Goal: Complete application form: Complete application form

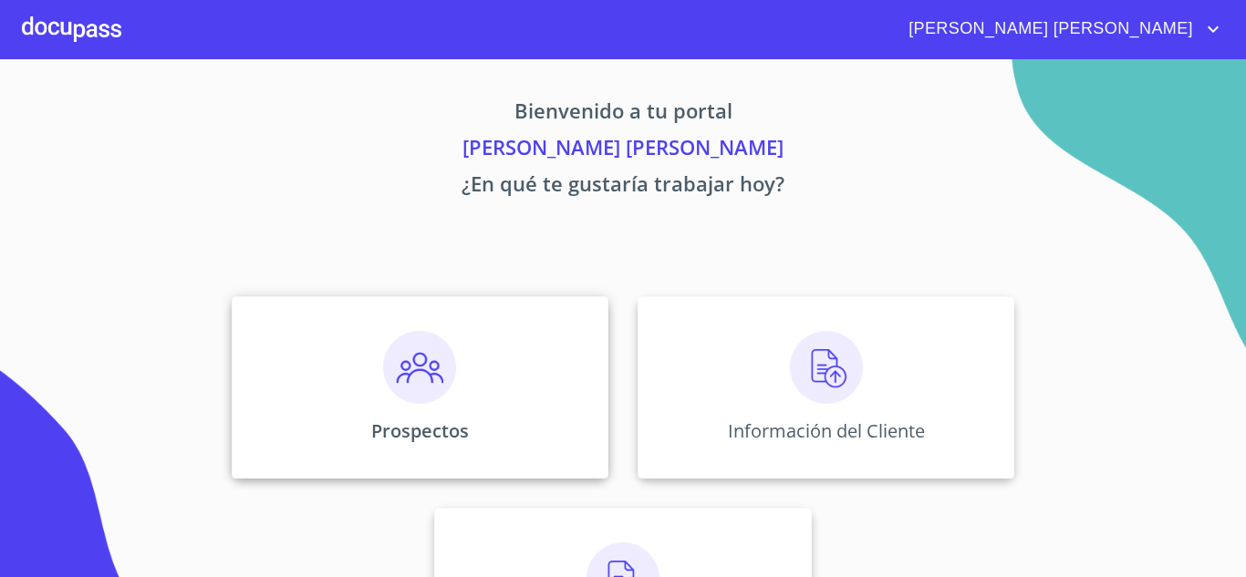
click at [450, 349] on div "Prospectos" at bounding box center [420, 387] width 377 height 182
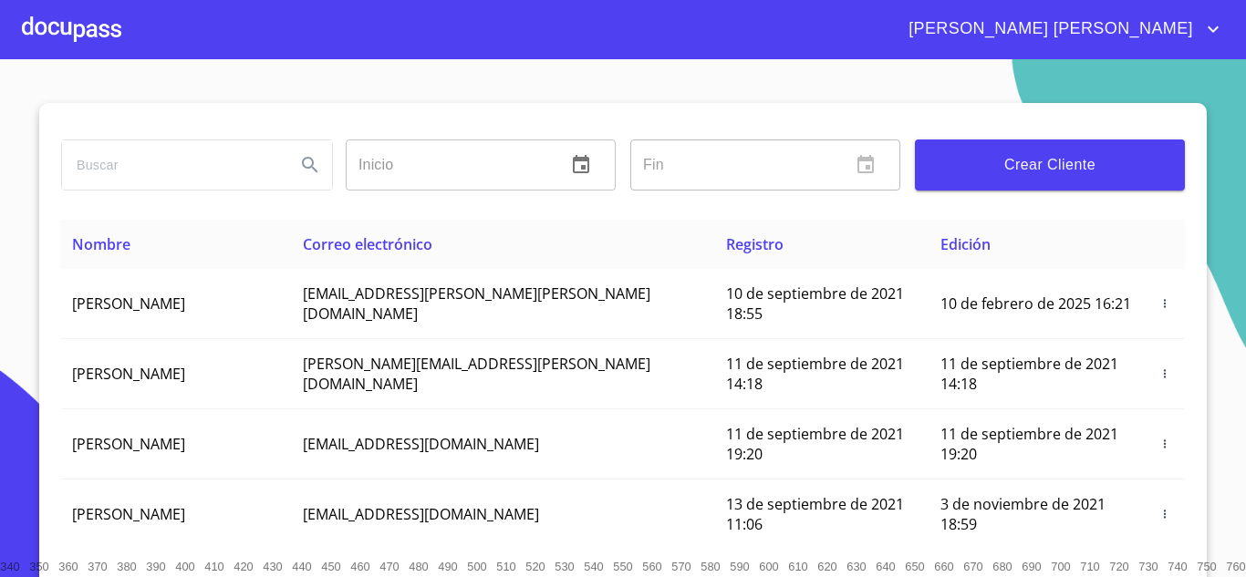
click at [990, 162] on span "Crear Cliente" at bounding box center [1050, 165] width 241 height 26
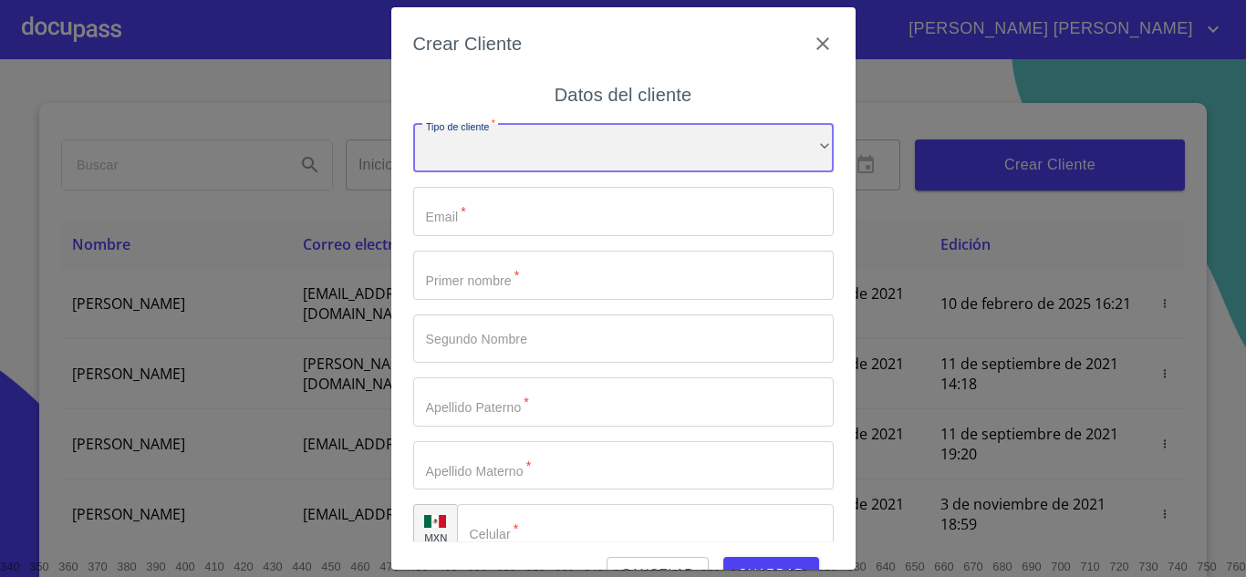
click at [473, 148] on div "​" at bounding box center [623, 148] width 421 height 49
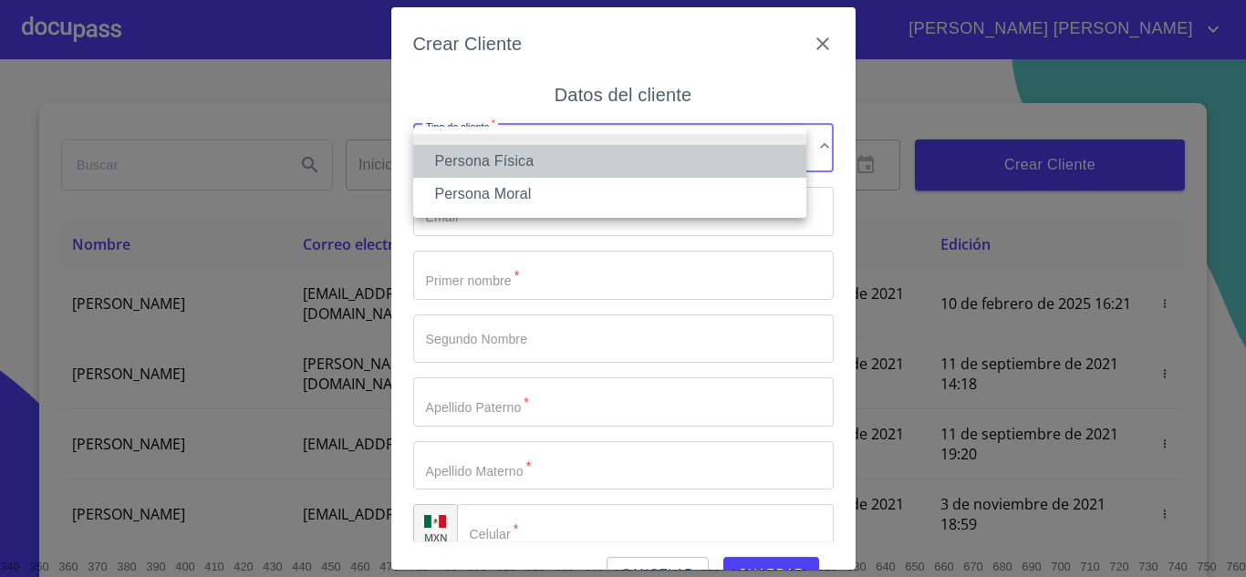
click at [489, 158] on li "Persona Física" at bounding box center [609, 161] width 393 height 33
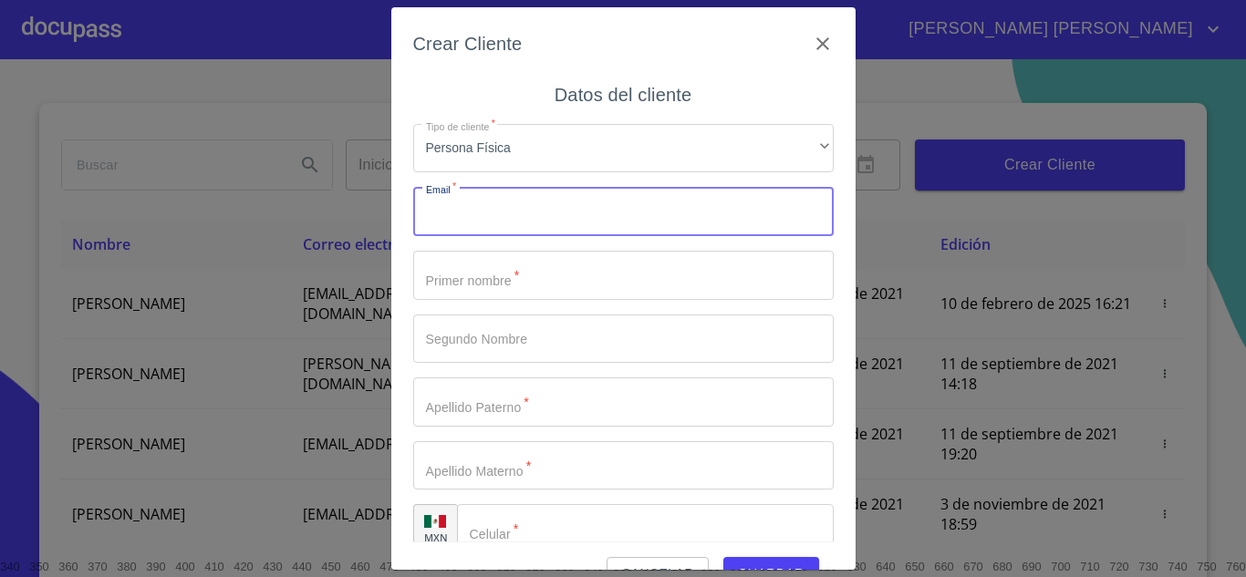
click at [501, 206] on input "Tipo de cliente   *" at bounding box center [623, 211] width 421 height 49
type input "J"
type input "[EMAIL_ADDRESS][DOMAIN_NAME]"
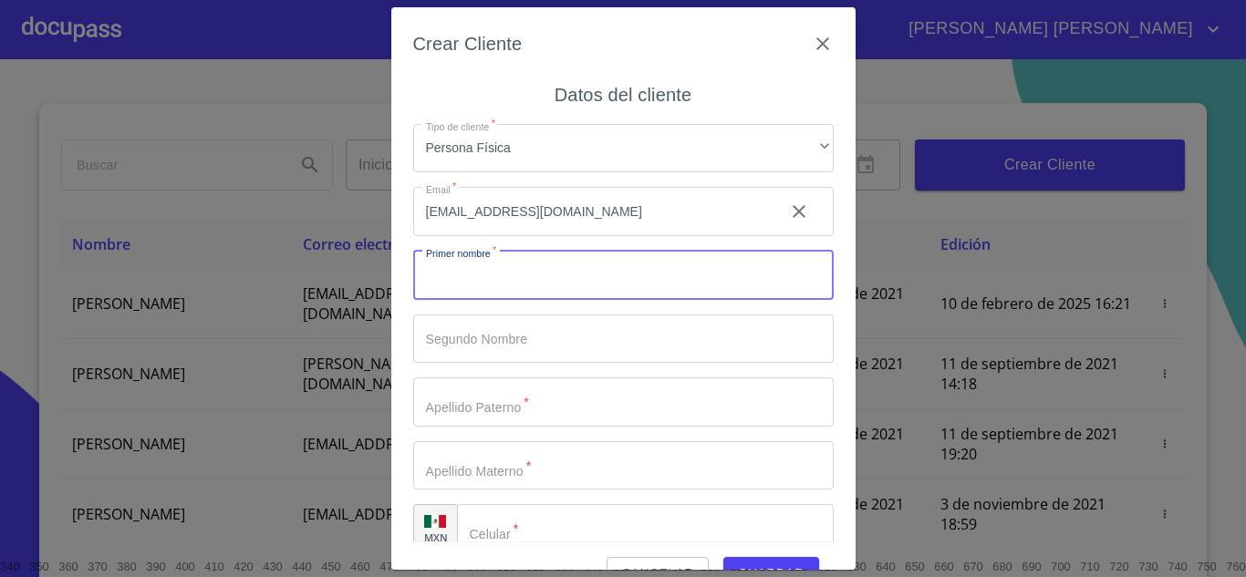
click at [492, 274] on input "Tipo de cliente   *" at bounding box center [623, 275] width 421 height 49
type input "JULIO"
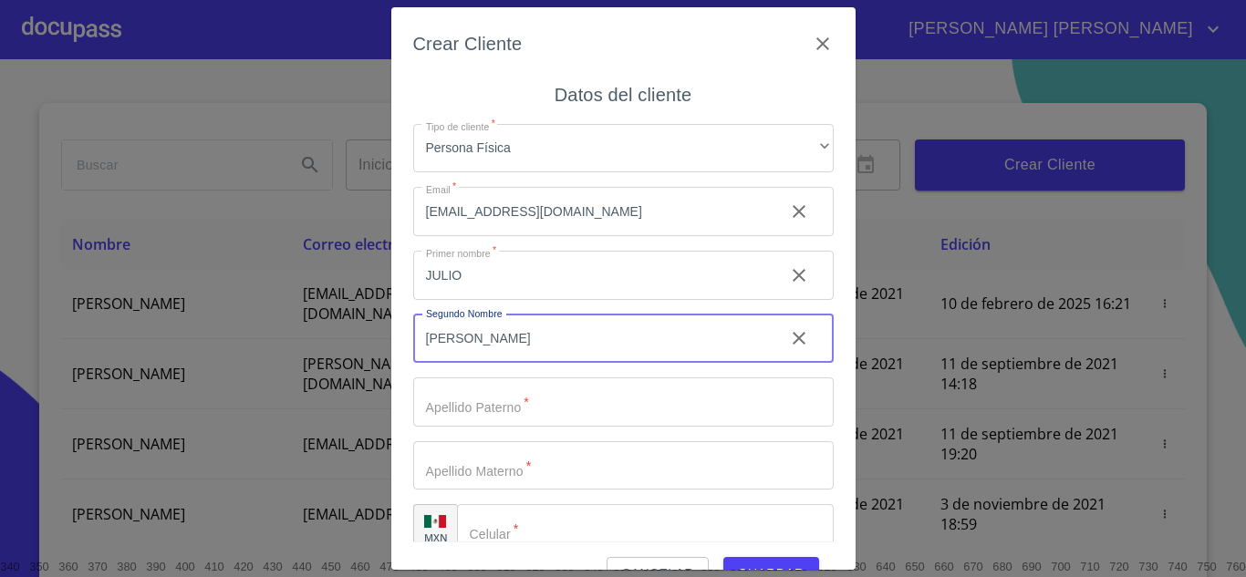
type input "[PERSON_NAME]"
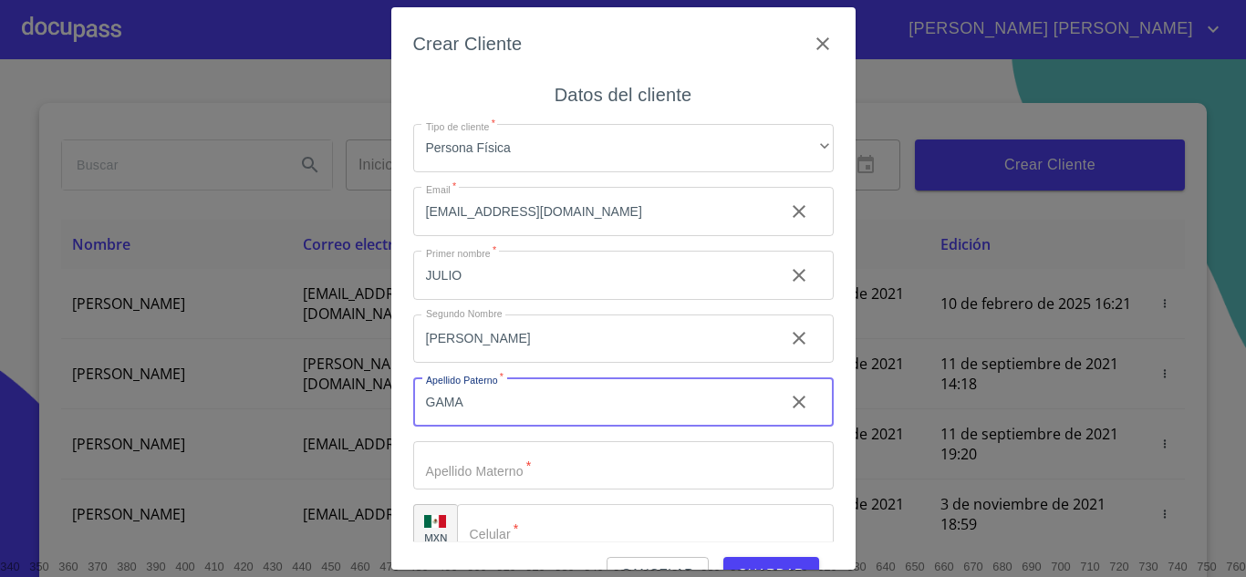
type input "GAMA"
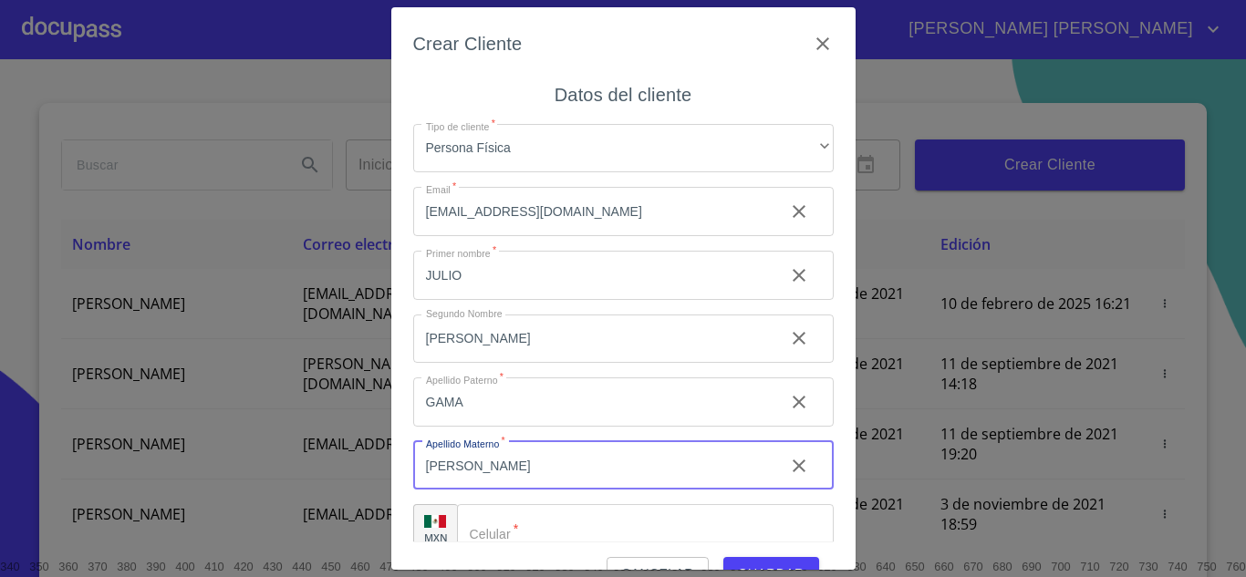
type input "[PERSON_NAME]"
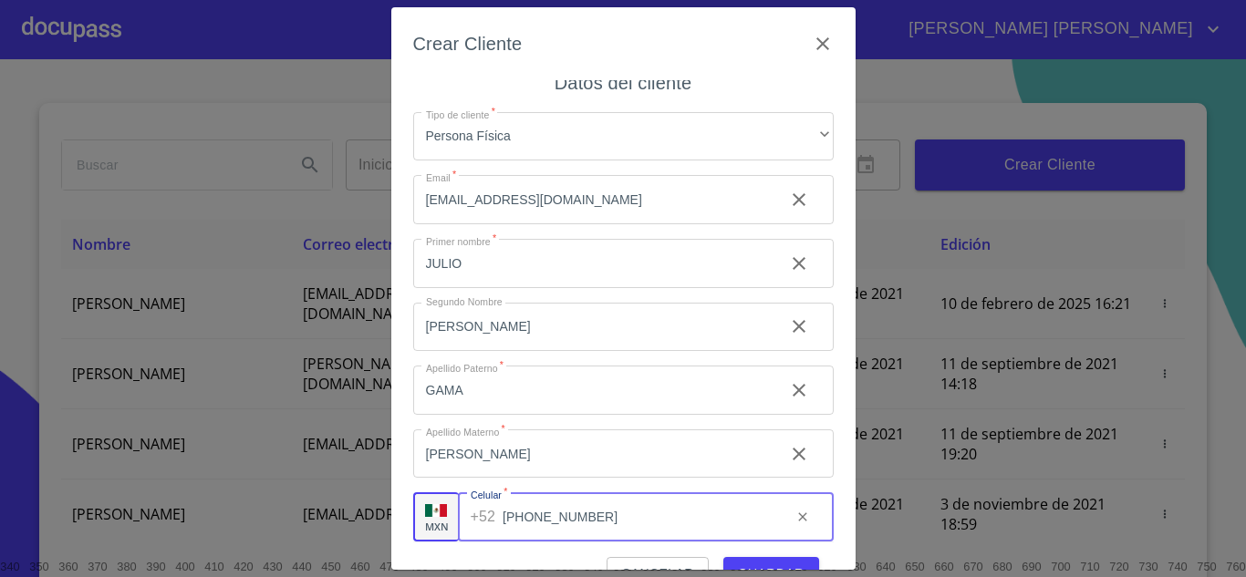
type input "[PHONE_NUMBER]"
click at [753, 556] on div "Cancelar Guardar" at bounding box center [623, 566] width 421 height 49
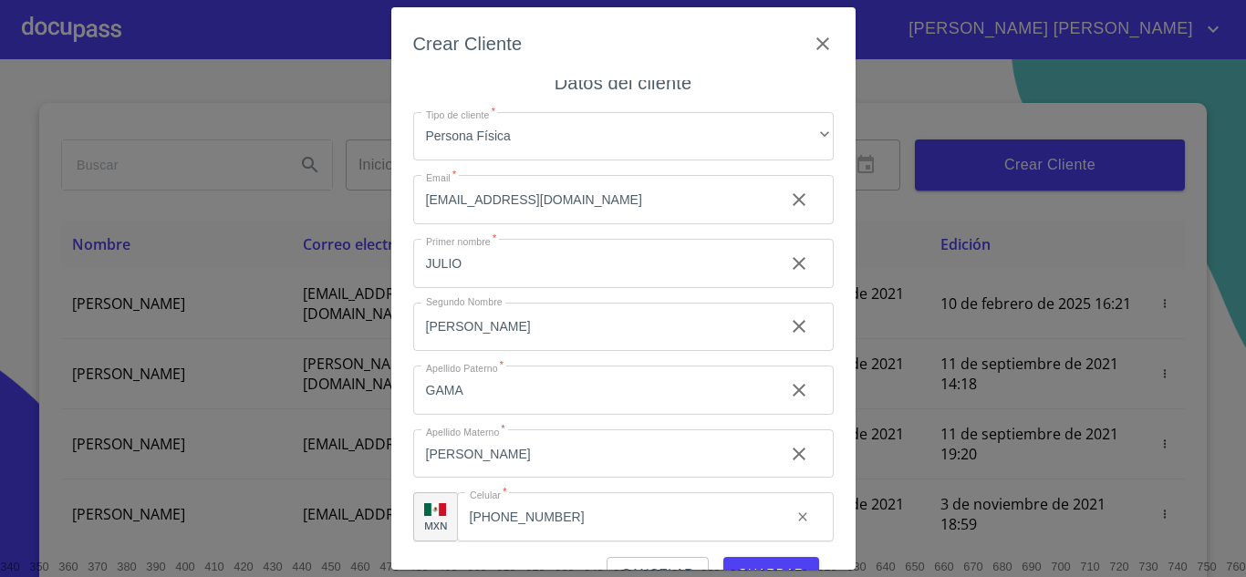
click at [753, 561] on button "Guardar" at bounding box center [771, 574] width 96 height 34
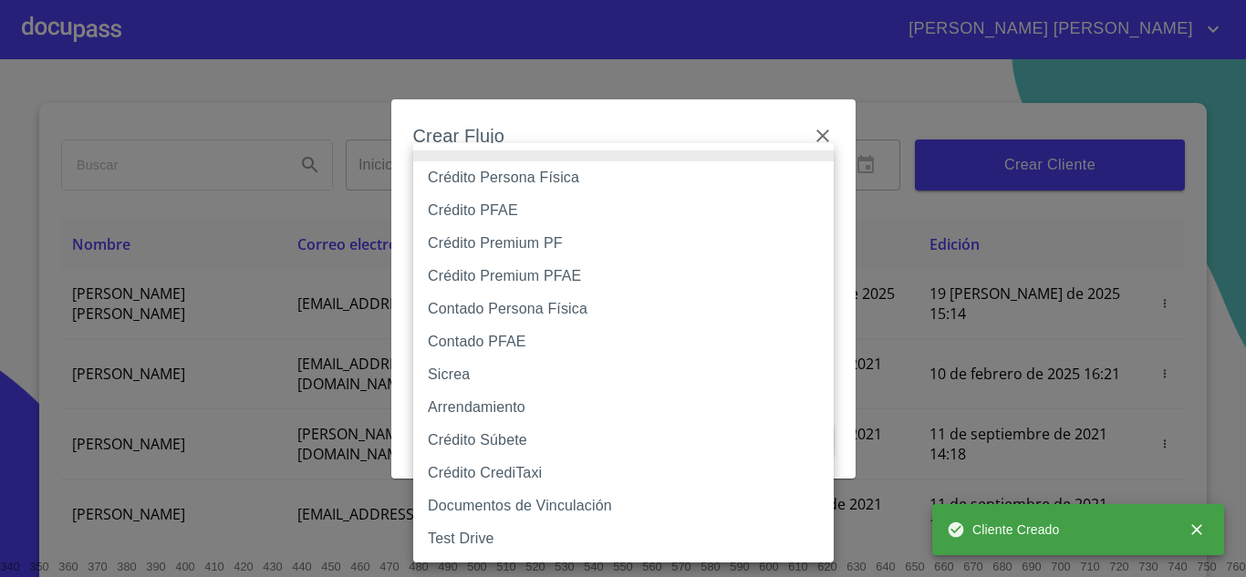
click at [766, 204] on body "[PERSON_NAME] [PERSON_NAME] Inicio ​ Fin ​ Crear Cliente Nombre Correo electrón…" at bounding box center [623, 288] width 1246 height 577
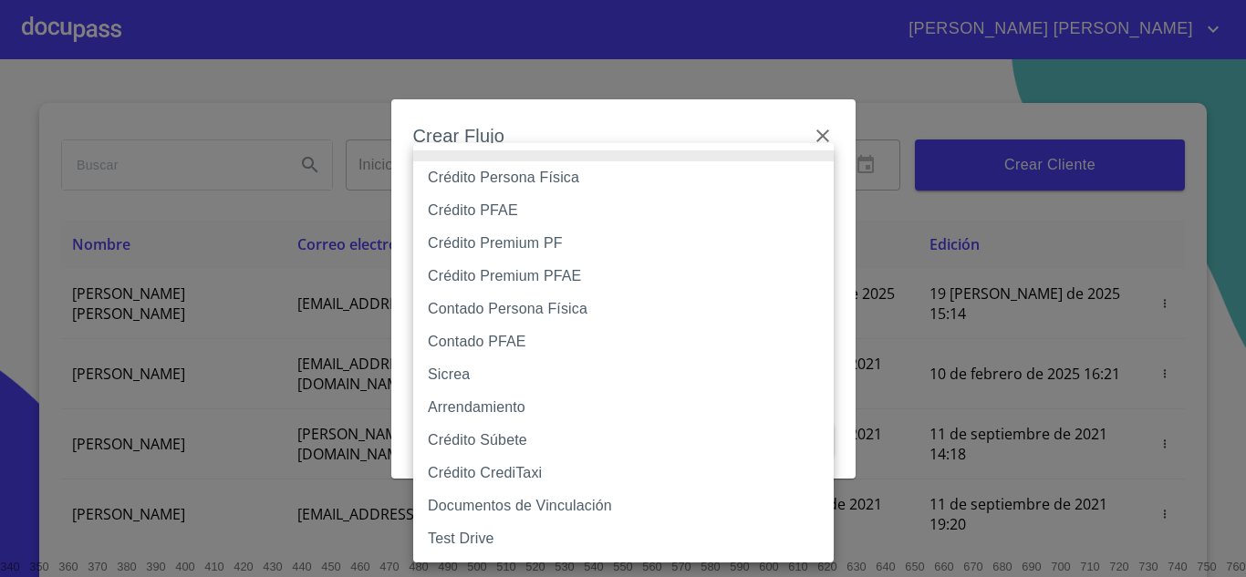
click at [527, 215] on li "Crédito PFAE" at bounding box center [623, 210] width 421 height 33
type input "60bfa0150d9865ccc24afd7c"
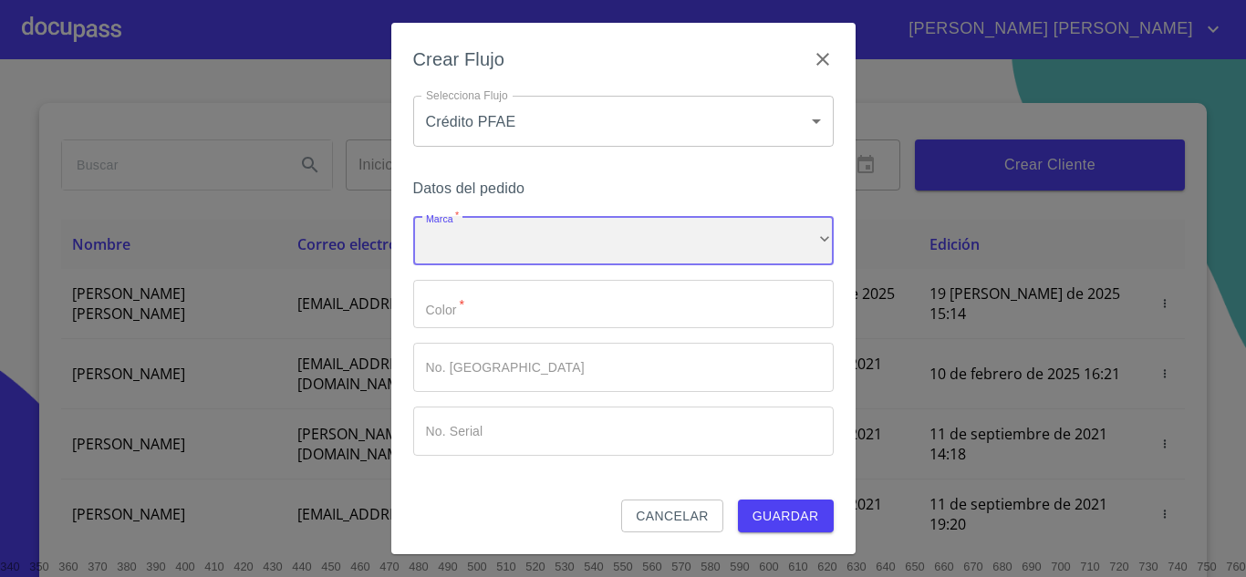
click at [524, 229] on div "​" at bounding box center [623, 240] width 421 height 49
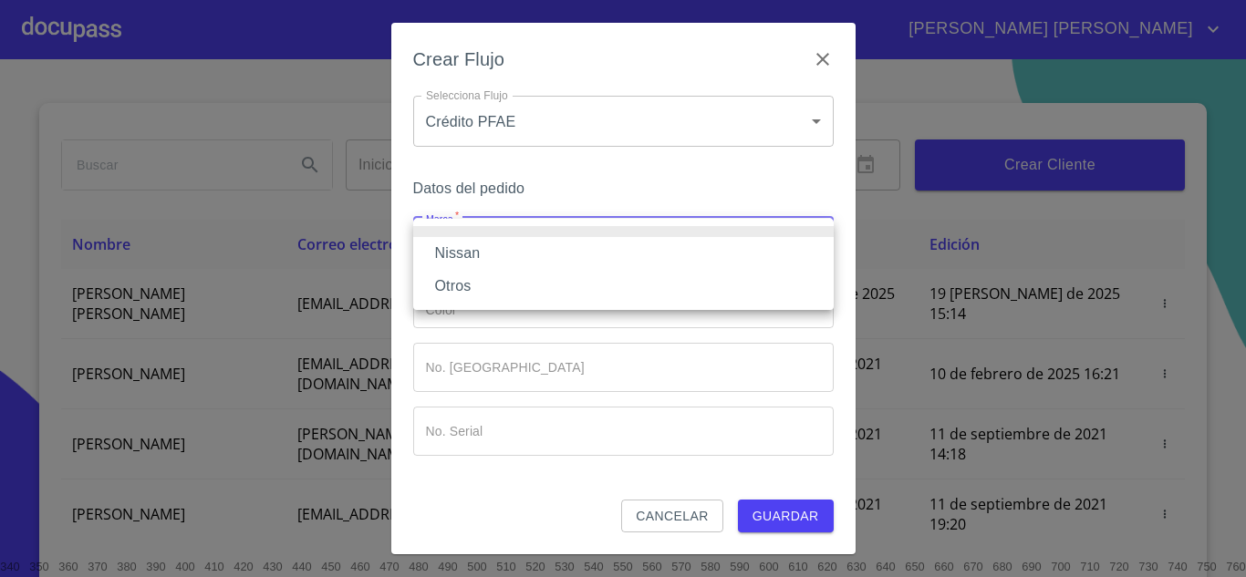
click at [479, 244] on li "Nissan" at bounding box center [623, 253] width 421 height 33
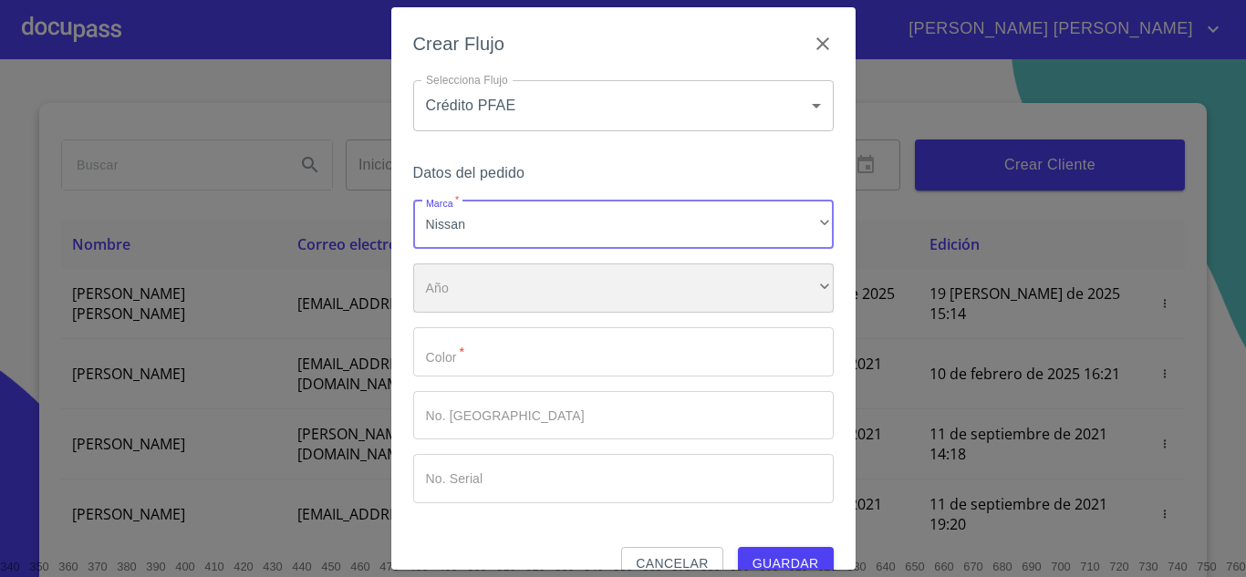
click at [514, 282] on div "​" at bounding box center [623, 288] width 421 height 49
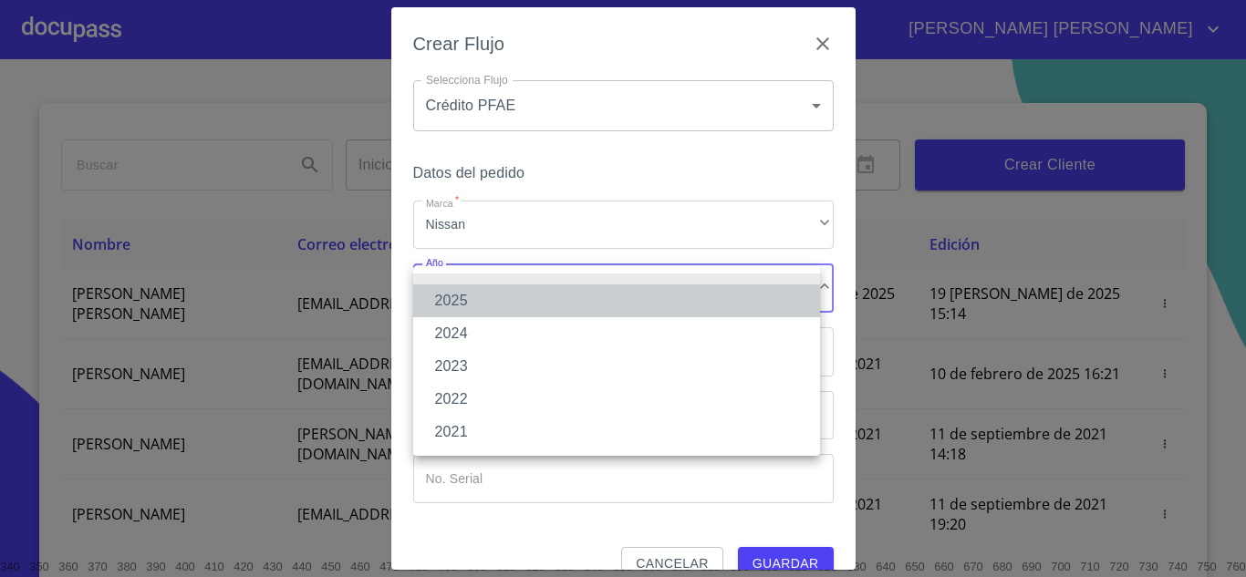
click at [482, 294] on li "2025" at bounding box center [616, 301] width 407 height 33
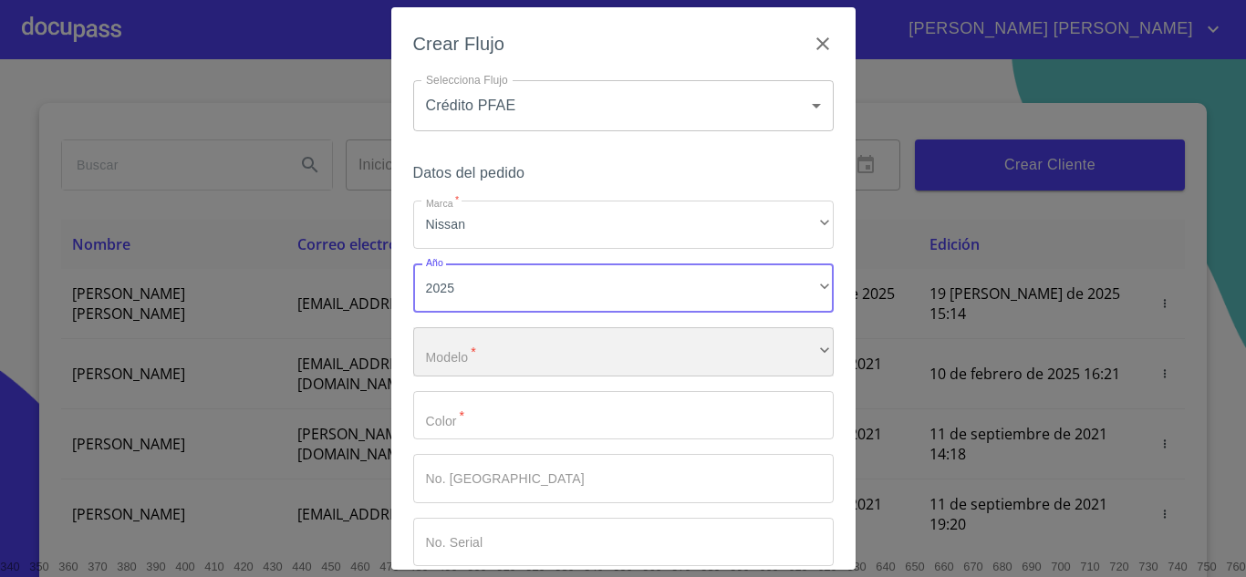
click at [508, 343] on div "​" at bounding box center [623, 351] width 421 height 49
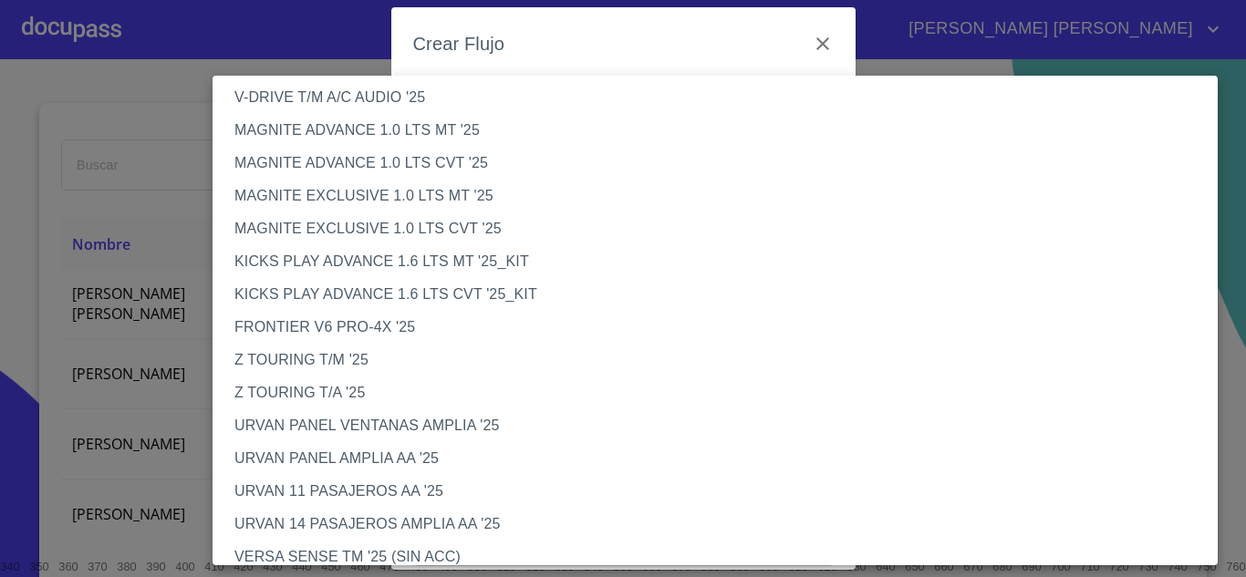
scroll to position [239, 0]
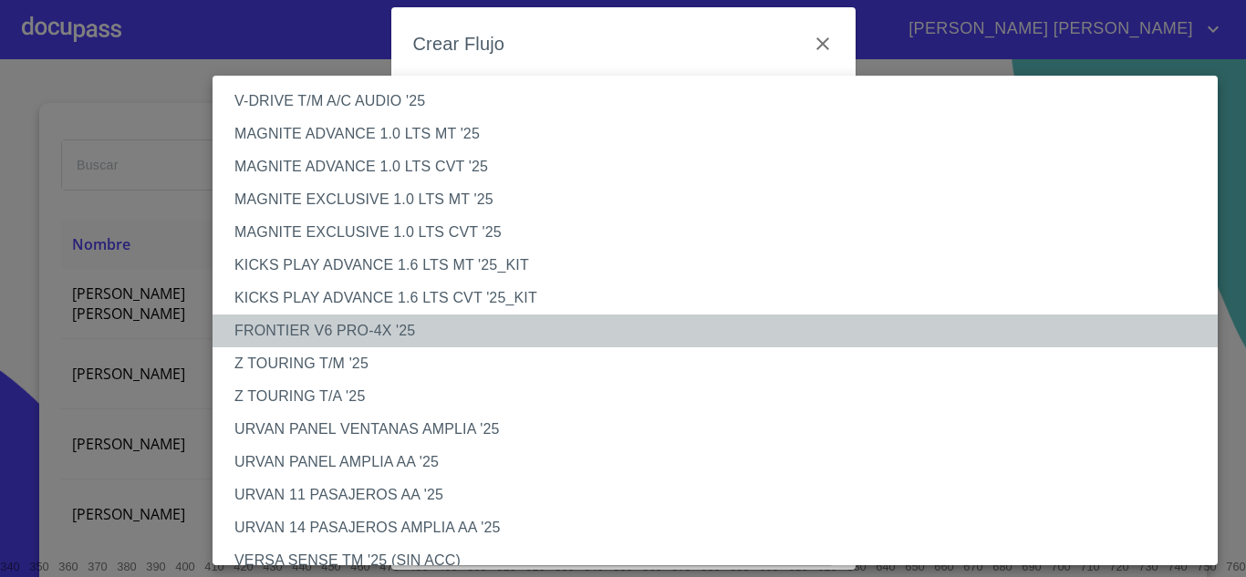
click at [441, 322] on li "FRONTIER V6 PRO-4X '25" at bounding box center [722, 331] width 1019 height 33
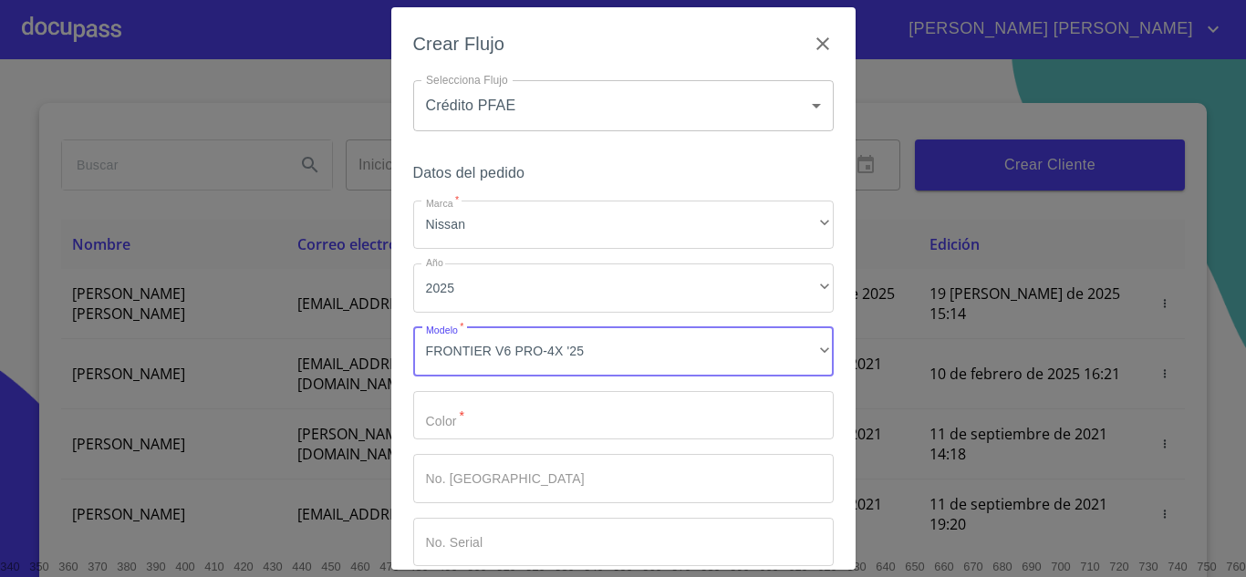
click at [468, 418] on input "Marca   *" at bounding box center [623, 415] width 421 height 49
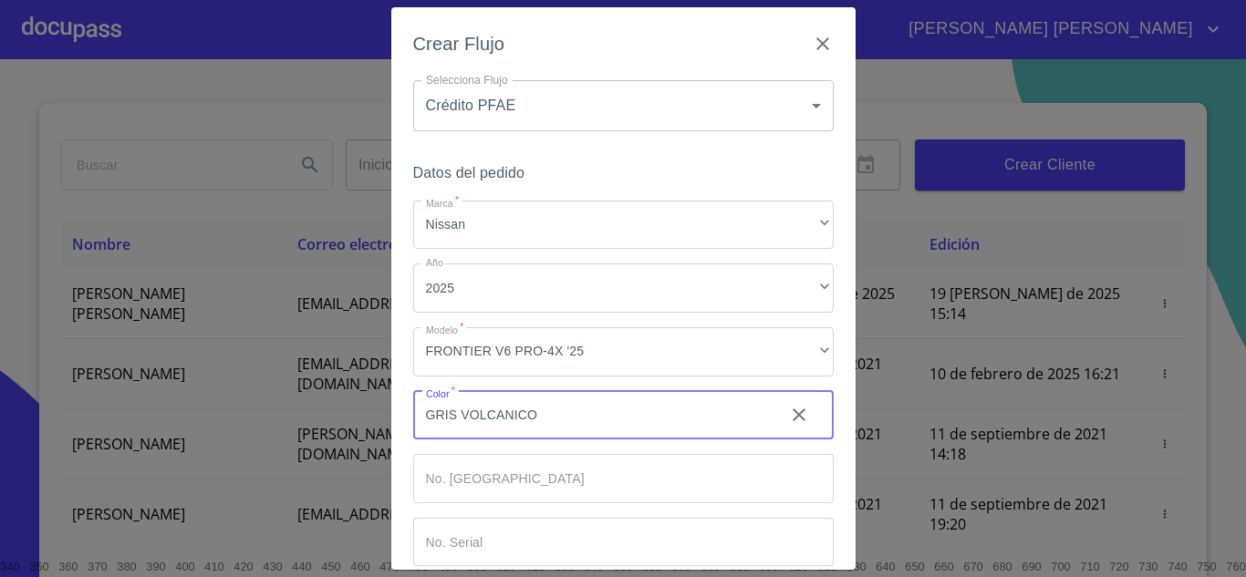
type input "GRIS VOLCANICO"
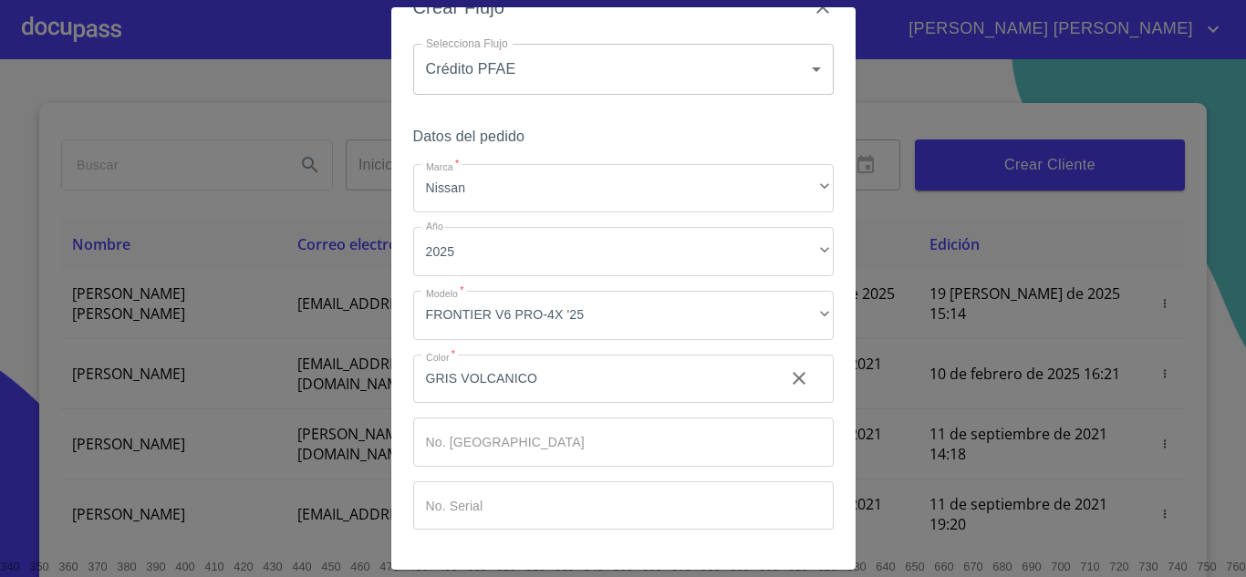
scroll to position [95, 0]
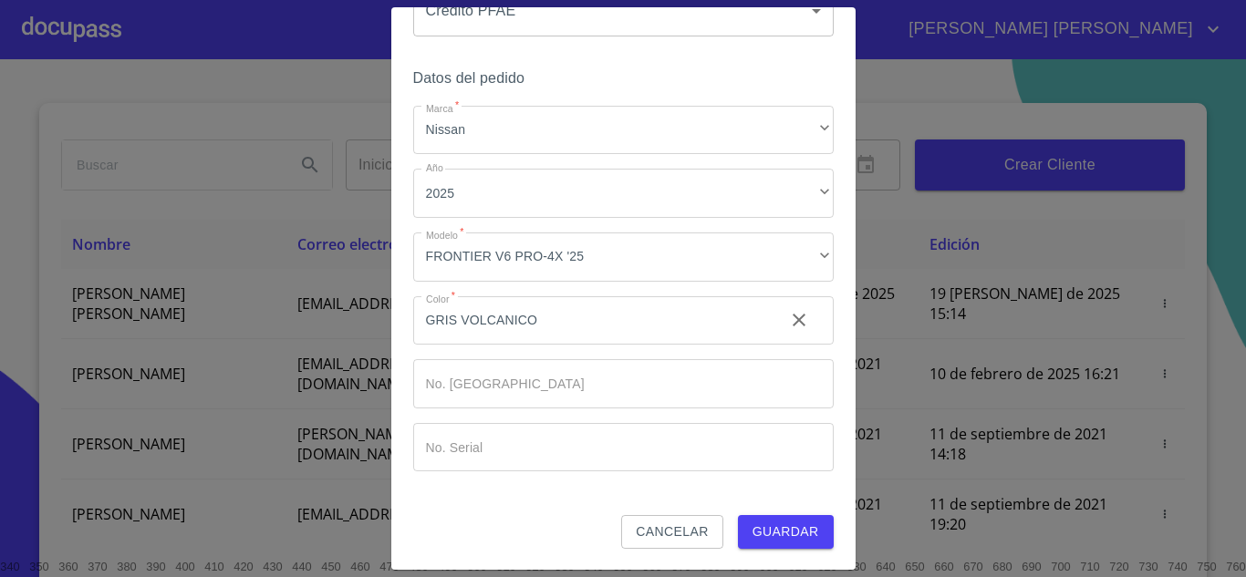
click at [789, 525] on span "Guardar" at bounding box center [786, 532] width 67 height 23
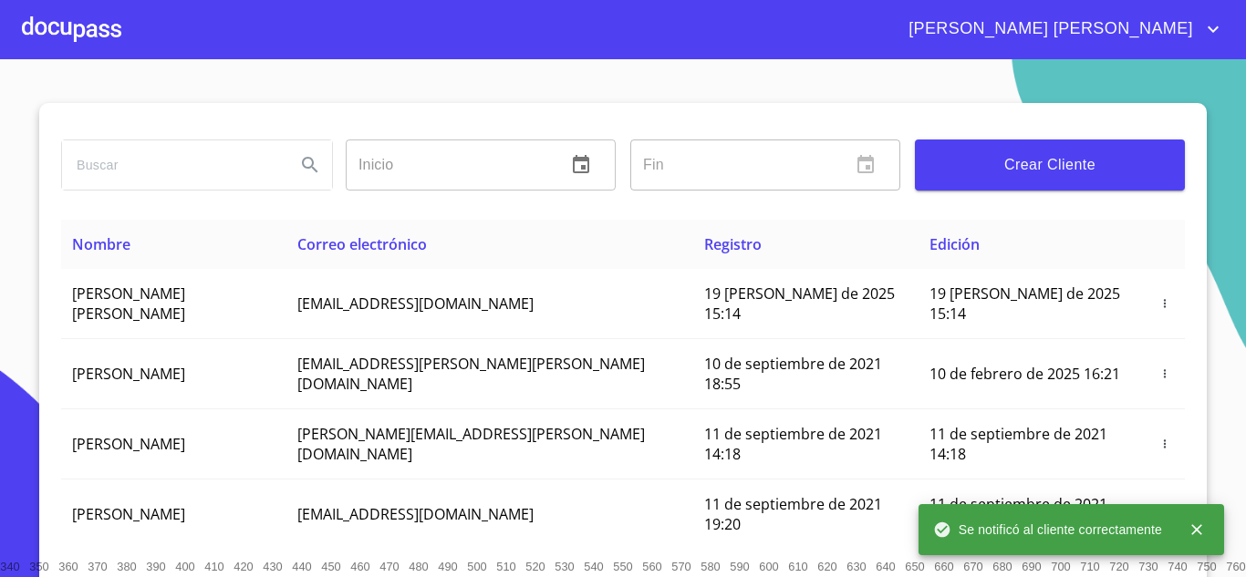
click at [75, 23] on div at bounding box center [71, 29] width 99 height 58
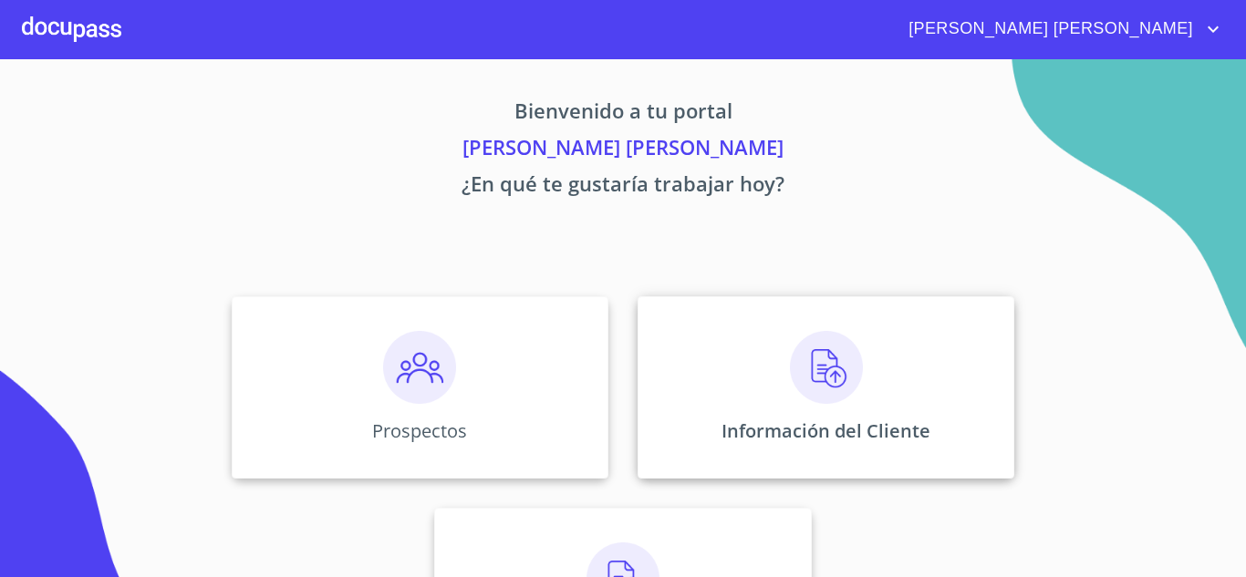
click at [949, 358] on div "Información del Cliente" at bounding box center [826, 387] width 377 height 182
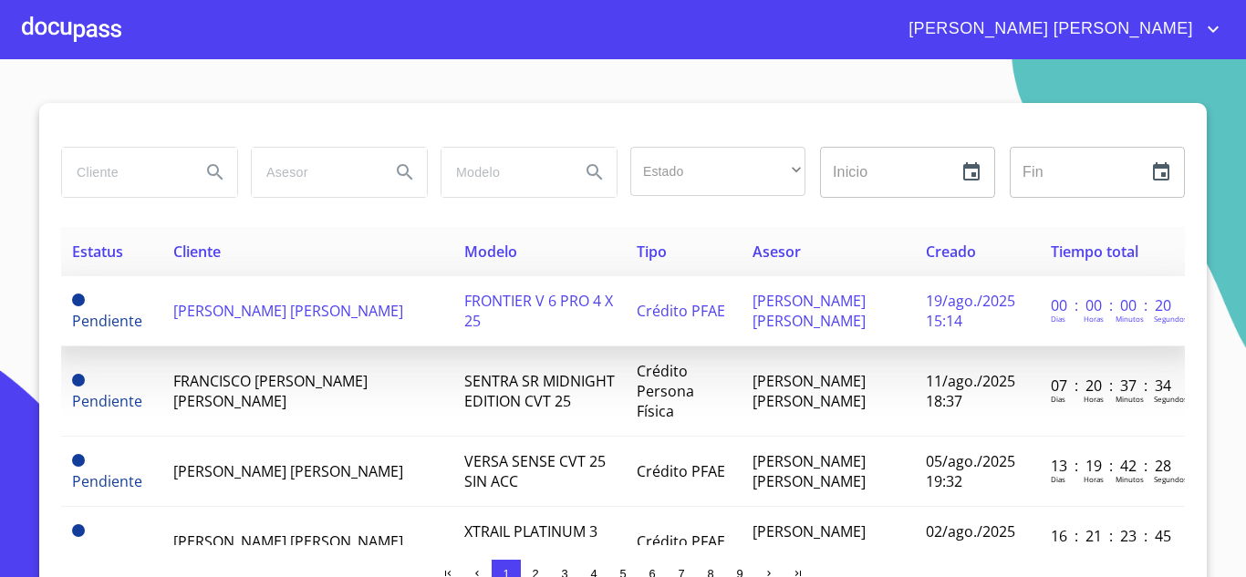
click at [229, 320] on span "[PERSON_NAME] [PERSON_NAME]" at bounding box center [288, 311] width 230 height 20
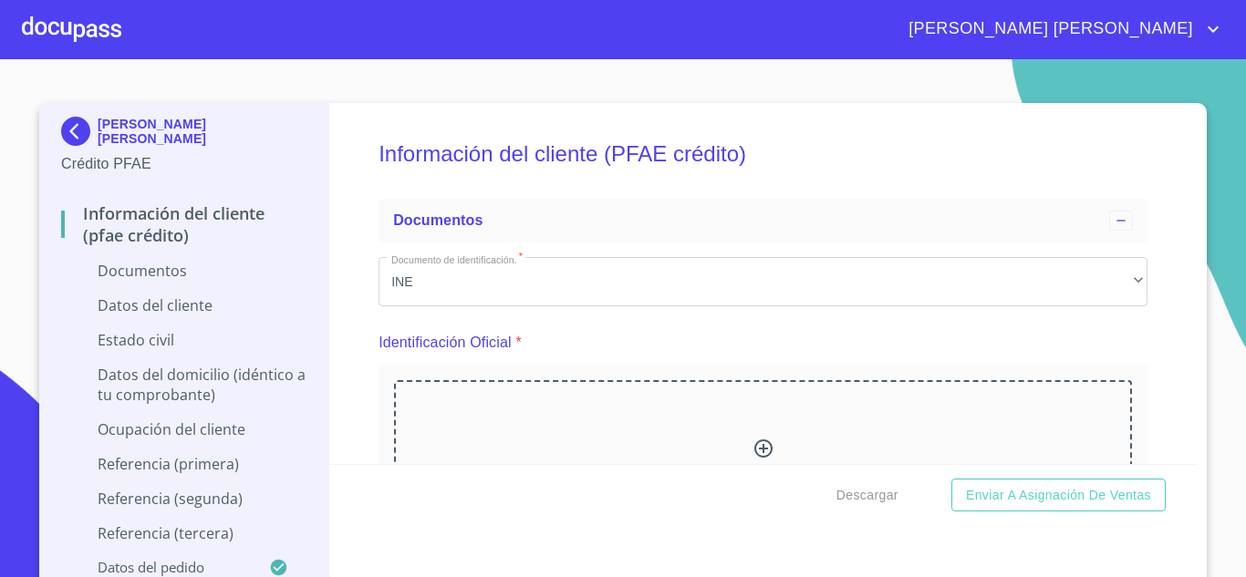
click at [753, 449] on icon at bounding box center [764, 449] width 22 height 22
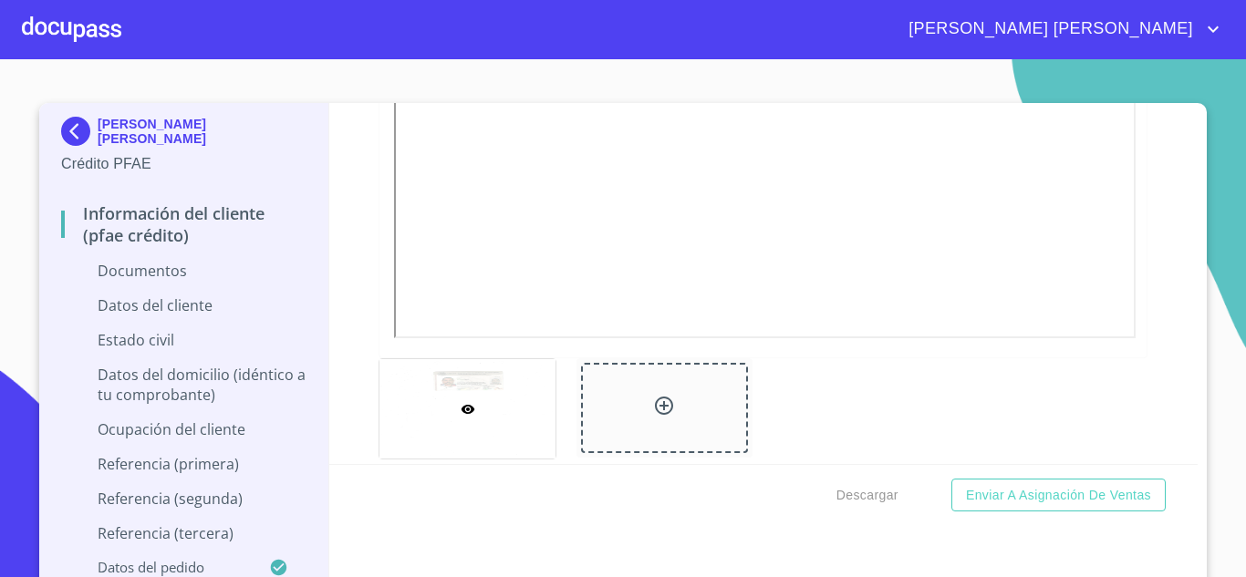
scroll to position [667, 0]
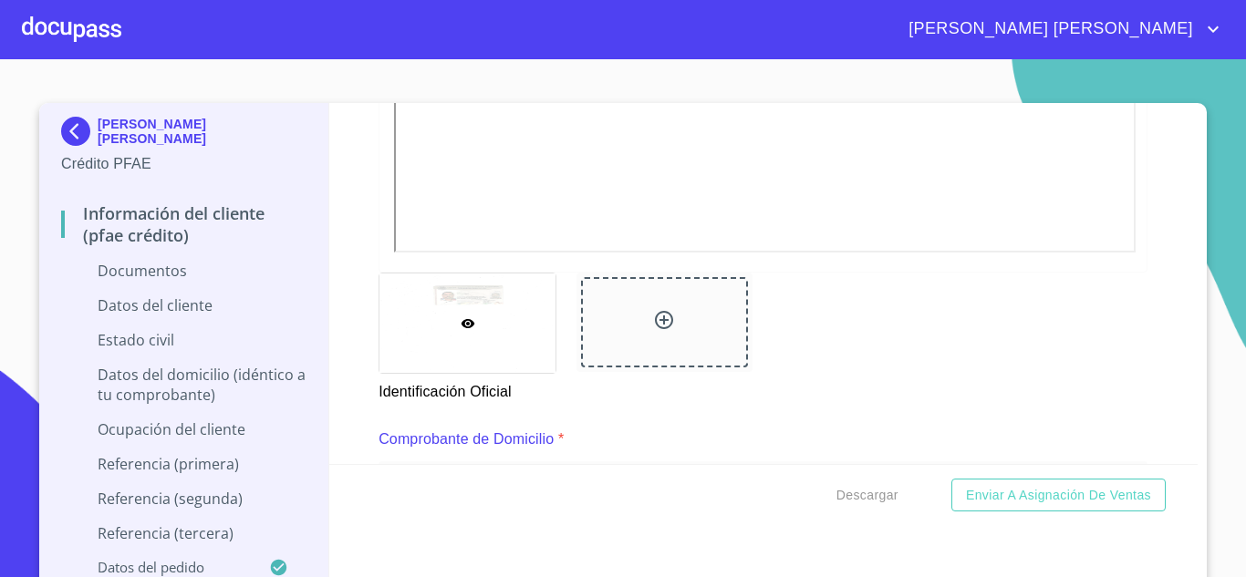
click at [636, 316] on div at bounding box center [664, 322] width 167 height 90
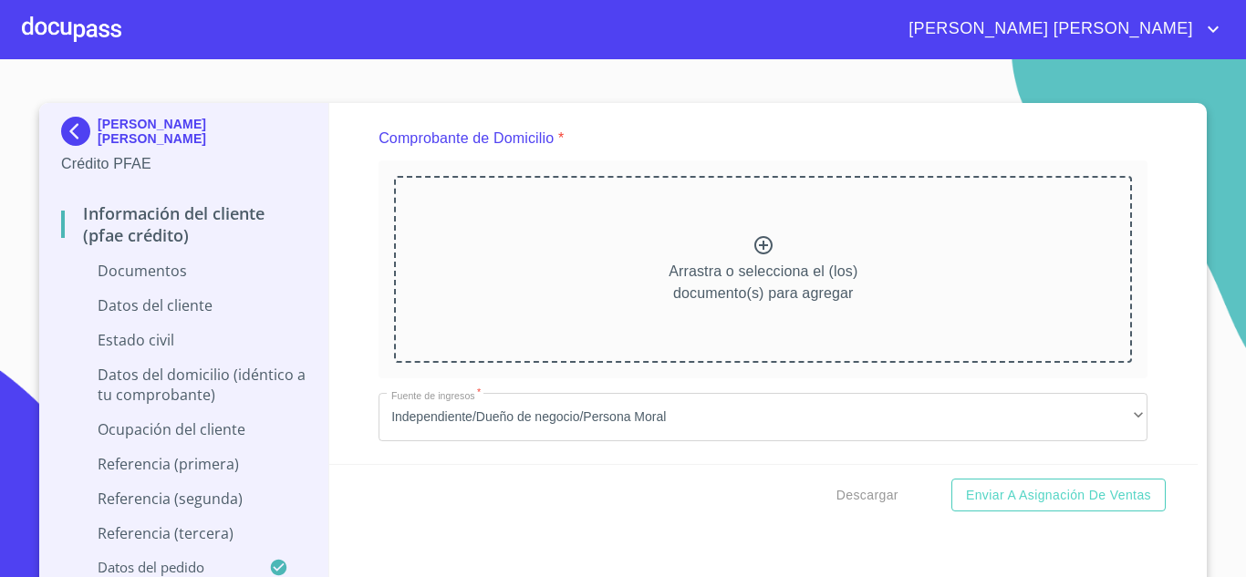
scroll to position [990, 0]
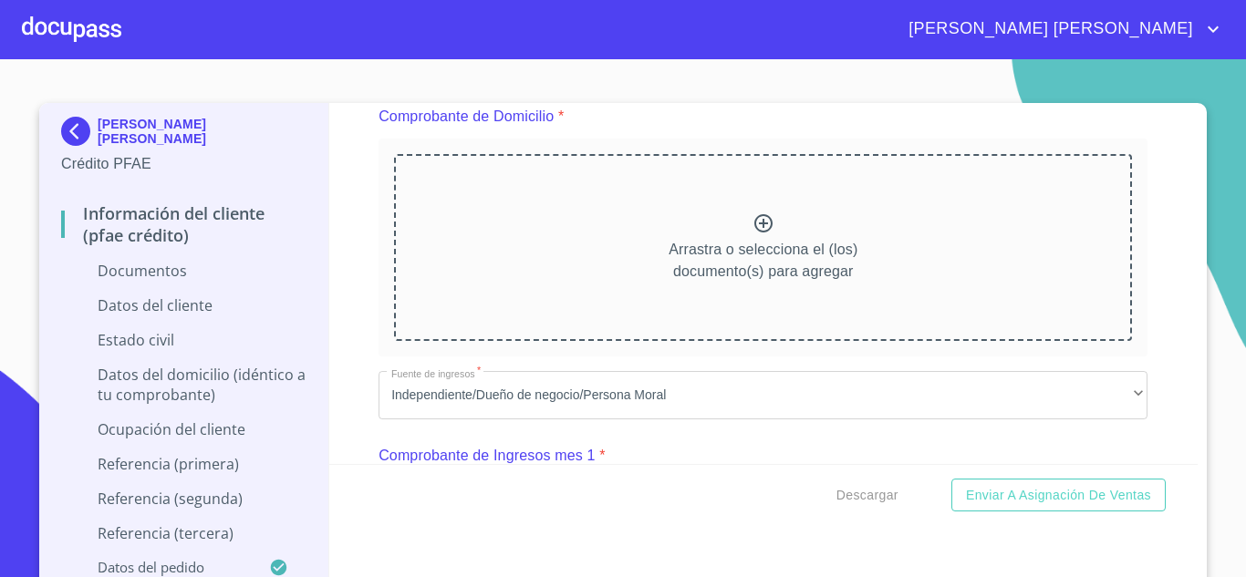
click at [753, 221] on icon at bounding box center [764, 224] width 22 height 22
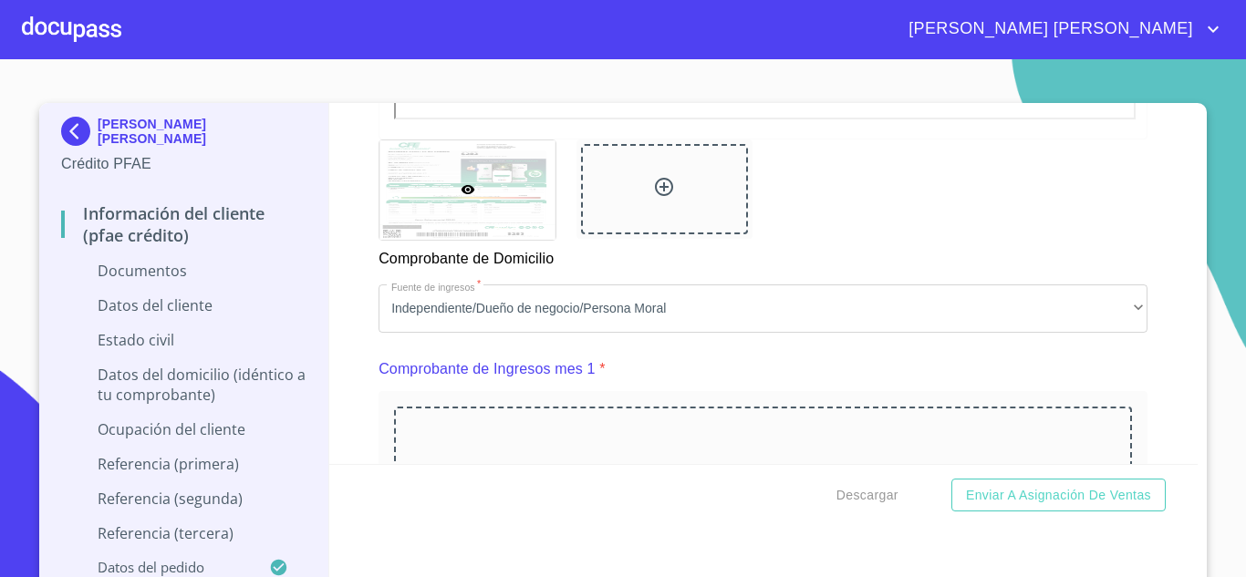
scroll to position [1749, 0]
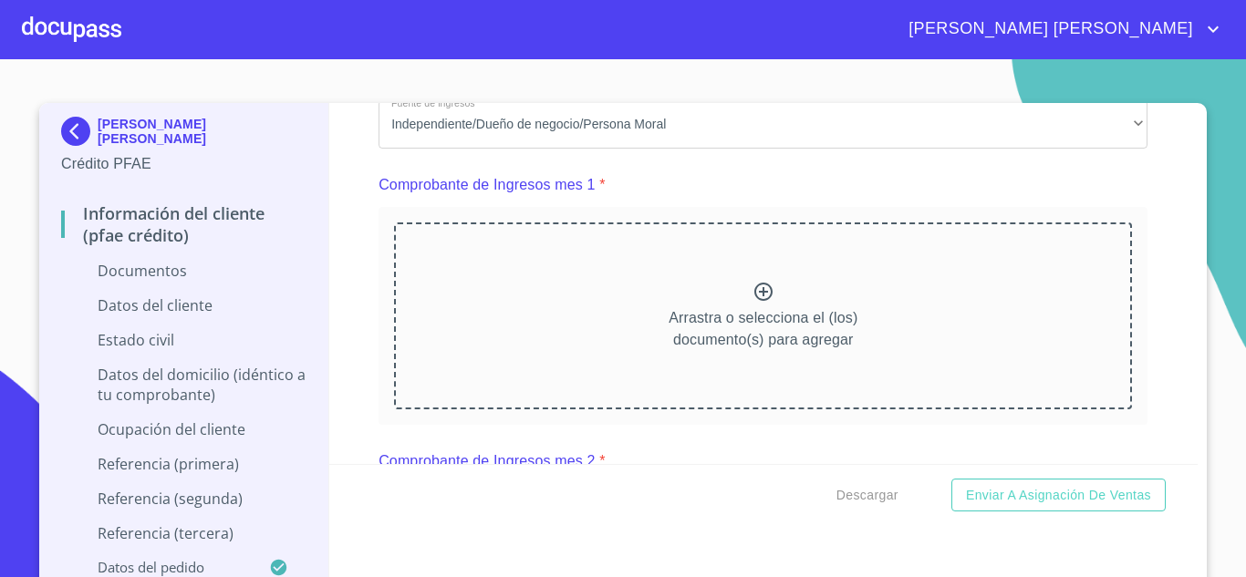
click at [752, 331] on p "Arrastra o selecciona el (los) documento(s) para agregar" at bounding box center [763, 329] width 189 height 44
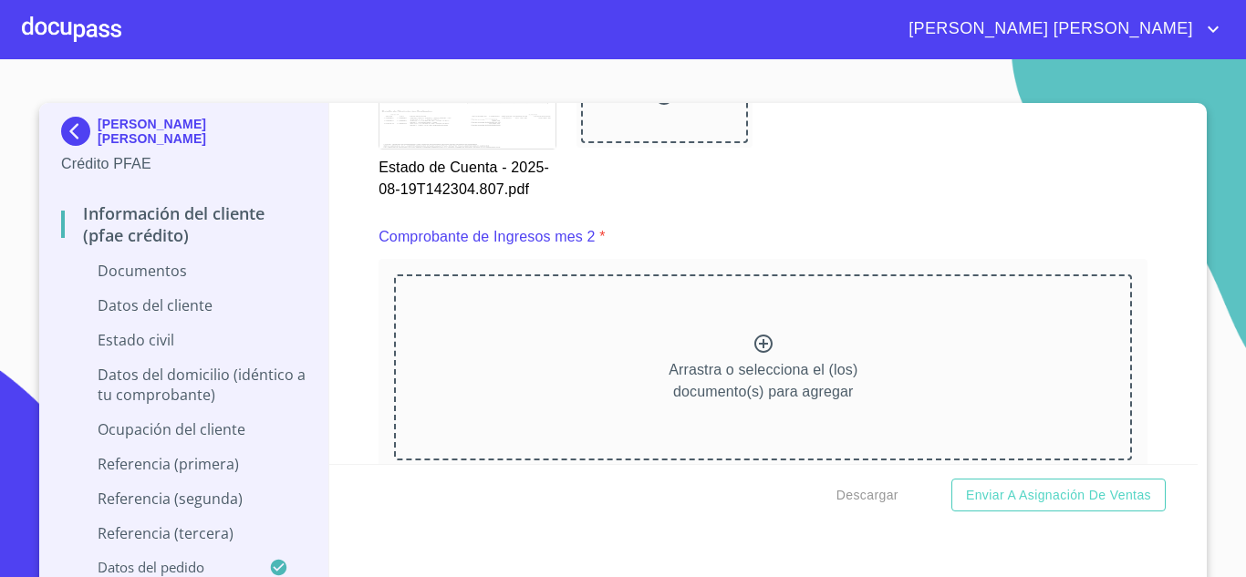
scroll to position [2508, 0]
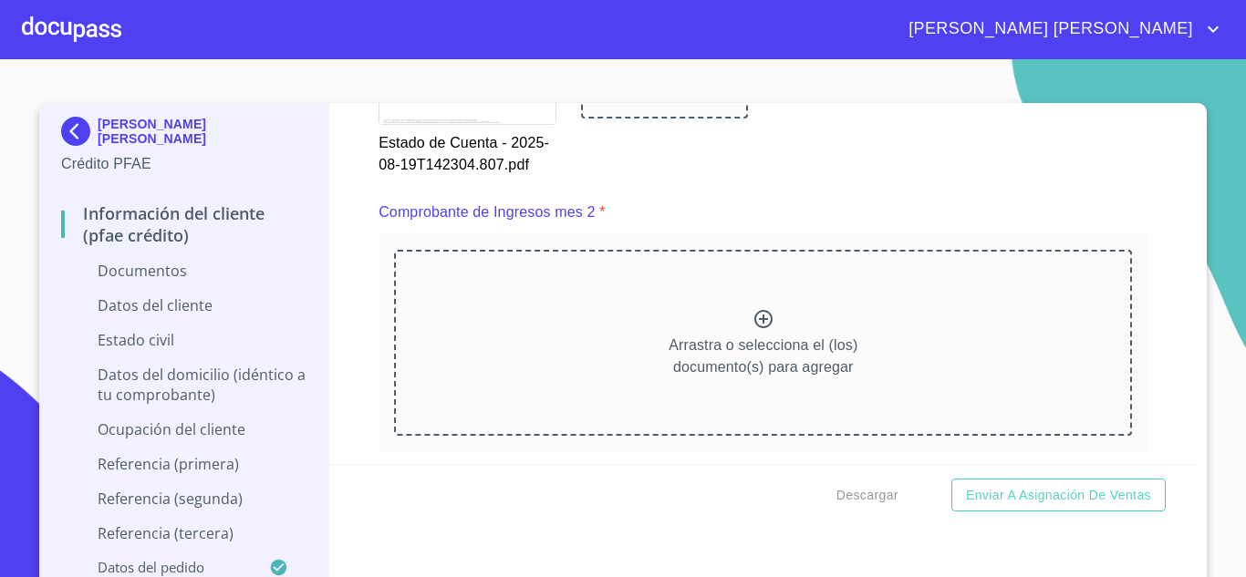
click at [753, 330] on icon at bounding box center [764, 319] width 22 height 22
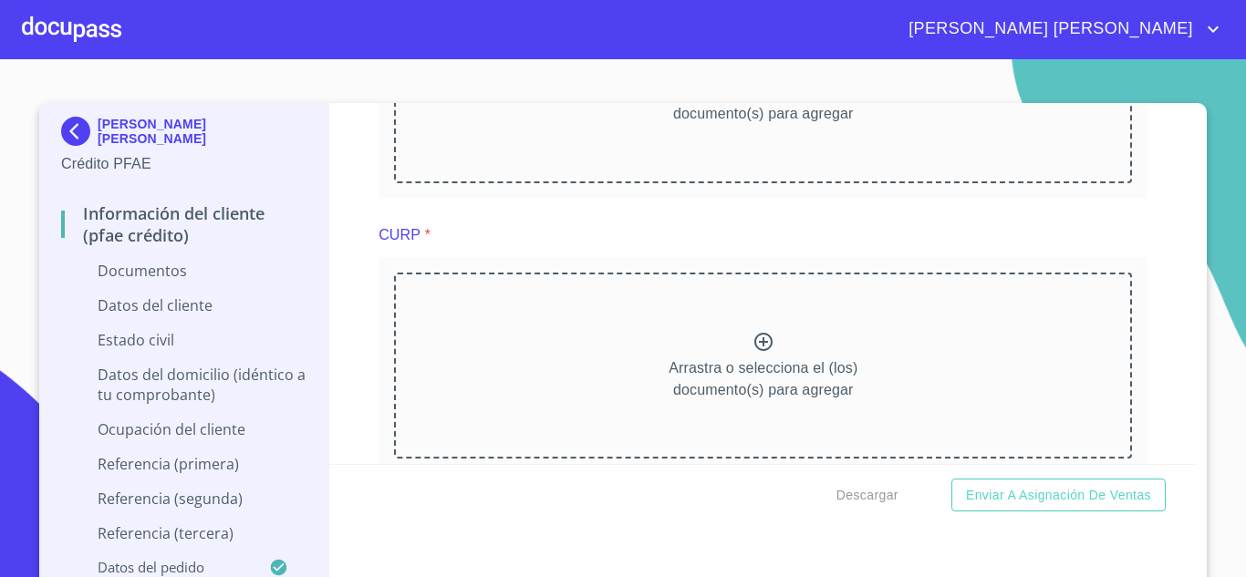
scroll to position [3416, 0]
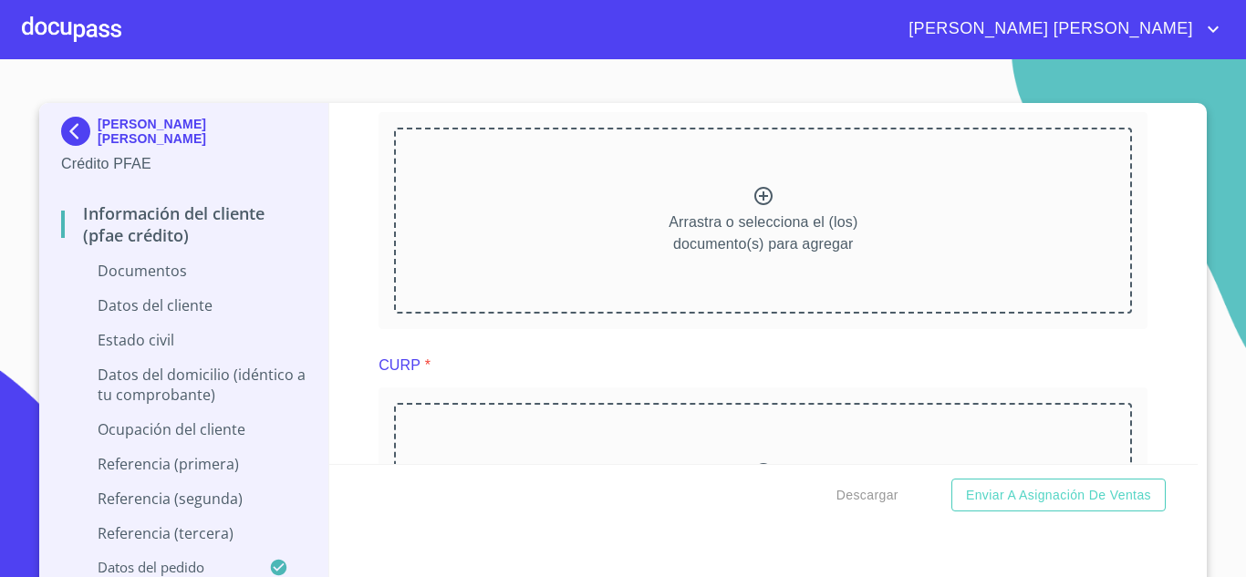
click at [769, 218] on div "Arrastra o selecciona el (los) documento(s) para agregar" at bounding box center [763, 221] width 738 height 186
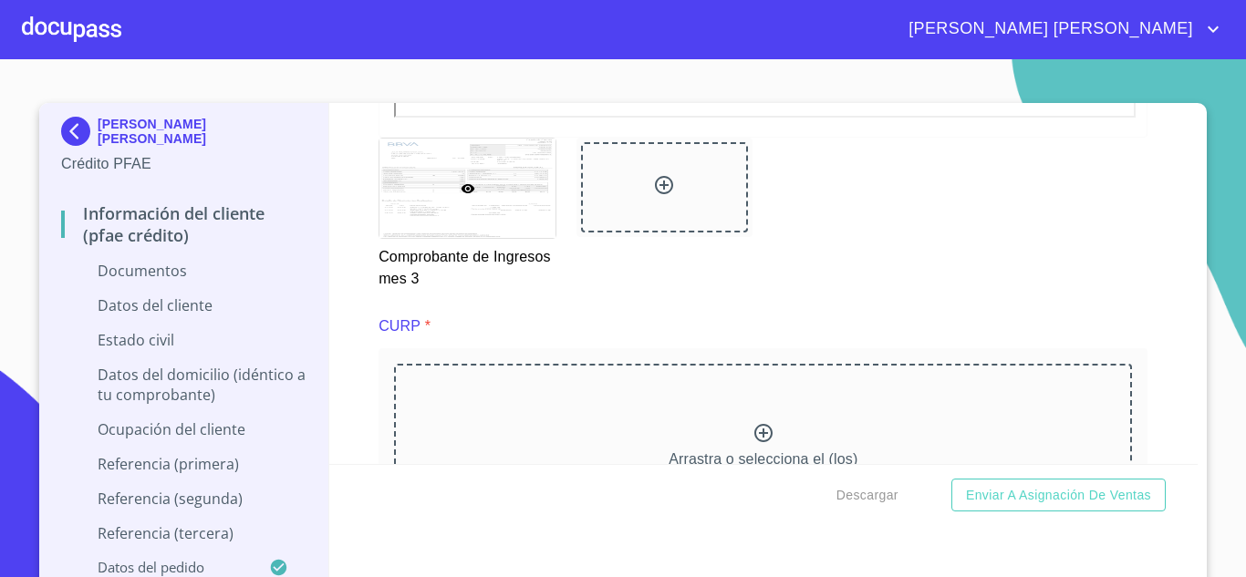
scroll to position [4048, 0]
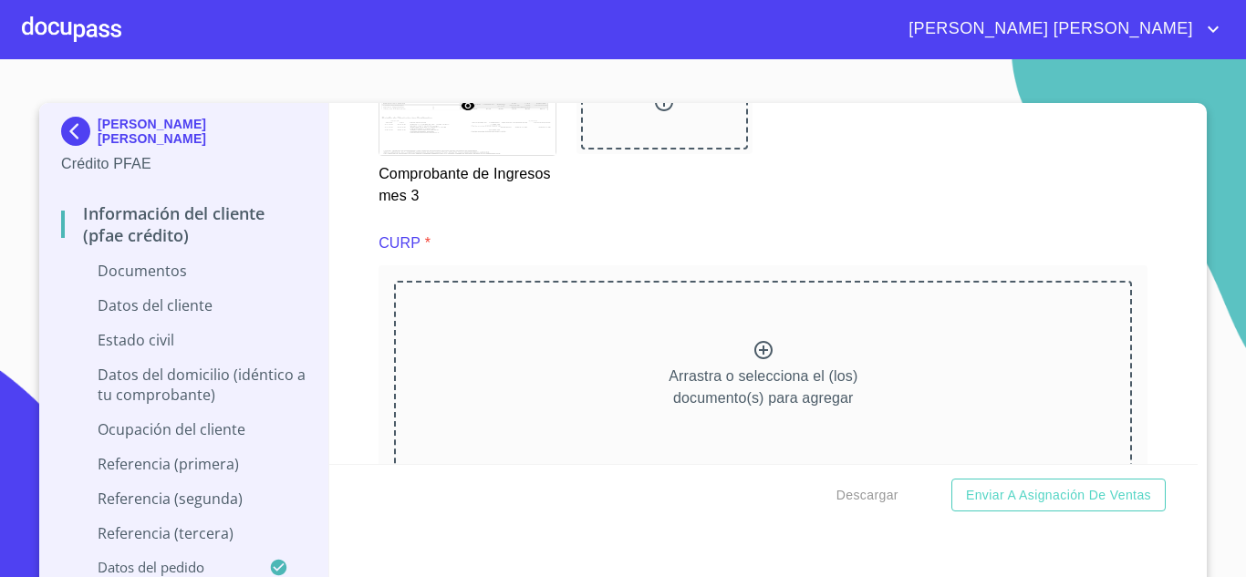
click at [753, 361] on icon at bounding box center [764, 350] width 22 height 22
click at [767, 374] on div "Arrastra o selecciona el (los) documento(s) para agregar" at bounding box center [763, 374] width 738 height 186
click at [754, 359] on icon at bounding box center [763, 350] width 18 height 18
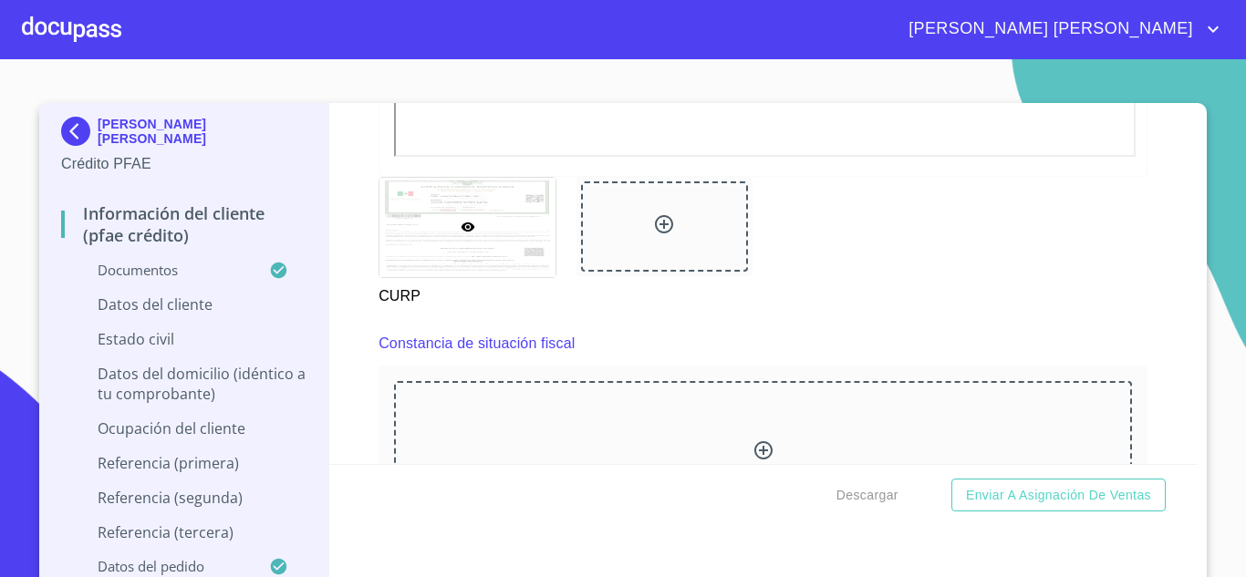
scroll to position [5001, 0]
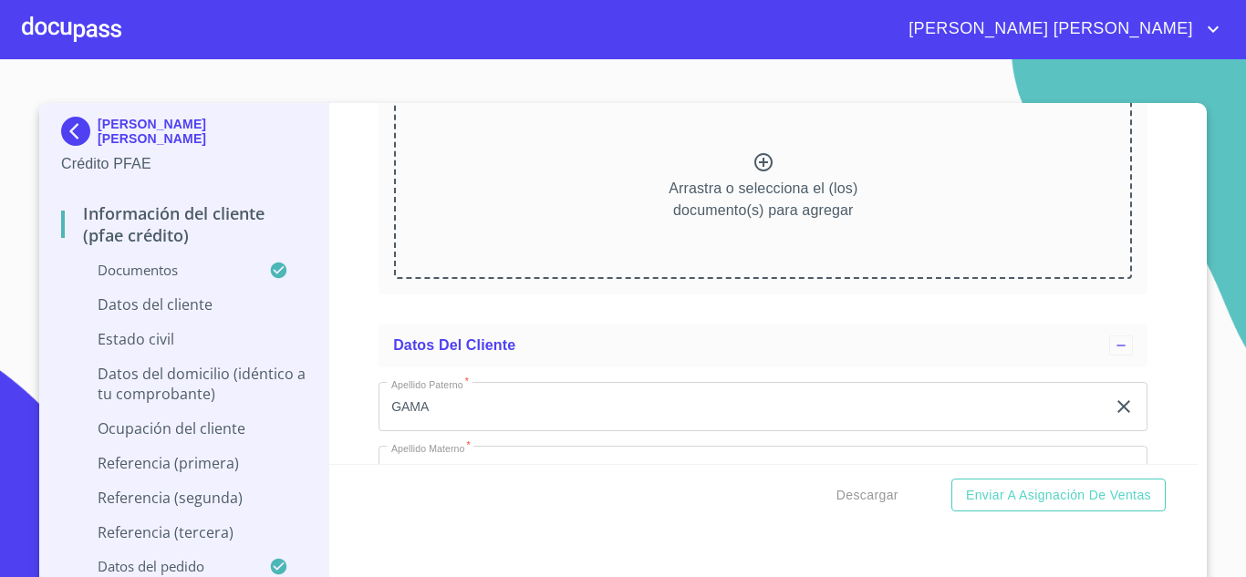
click at [755, 173] on icon at bounding box center [764, 162] width 22 height 22
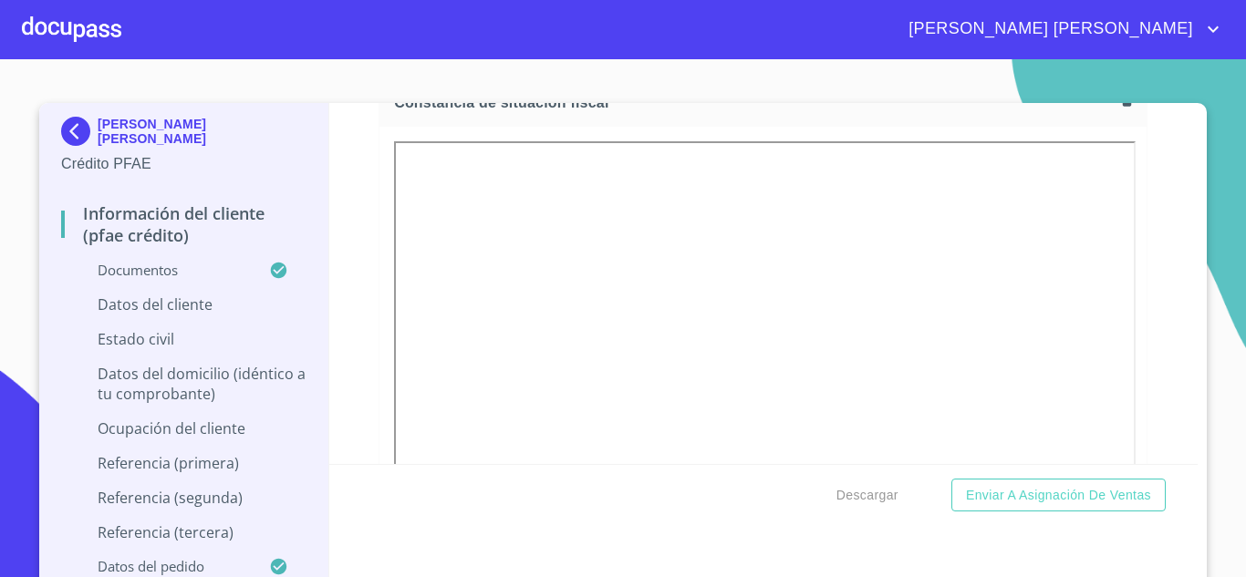
click at [1201, 475] on section "[PERSON_NAME] [PERSON_NAME] Crédito PFAE Información del cliente (PFAE crédito)…" at bounding box center [623, 318] width 1246 height 518
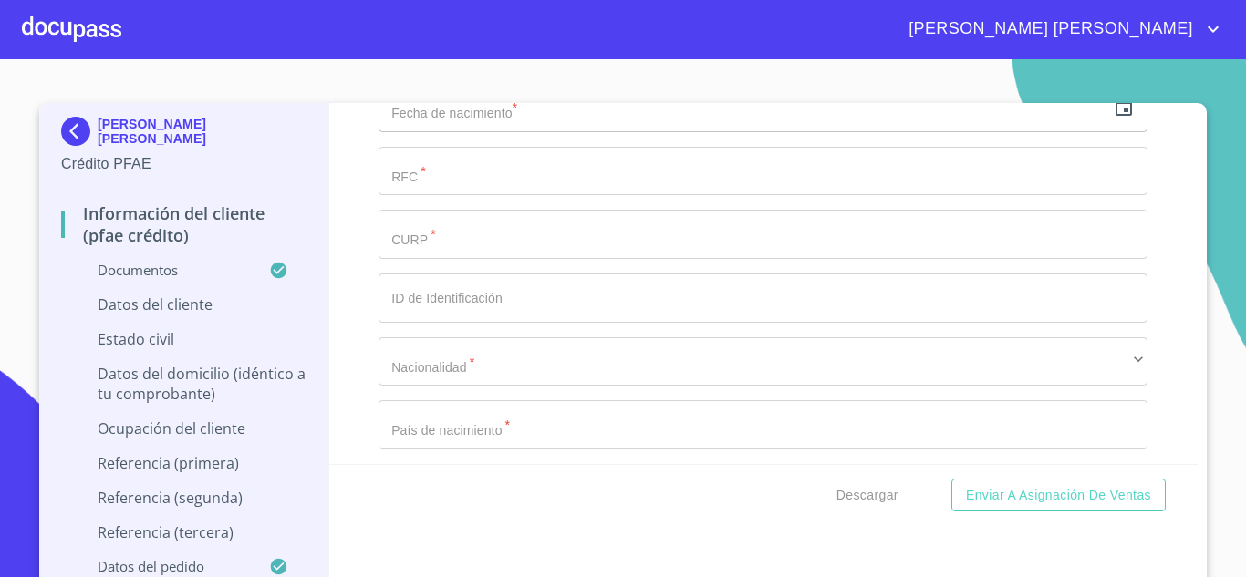
scroll to position [5852, 0]
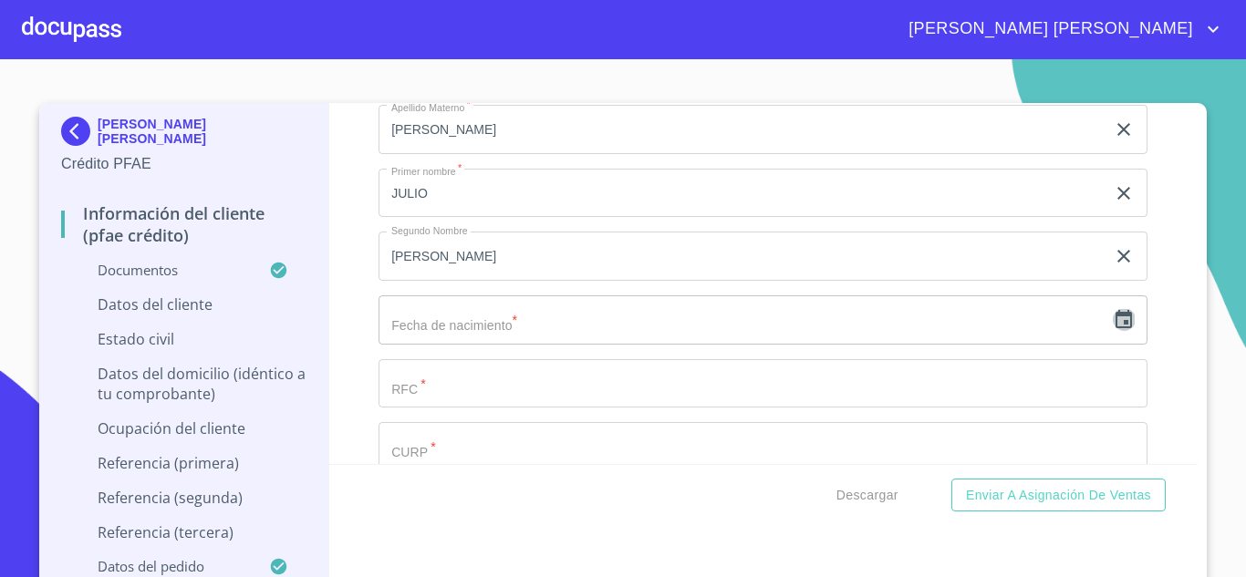
click at [1116, 328] on icon "button" at bounding box center [1124, 319] width 16 height 18
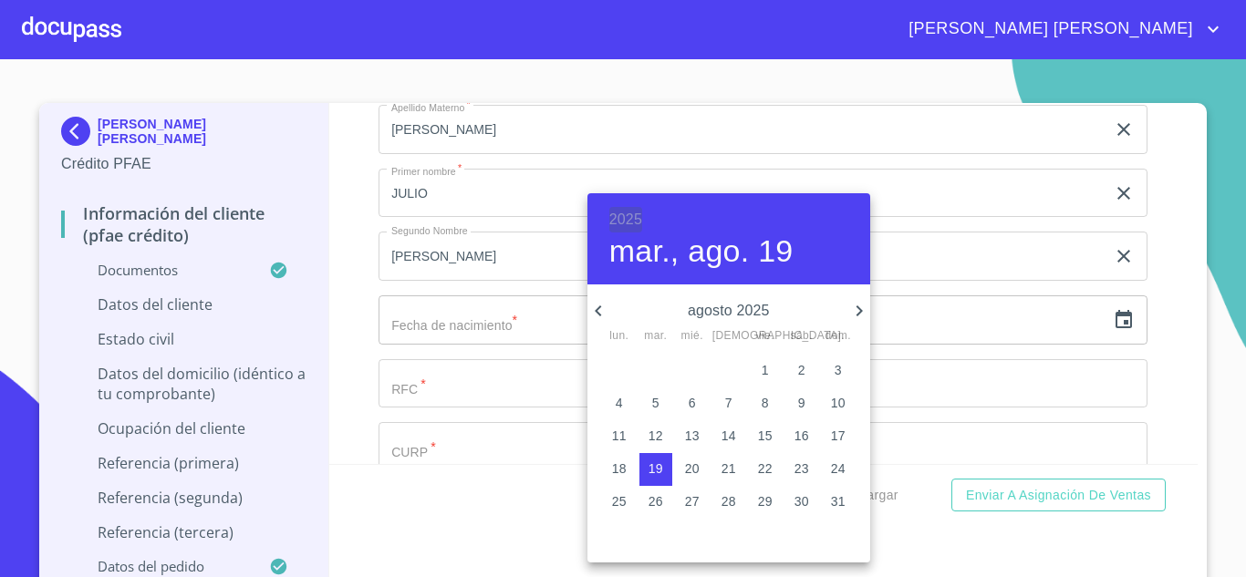
click at [617, 219] on h6 "2025" at bounding box center [625, 220] width 33 height 26
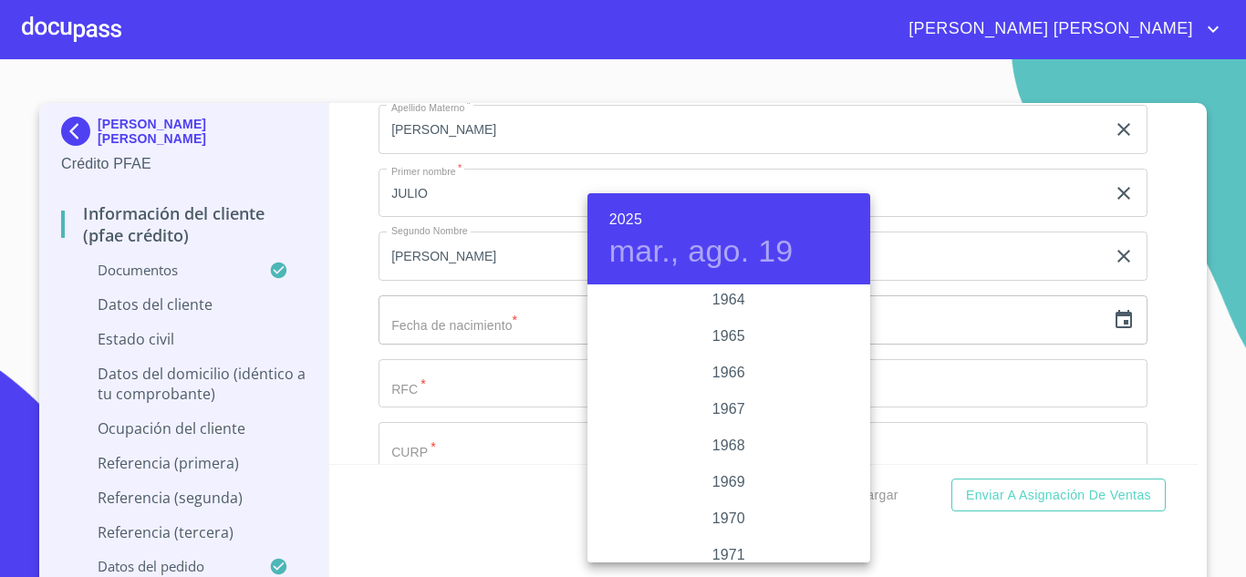
scroll to position [1391, 0]
click at [735, 476] on div "1968" at bounding box center [728, 483] width 283 height 36
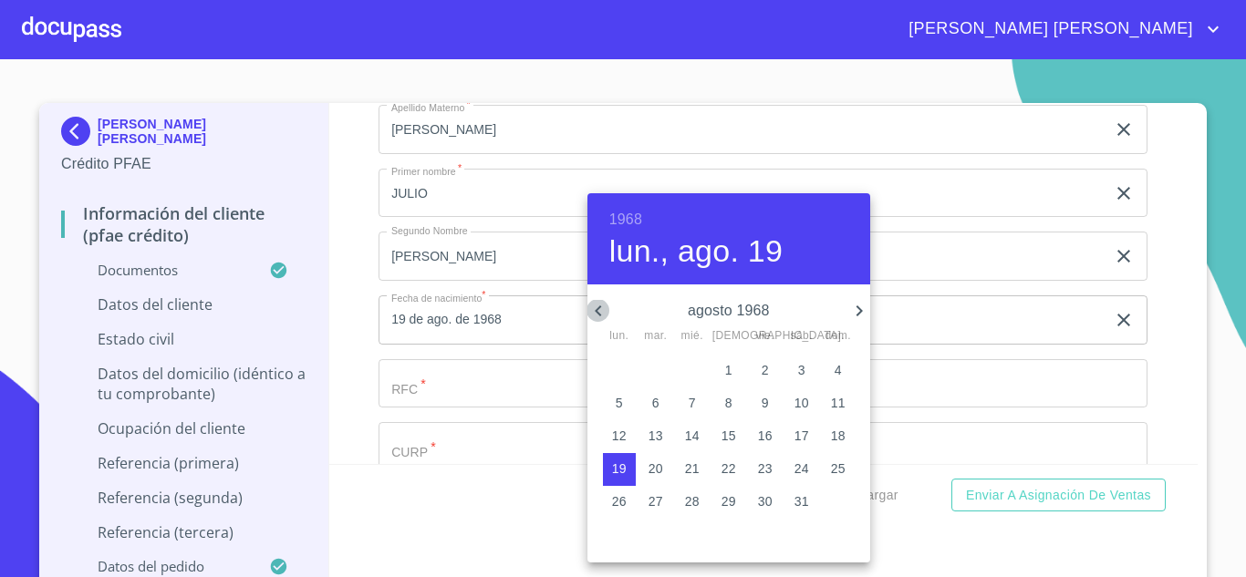
click at [606, 308] on icon "button" at bounding box center [598, 311] width 22 height 22
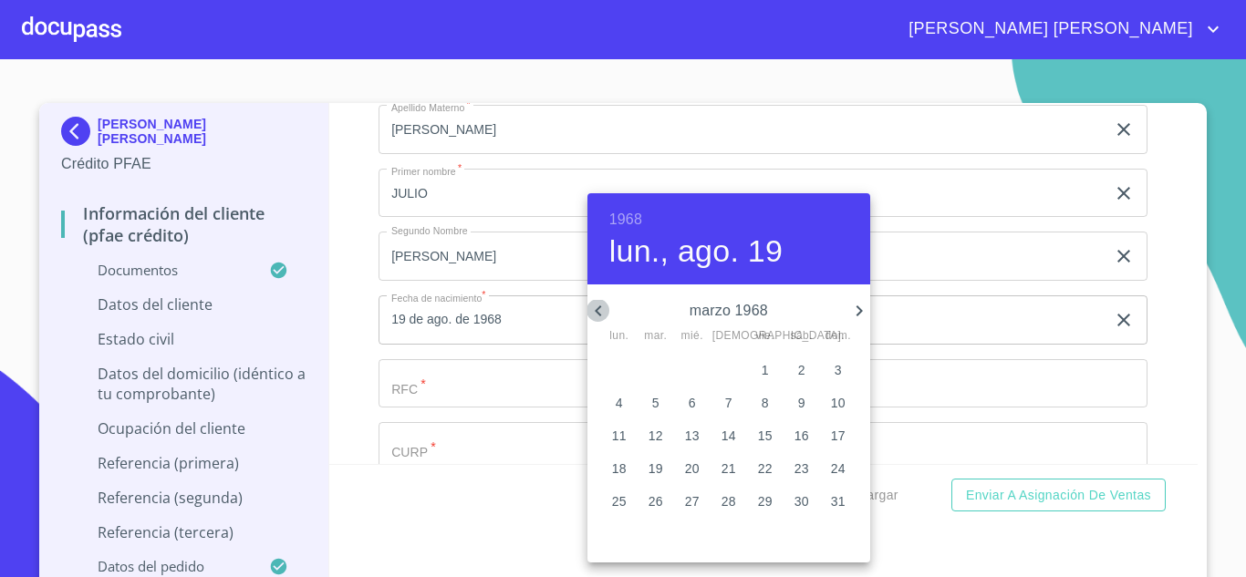
click at [606, 308] on icon "button" at bounding box center [598, 311] width 22 height 22
click at [839, 370] on p "4" at bounding box center [838, 370] width 7 height 18
type input "4 de feb. de 1968"
click at [431, 414] on div at bounding box center [623, 288] width 1246 height 577
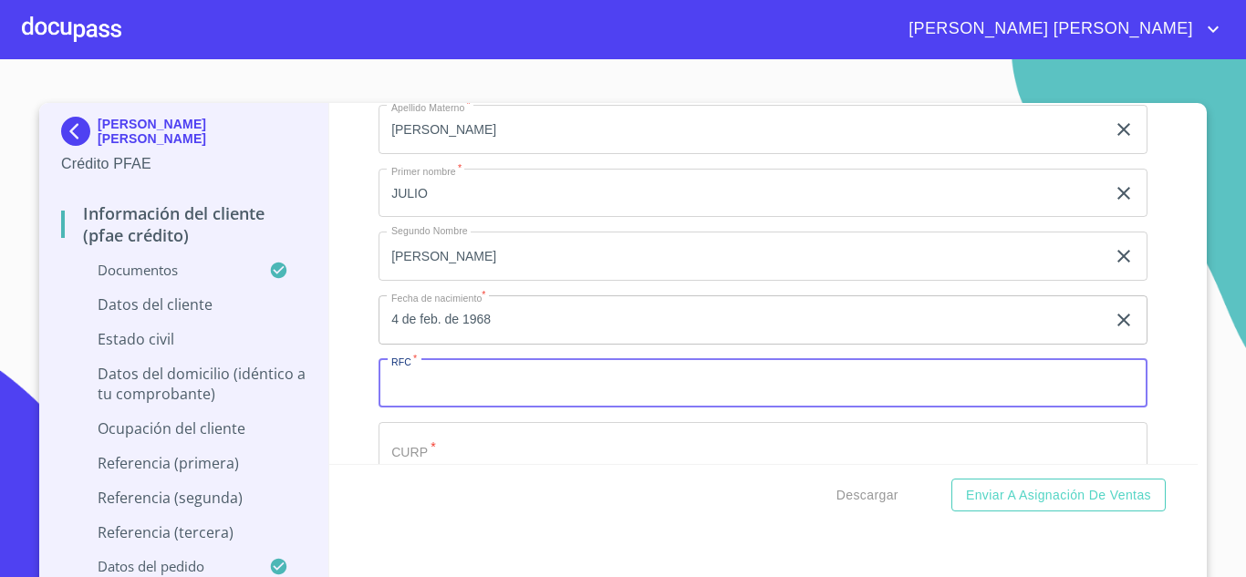
click at [431, 409] on input "Documento de identificación.   *" at bounding box center [763, 383] width 769 height 49
paste input "GALJ680204HJCMLL07"
click at [413, 406] on input "GALJ680204HJCMLL07" at bounding box center [742, 383] width 727 height 49
click at [539, 400] on input "GALJ680204HJCMLL07" at bounding box center [742, 383] width 727 height 49
type input "GALJ680204UN0"
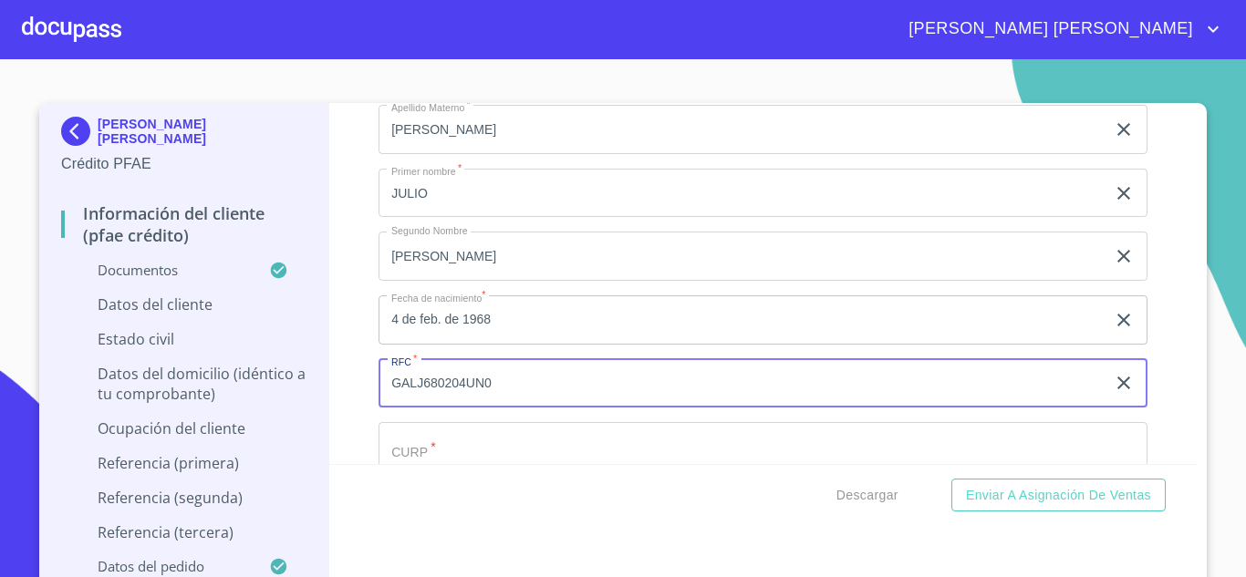
scroll to position [5881, 0]
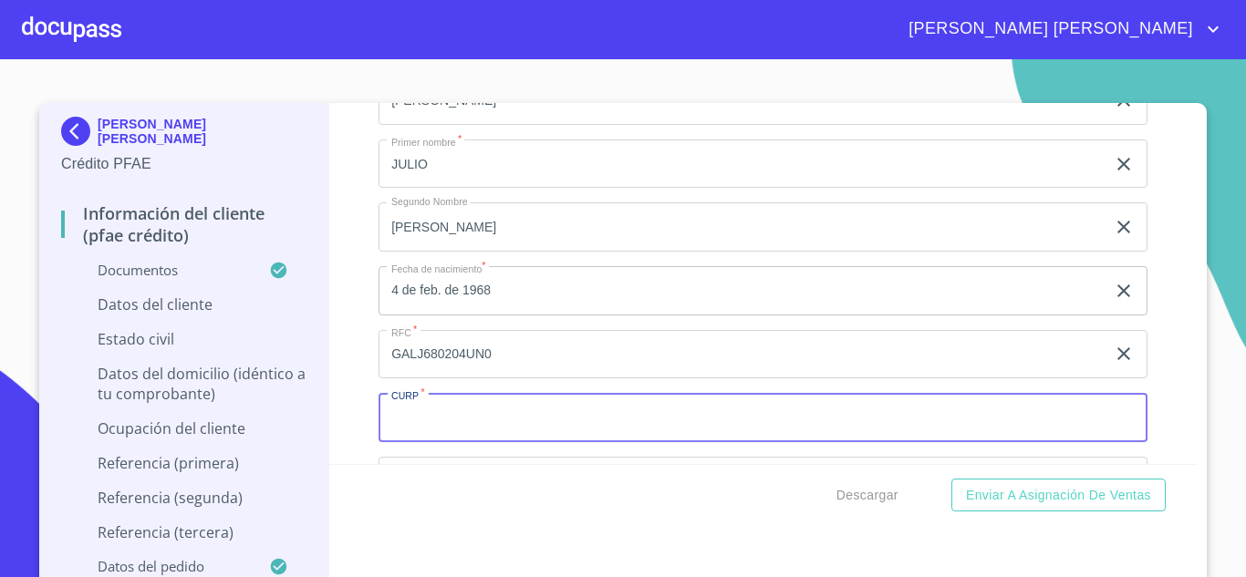
click at [485, 441] on input "Documento de identificación.   *" at bounding box center [763, 417] width 769 height 49
paste input "GALJ680204HJCMLL07"
click at [411, 438] on input "GALJ680204HJCMLL07" at bounding box center [742, 417] width 727 height 49
type input "GALJ680204HJCMLL07"
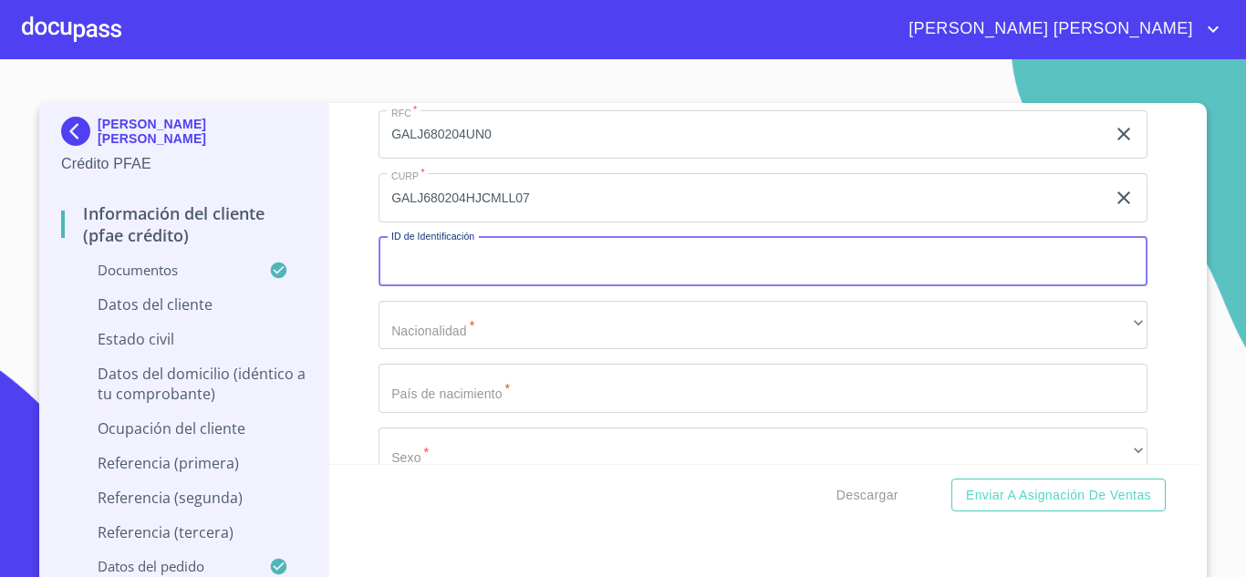
click at [436, 277] on input "Documento de identificación.   *" at bounding box center [763, 261] width 769 height 49
type input "2642781039"
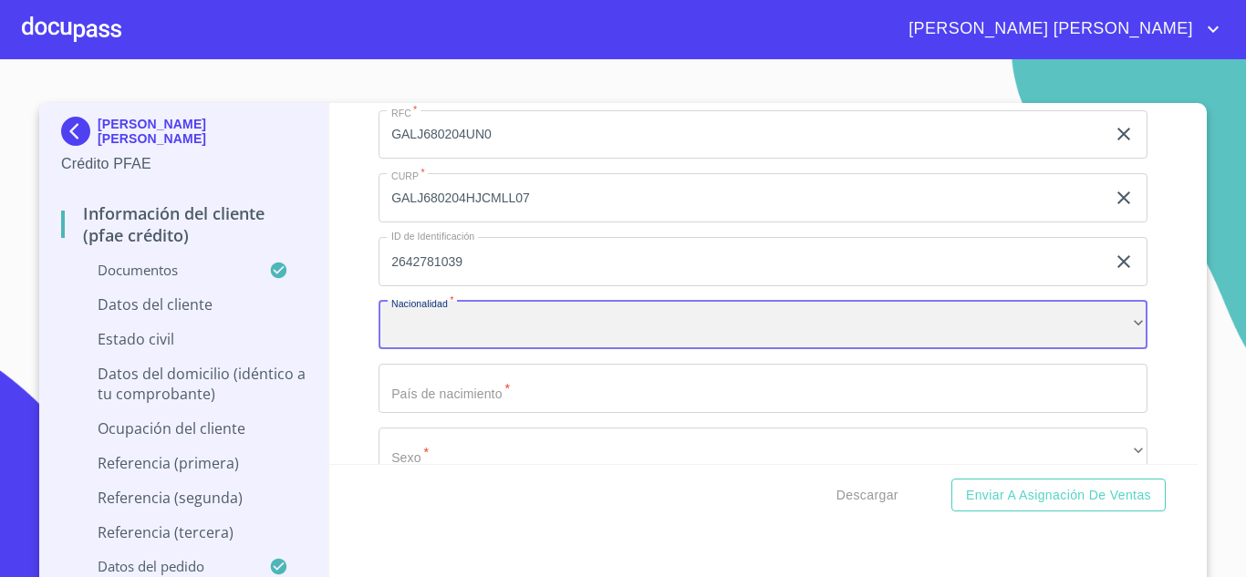
click at [390, 350] on div "​" at bounding box center [763, 325] width 769 height 49
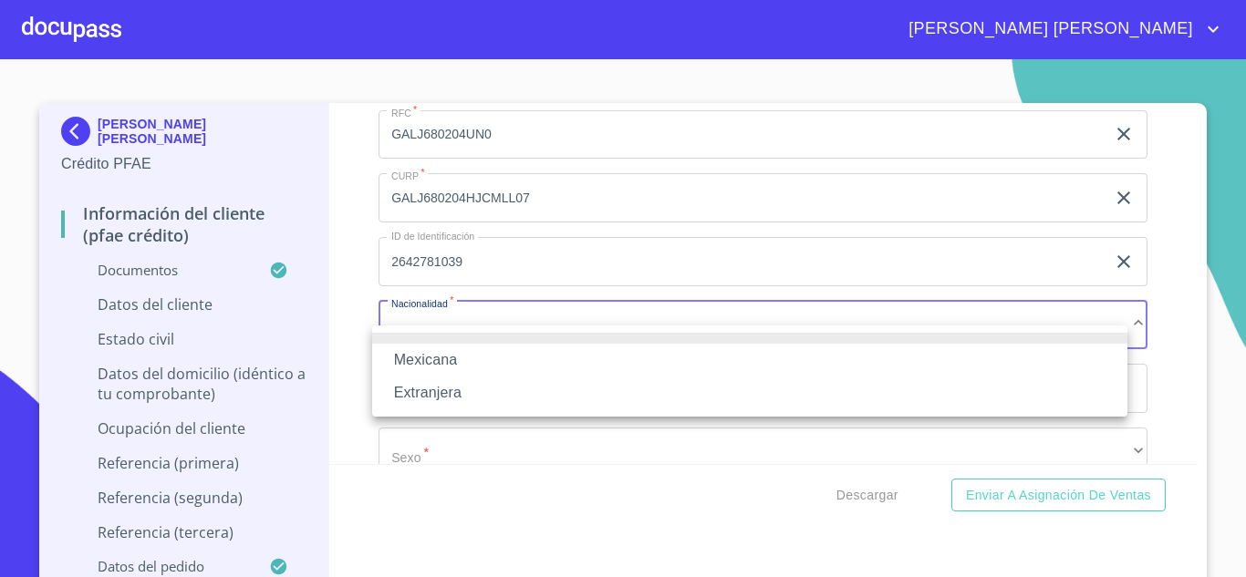
click at [440, 358] on li "Mexicana" at bounding box center [749, 360] width 755 height 33
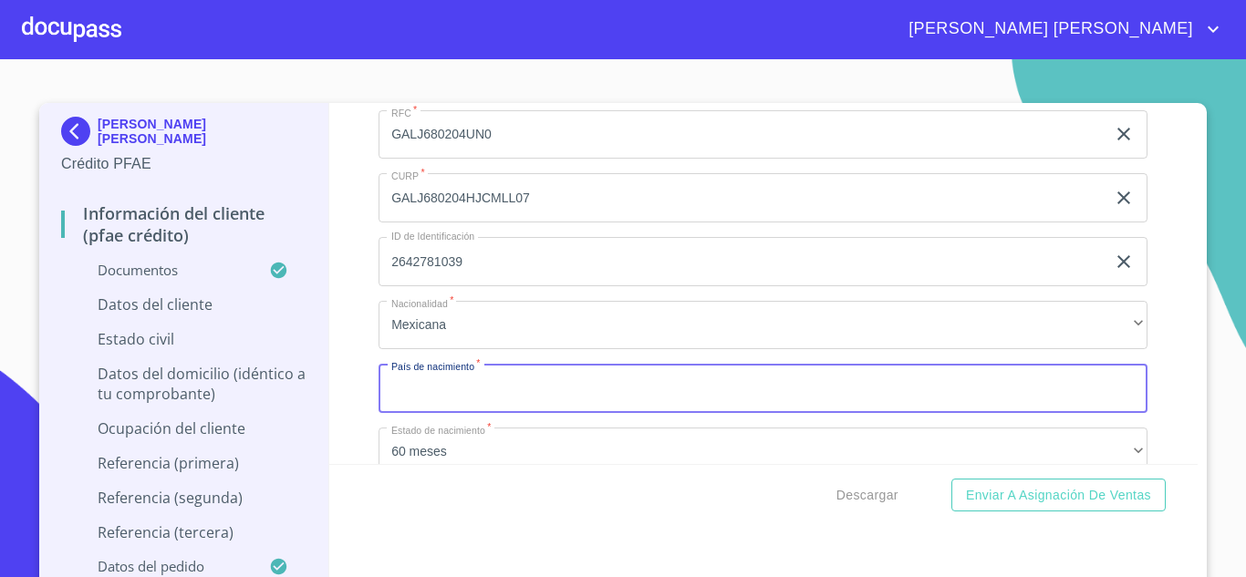
click at [443, 407] on input "Documento de identificación.   *" at bounding box center [763, 388] width 769 height 49
type input "[GEOGRAPHIC_DATA]"
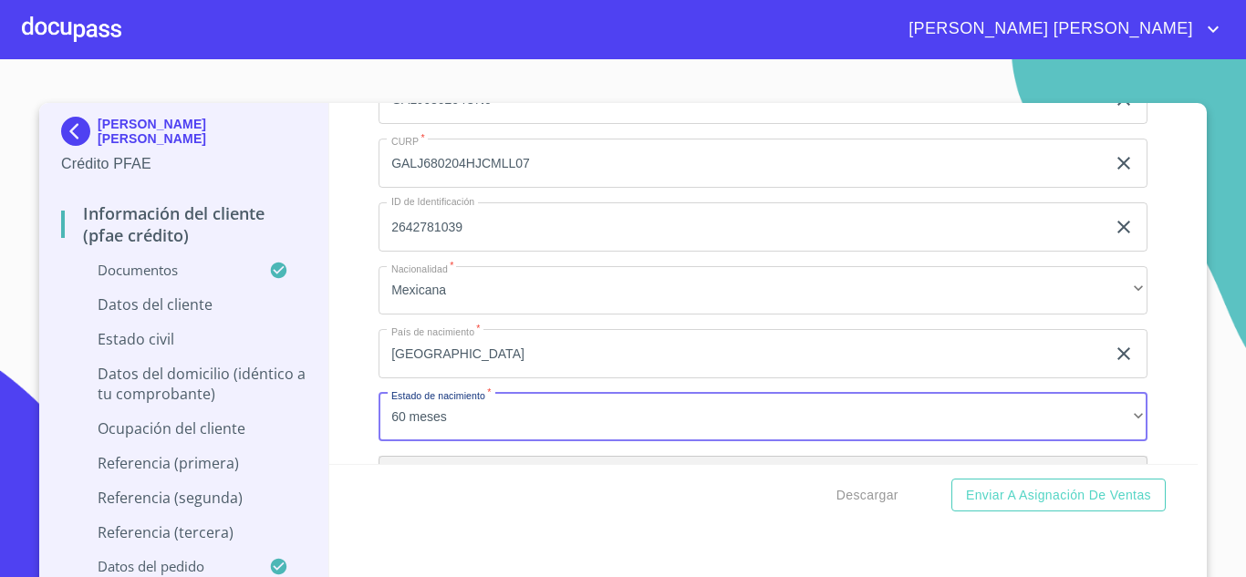
scroll to position [6354, 0]
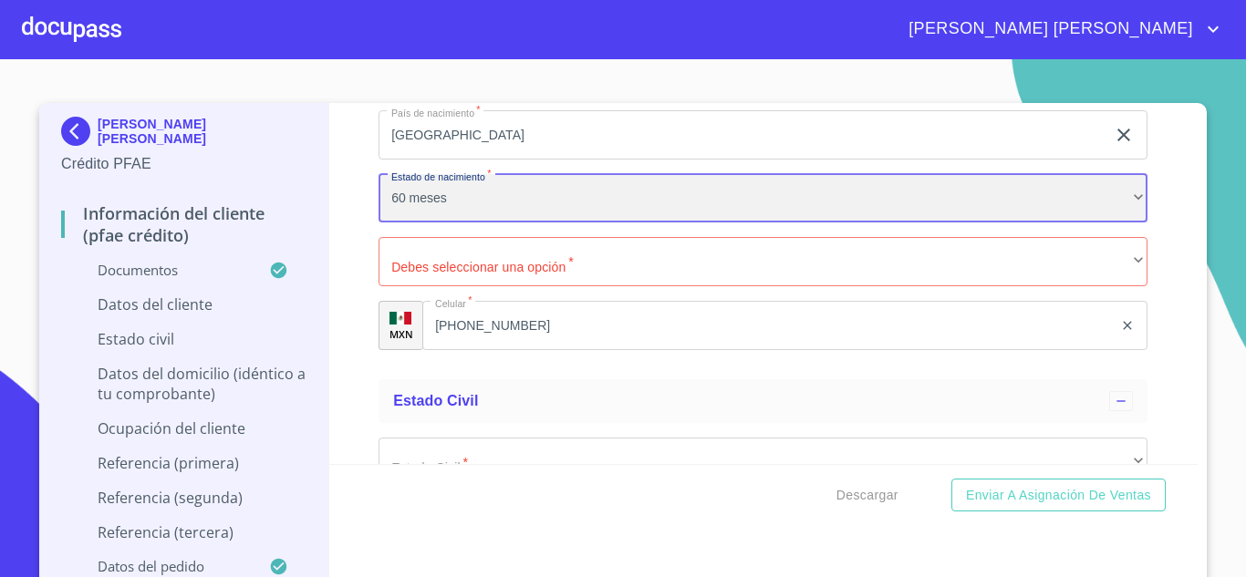
click at [439, 215] on div "60 meses" at bounding box center [763, 198] width 769 height 49
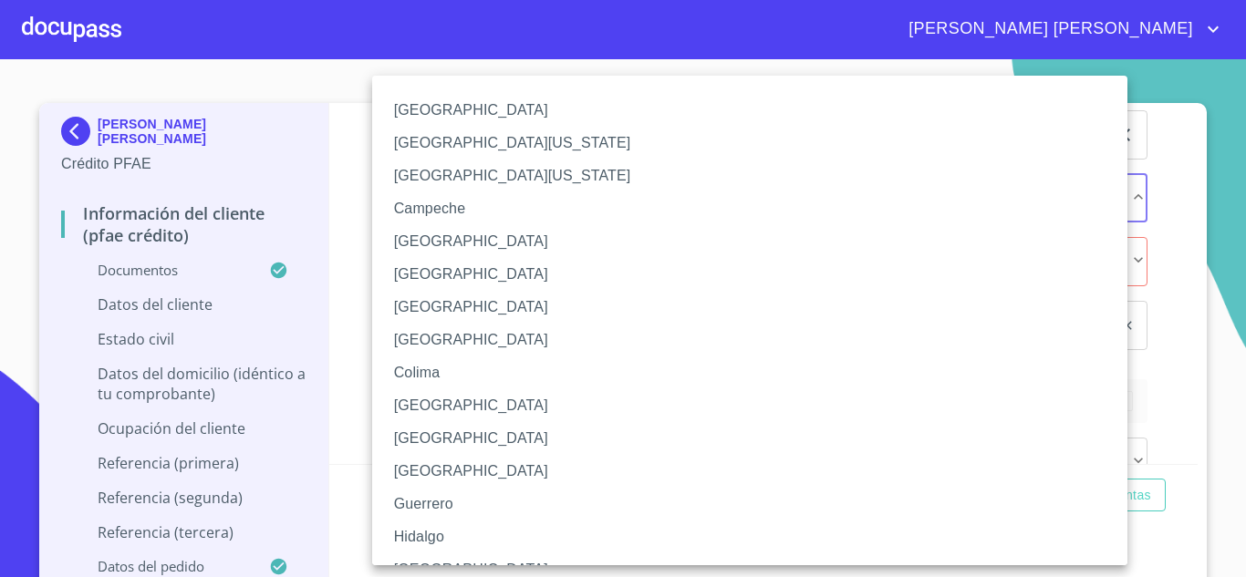
click at [424, 561] on li "[GEOGRAPHIC_DATA]" at bounding box center [756, 570] width 769 height 33
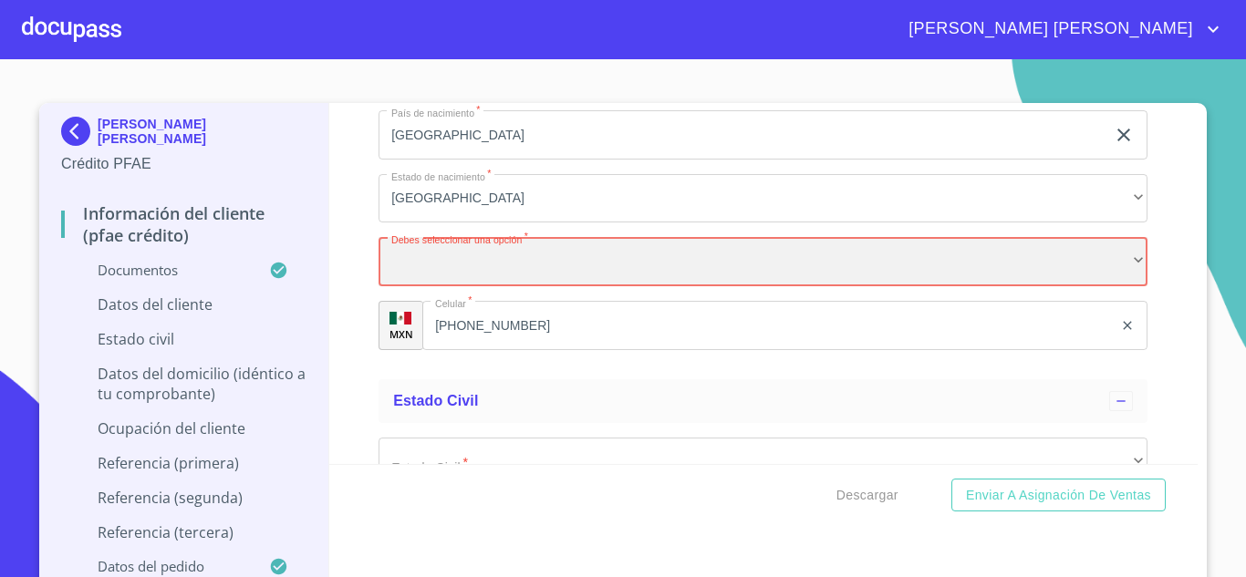
click at [425, 286] on div "​" at bounding box center [763, 261] width 769 height 49
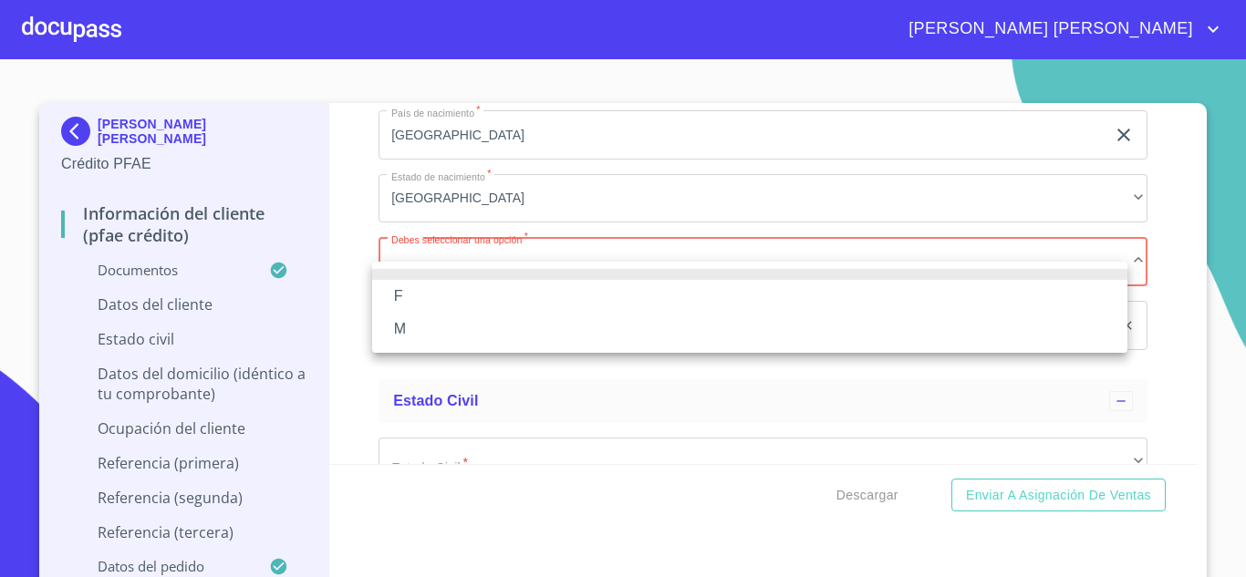
click at [416, 327] on li "M" at bounding box center [749, 329] width 755 height 33
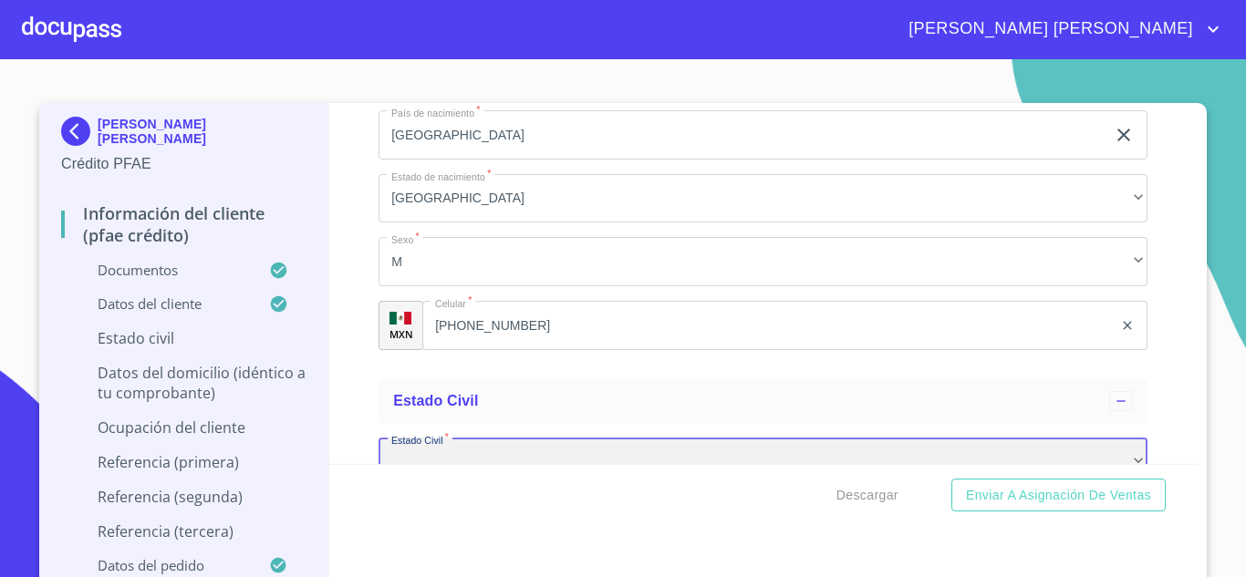
scroll to position [6399, 0]
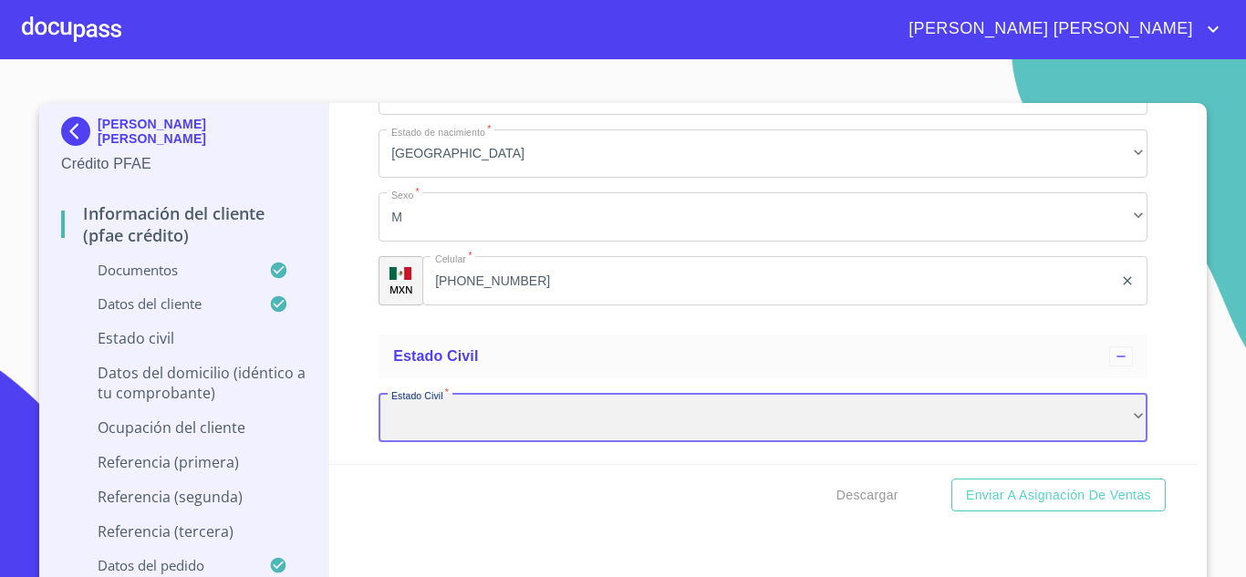
click at [447, 423] on div "​" at bounding box center [763, 417] width 769 height 49
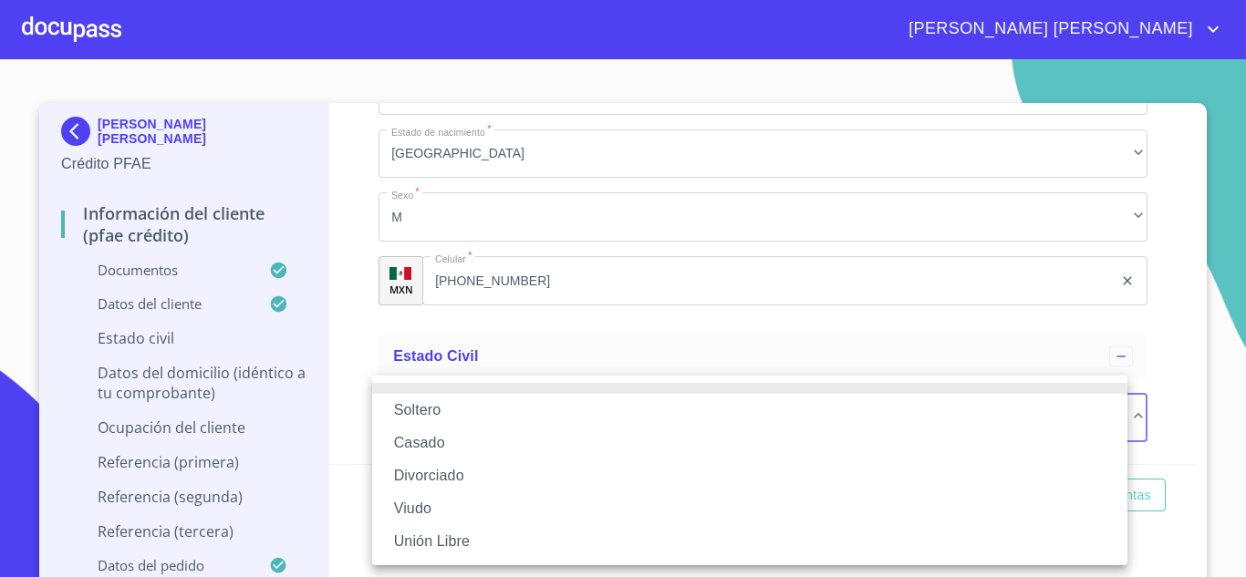
click at [445, 473] on li "Divorciado" at bounding box center [749, 476] width 755 height 33
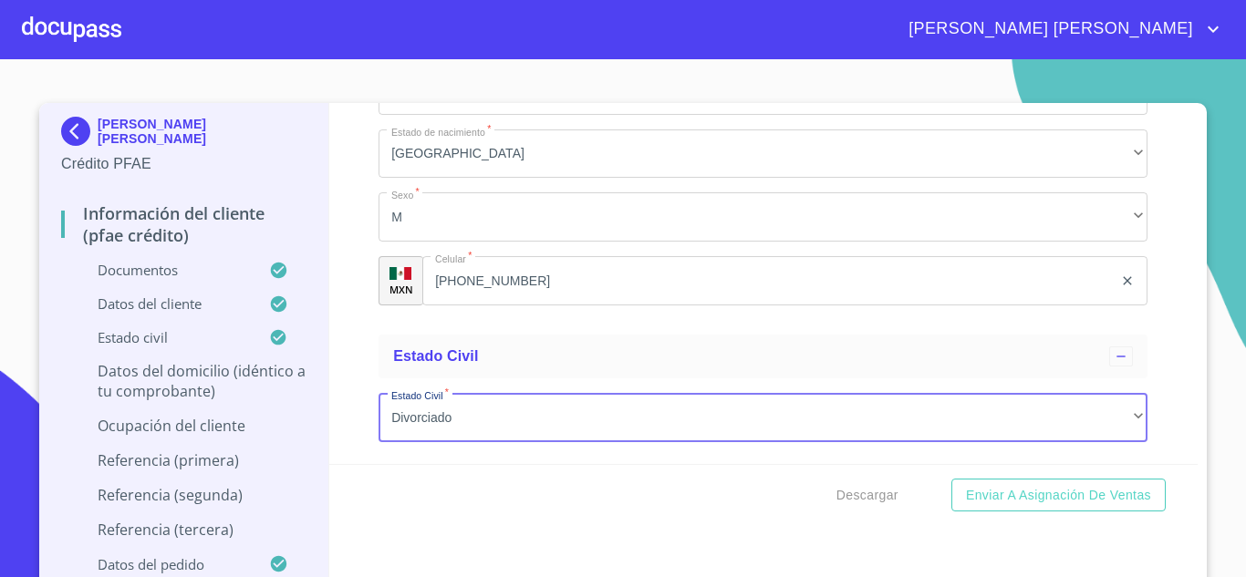
scroll to position [6631, 0]
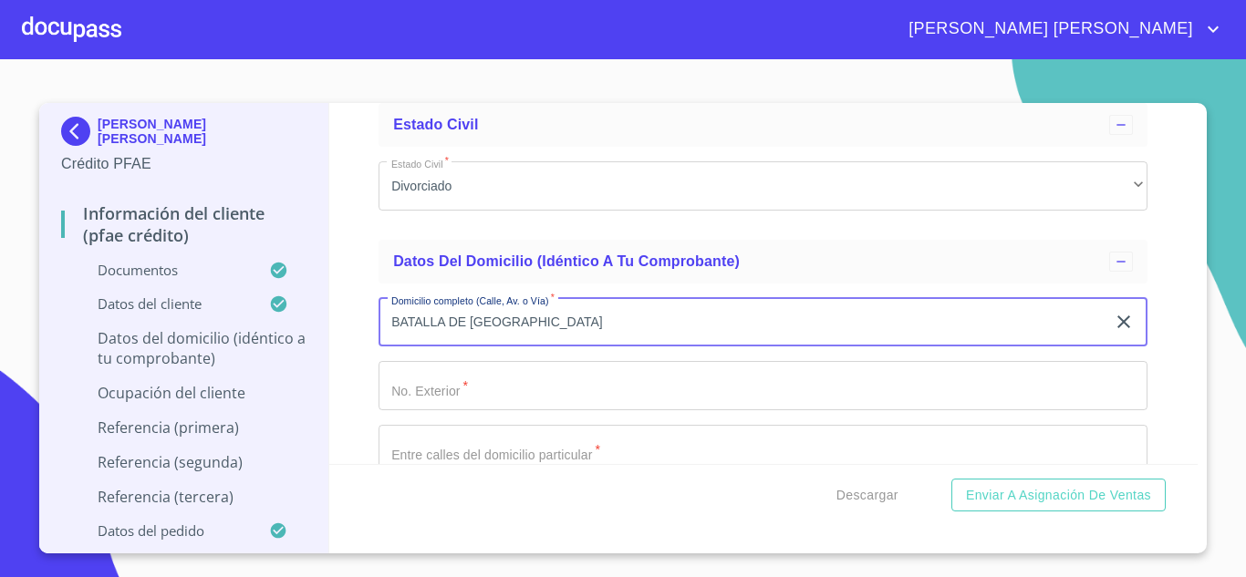
type input "BATALLA DE [GEOGRAPHIC_DATA]"
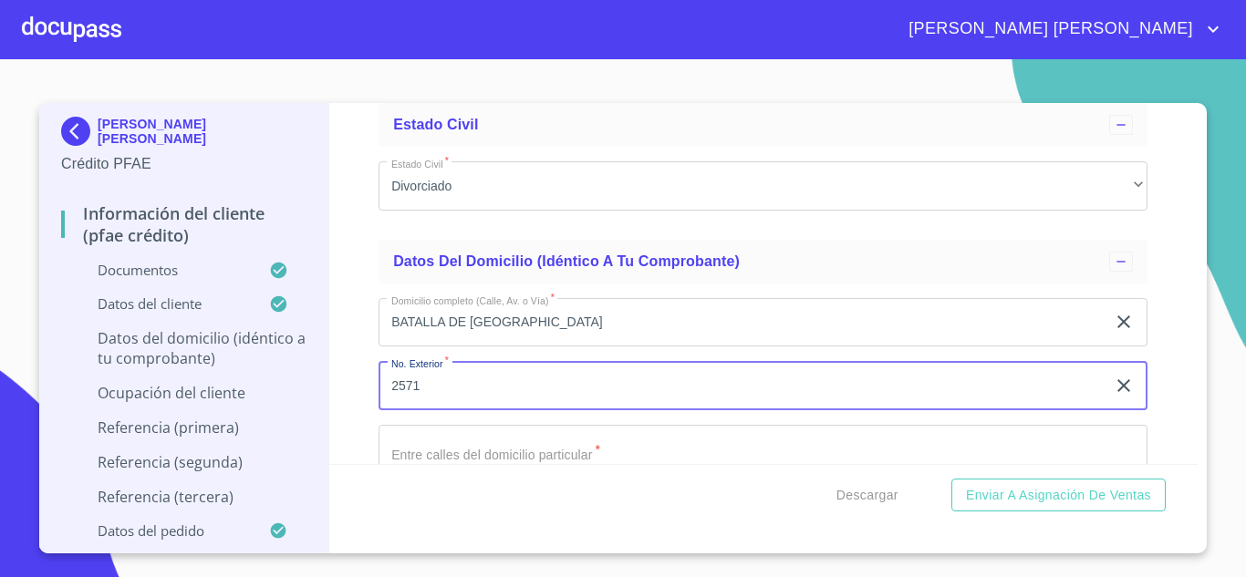
type input "2571"
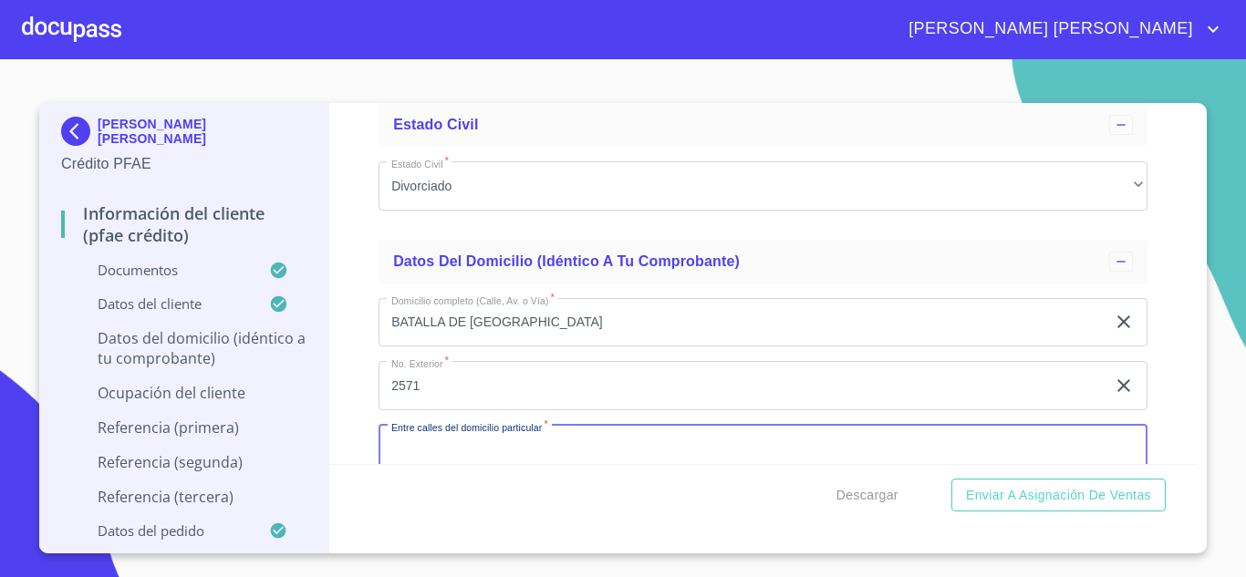
scroll to position [6663, 0]
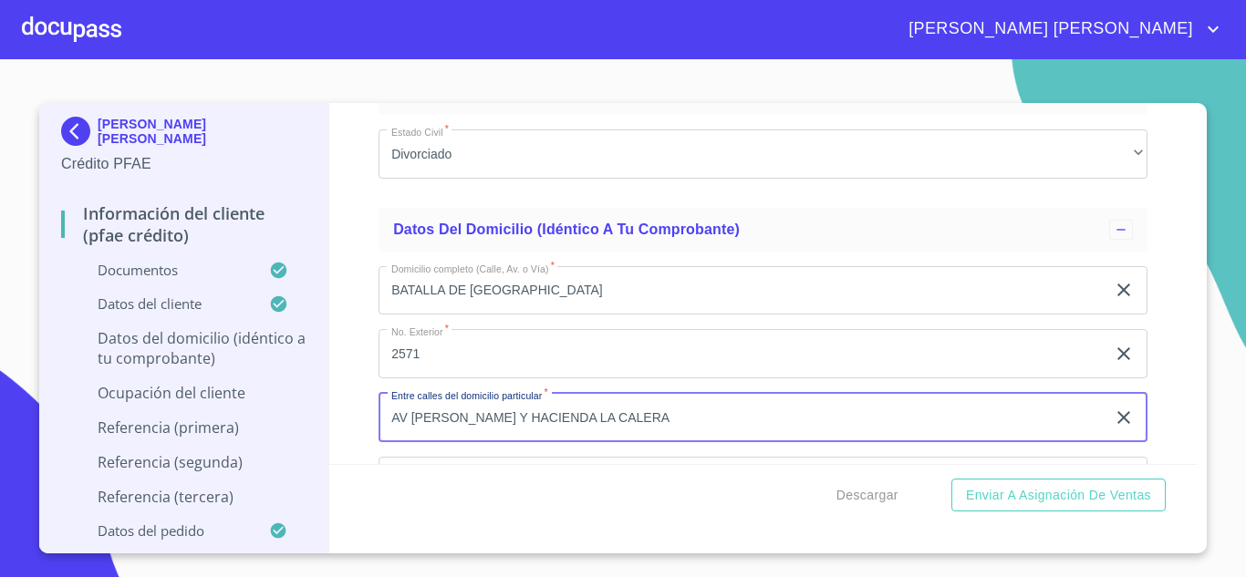
type input "AV [PERSON_NAME] Y HACIENDA LA CALERA"
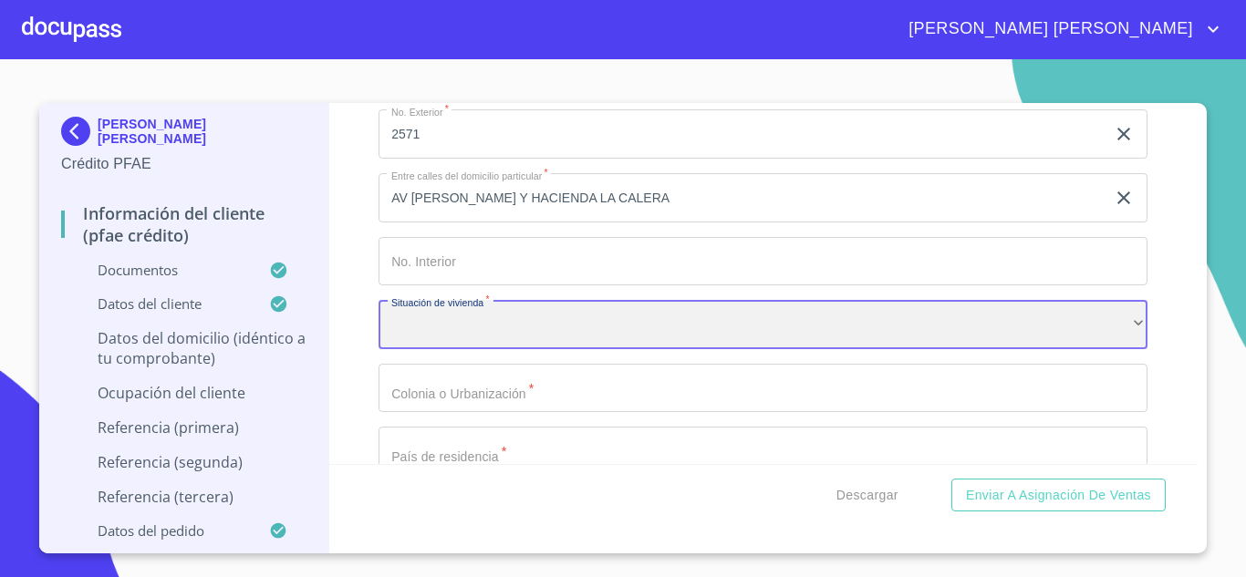
click at [450, 346] on div "​" at bounding box center [763, 324] width 769 height 49
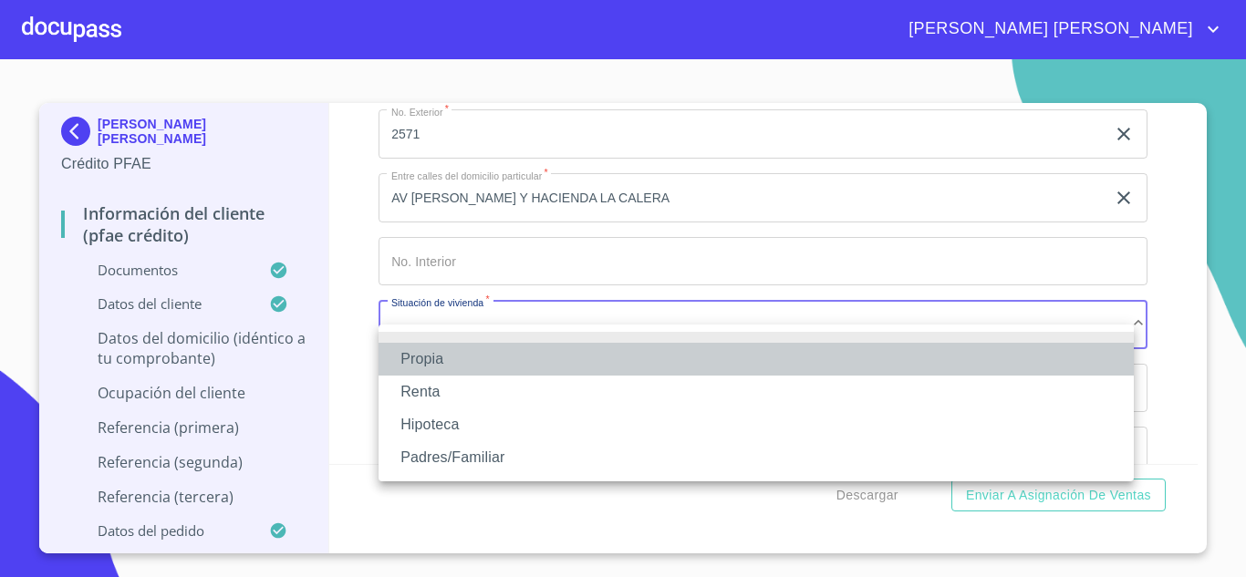
click at [445, 354] on li "Propia" at bounding box center [756, 359] width 755 height 33
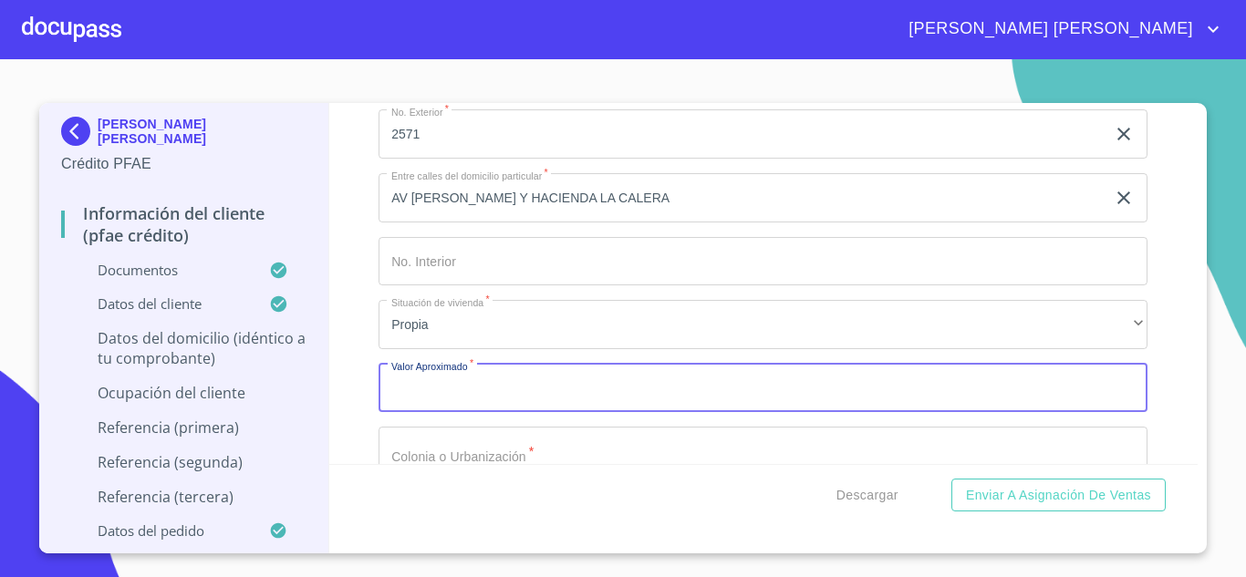
click at [448, 404] on input "Documento de identificación.   *" at bounding box center [763, 388] width 769 height 49
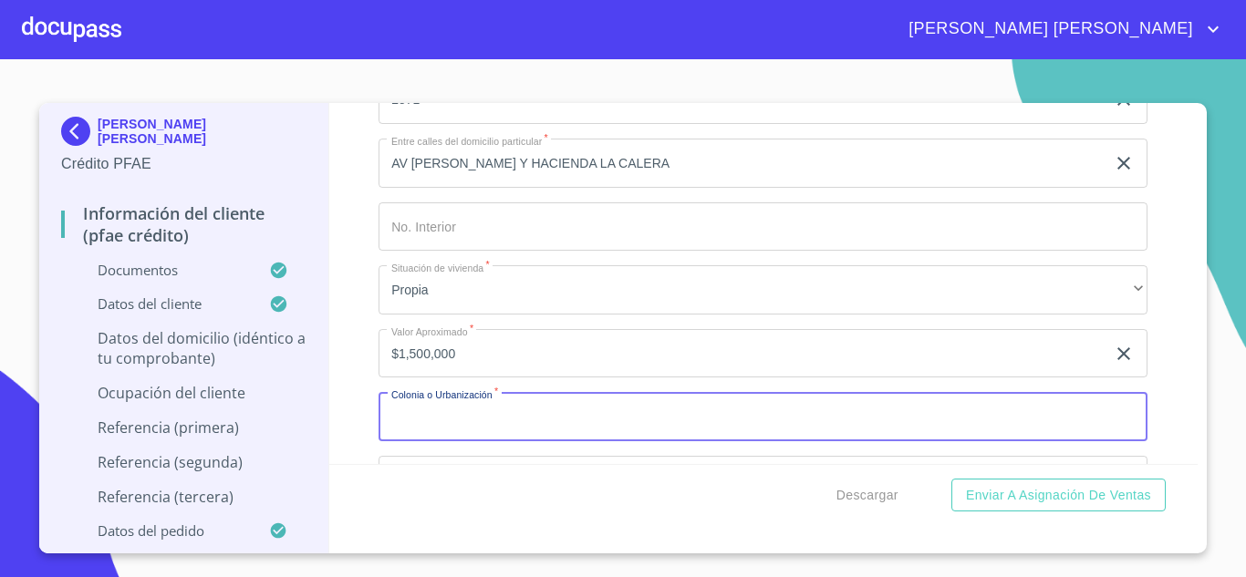
click at [430, 431] on input "Documento de identificación.   *" at bounding box center [763, 416] width 769 height 49
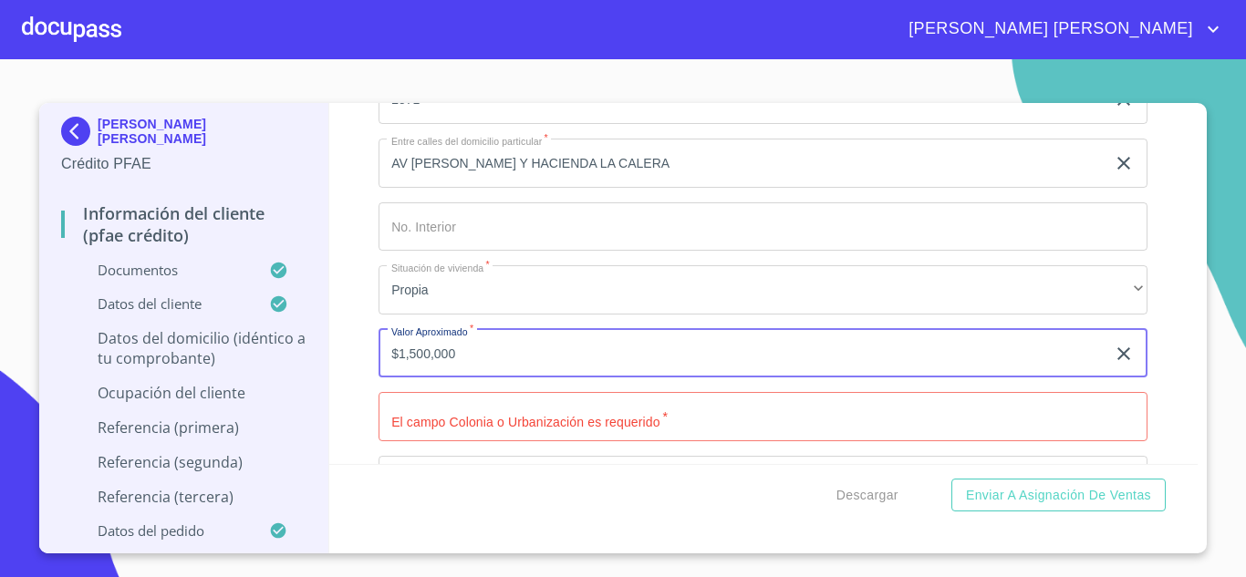
click at [473, 368] on input "$1,500,000" at bounding box center [742, 353] width 727 height 49
type input "$1"
type input "$2,000,000"
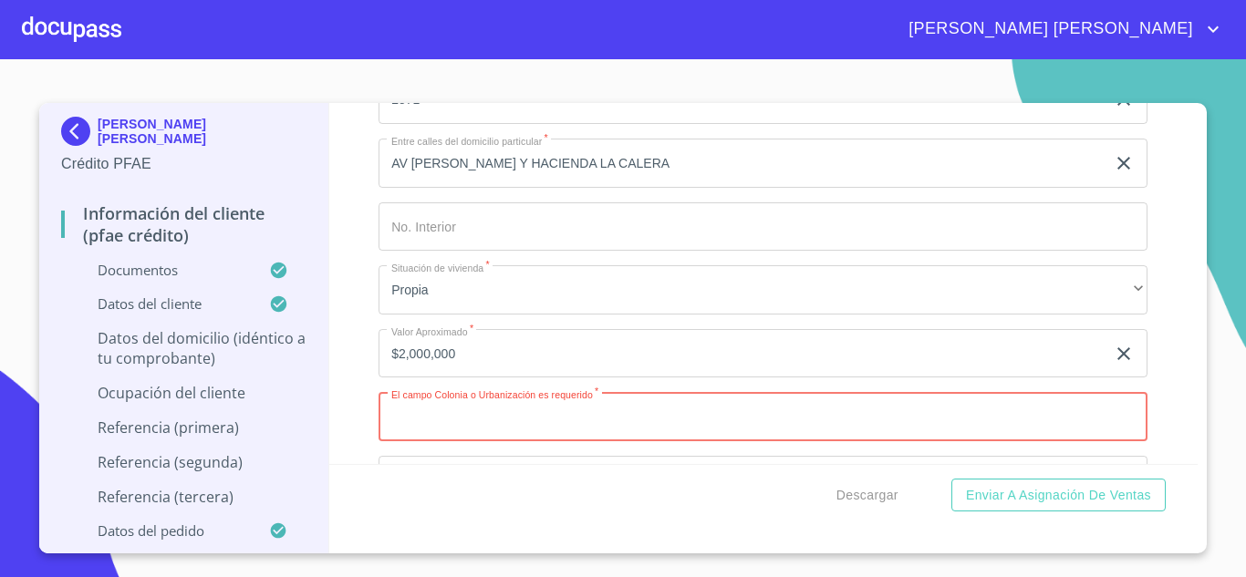
click at [493, 436] on input "Documento de identificación.   *" at bounding box center [763, 416] width 769 height 49
type input "OBLATOS"
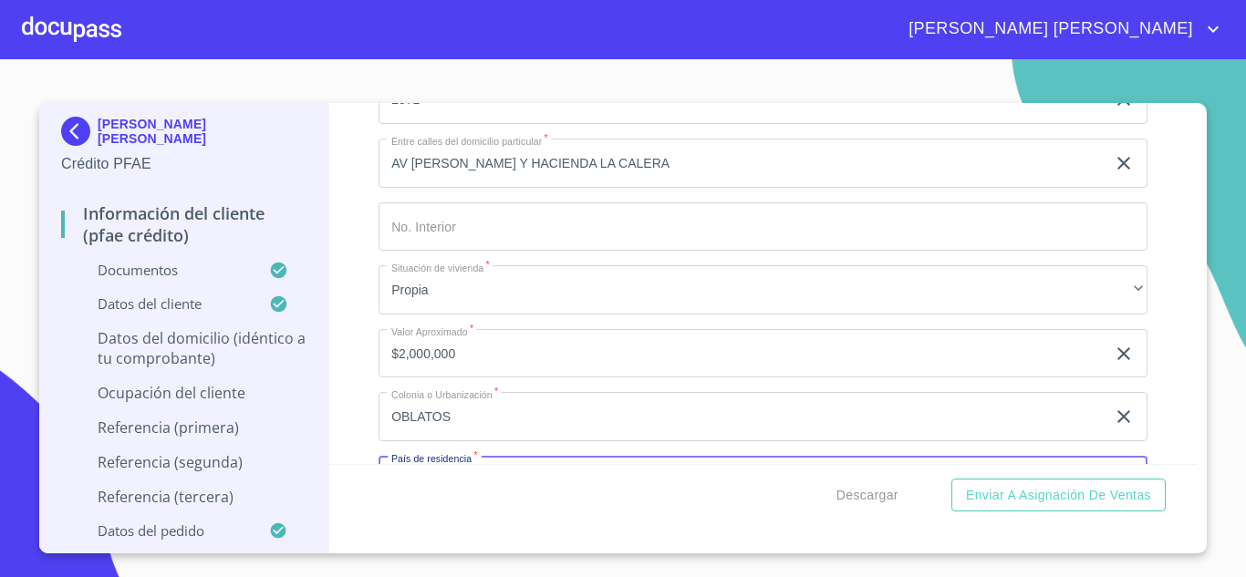
scroll to position [7136, 0]
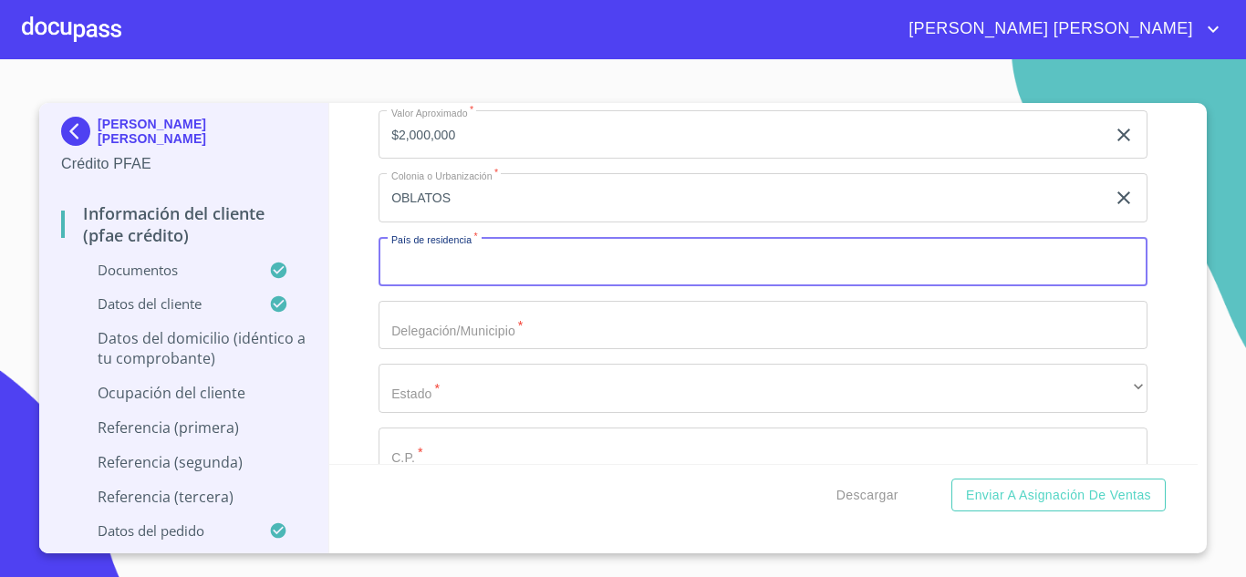
click at [460, 286] on input "Documento de identificación.   *" at bounding box center [763, 261] width 769 height 49
type input "[GEOGRAPHIC_DATA]"
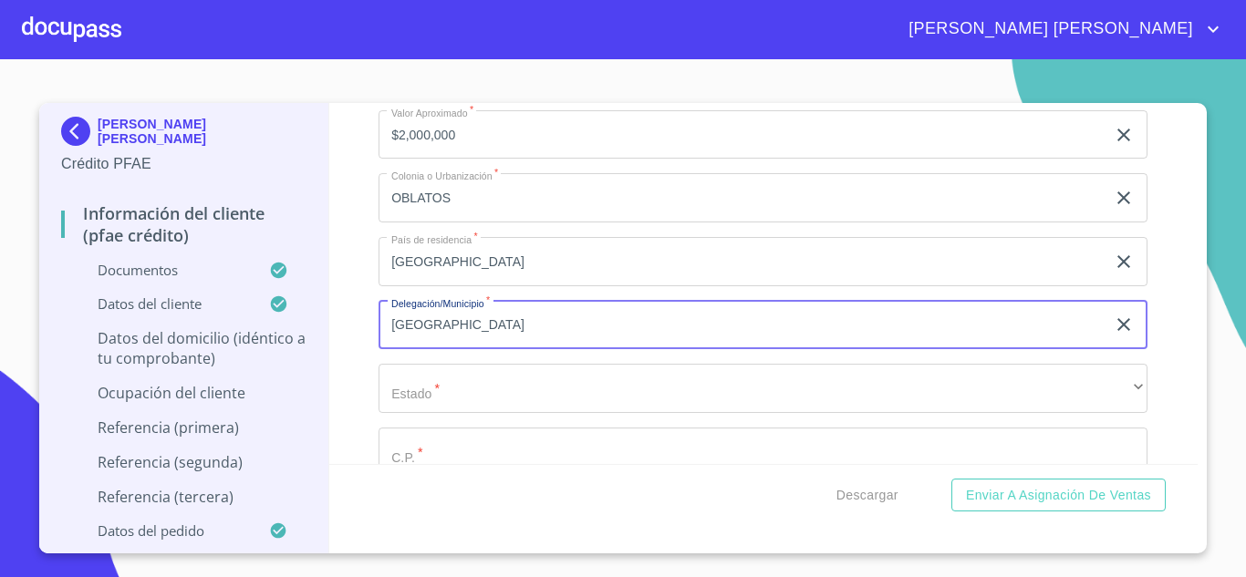
type input "[GEOGRAPHIC_DATA]"
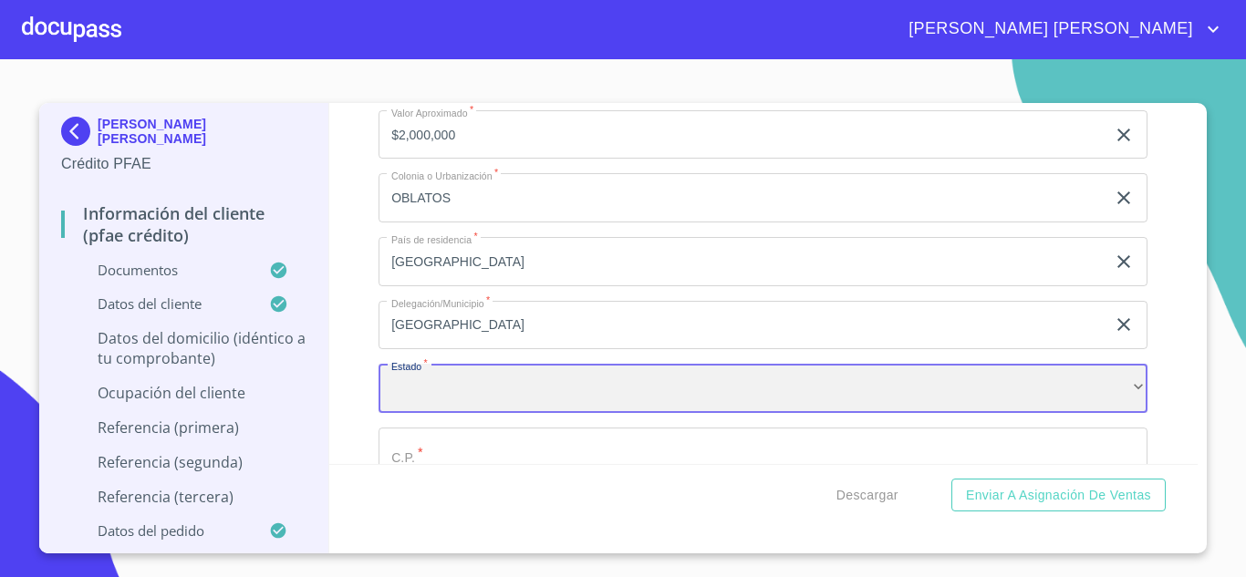
click at [433, 400] on div "​" at bounding box center [763, 388] width 769 height 49
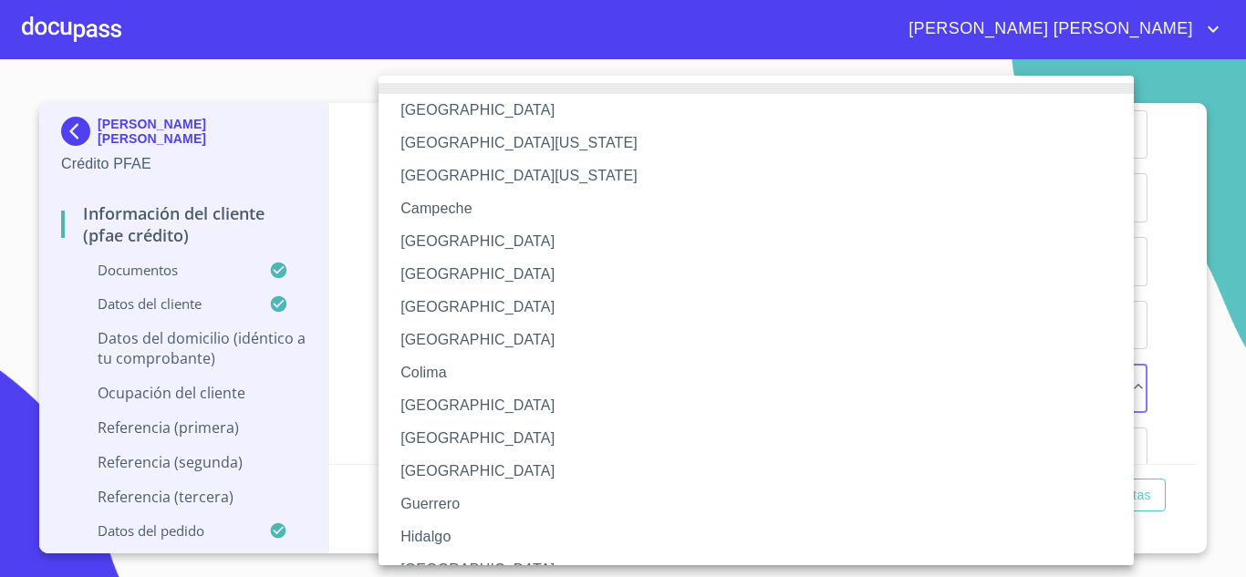
click at [425, 556] on li "[GEOGRAPHIC_DATA]" at bounding box center [763, 570] width 769 height 33
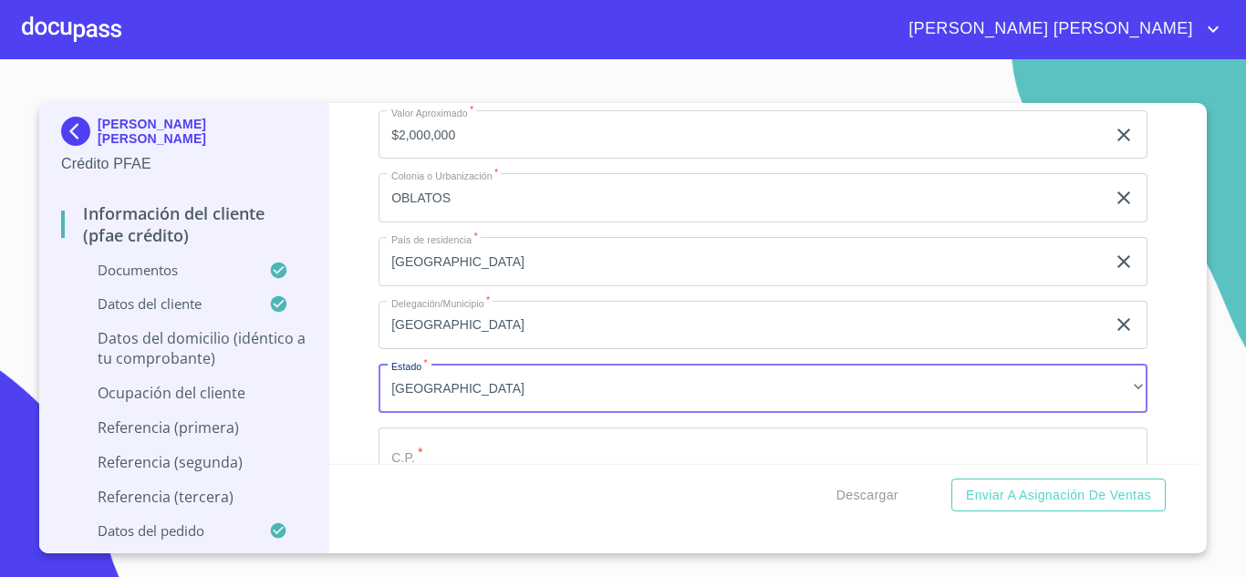
scroll to position [7171, 0]
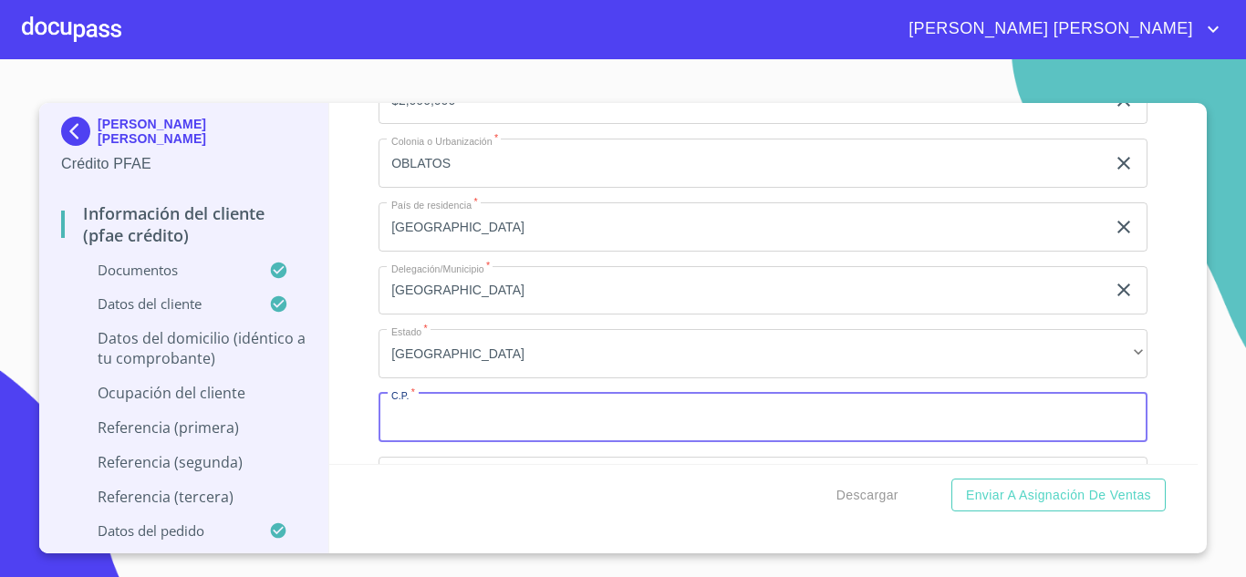
click at [448, 428] on input "Documento de identificación.   *" at bounding box center [763, 417] width 769 height 49
type input "44700"
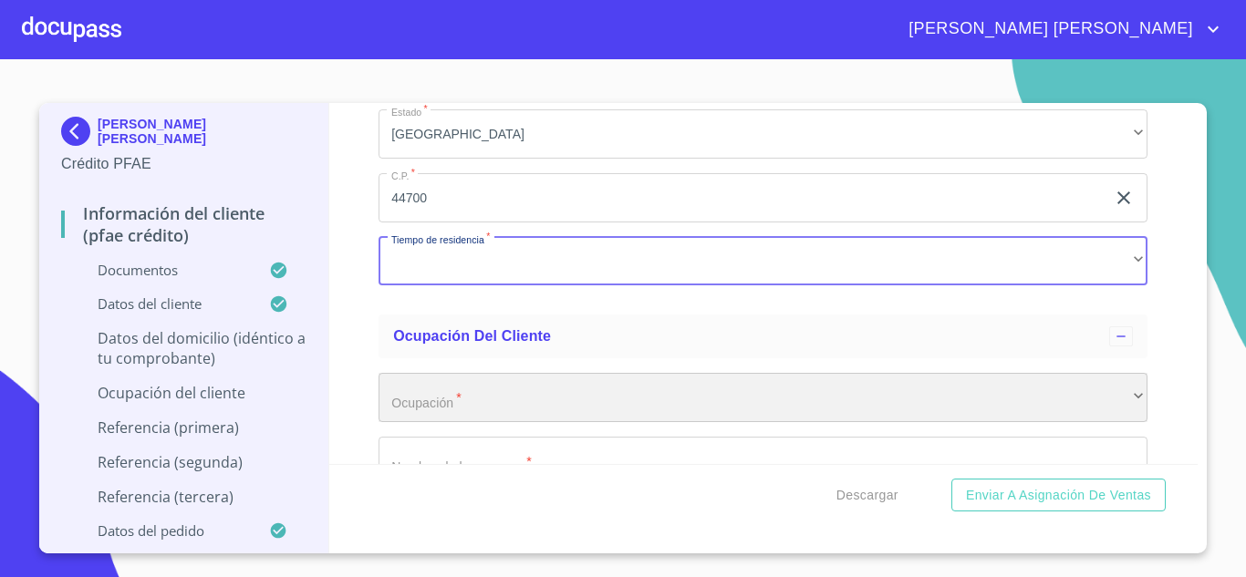
click at [448, 422] on div "​" at bounding box center [763, 397] width 769 height 49
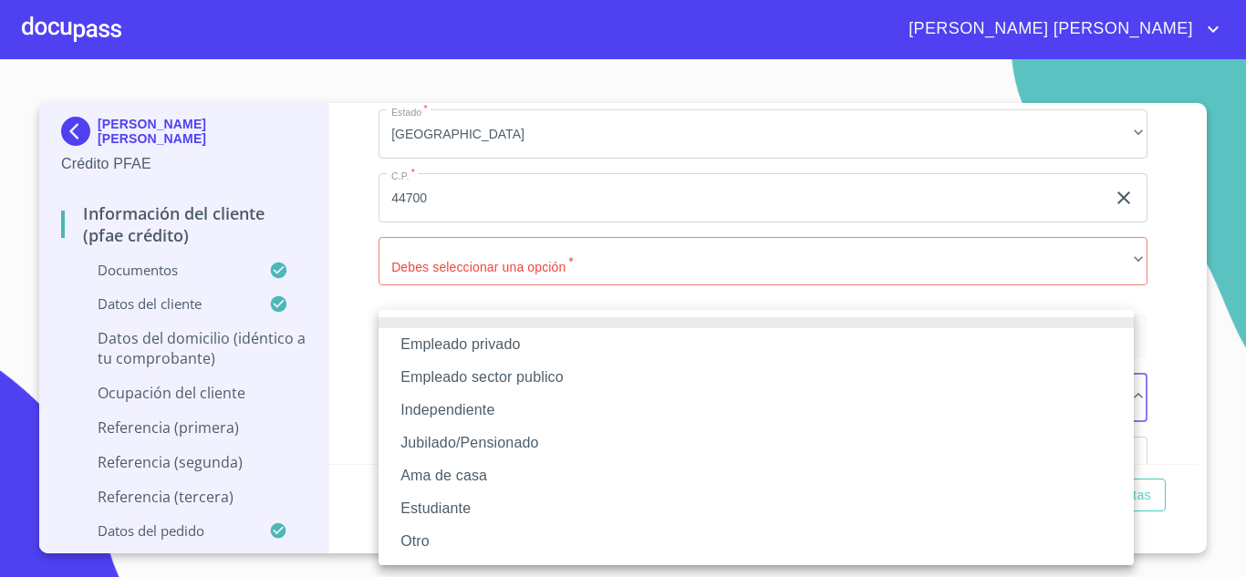
click at [452, 408] on li "Independiente" at bounding box center [756, 410] width 755 height 33
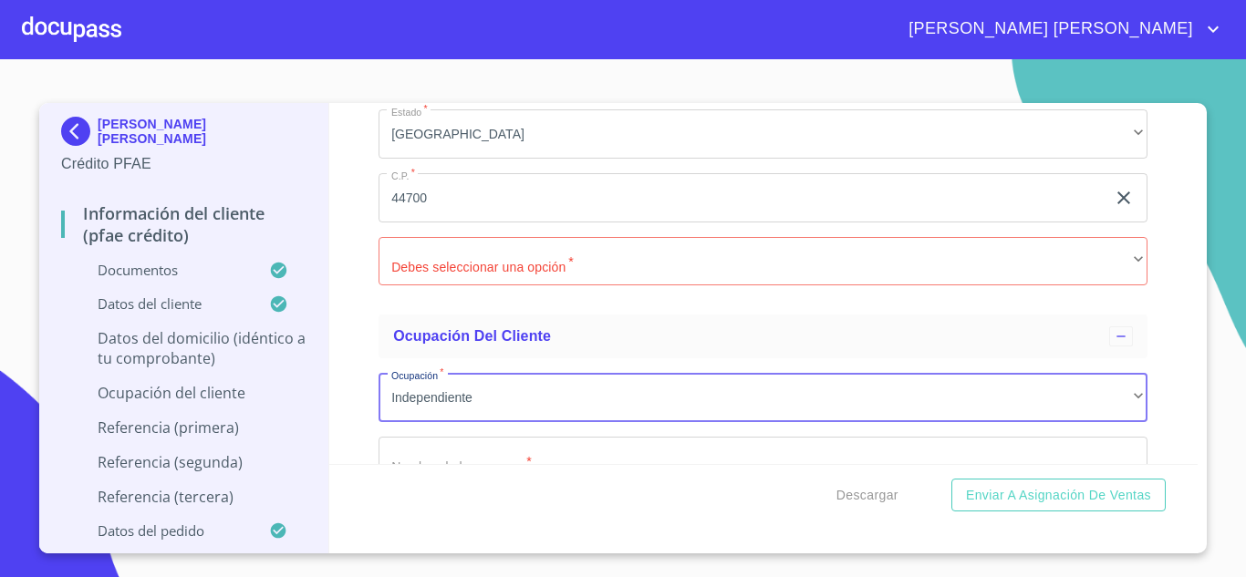
scroll to position [7434, 0]
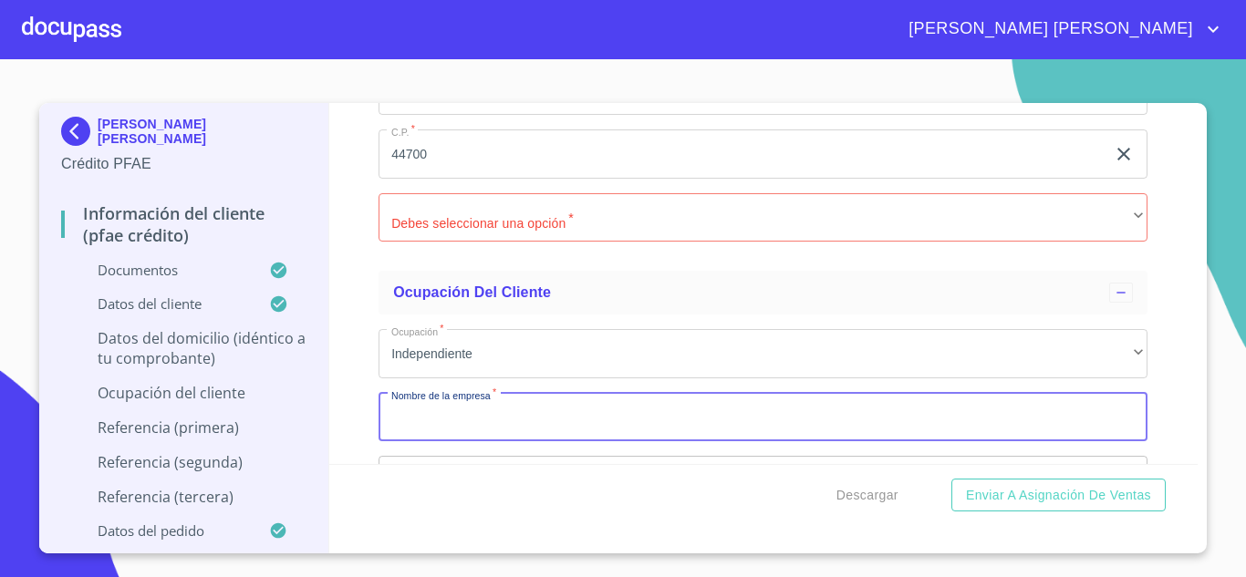
click at [436, 434] on input "Documento de identificación.   *" at bounding box center [763, 417] width 769 height 49
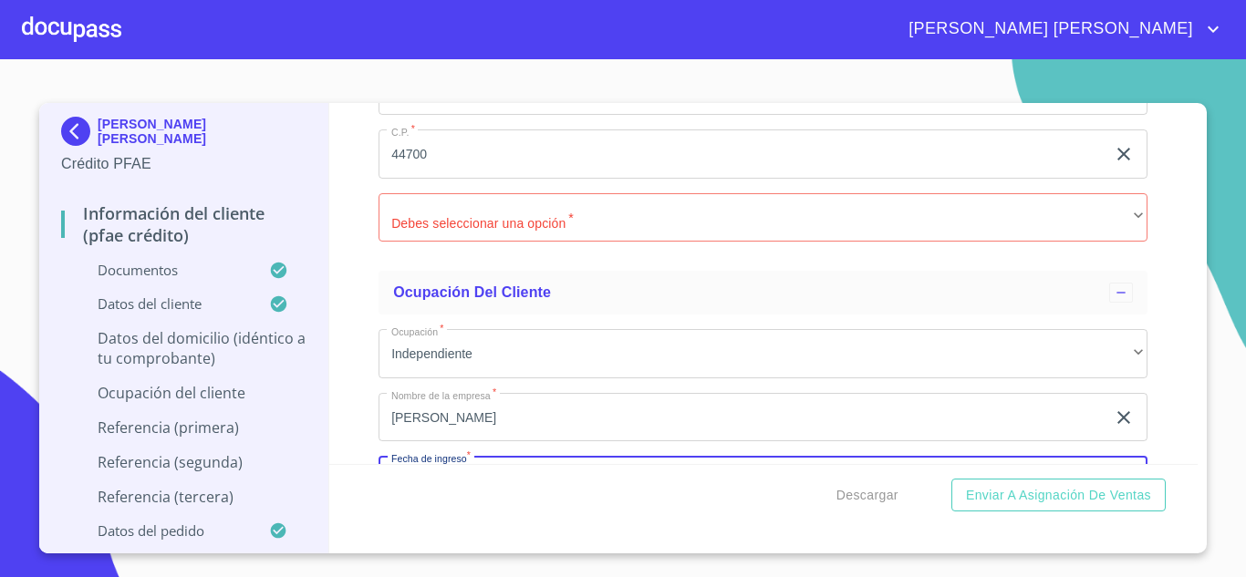
scroll to position [7653, 0]
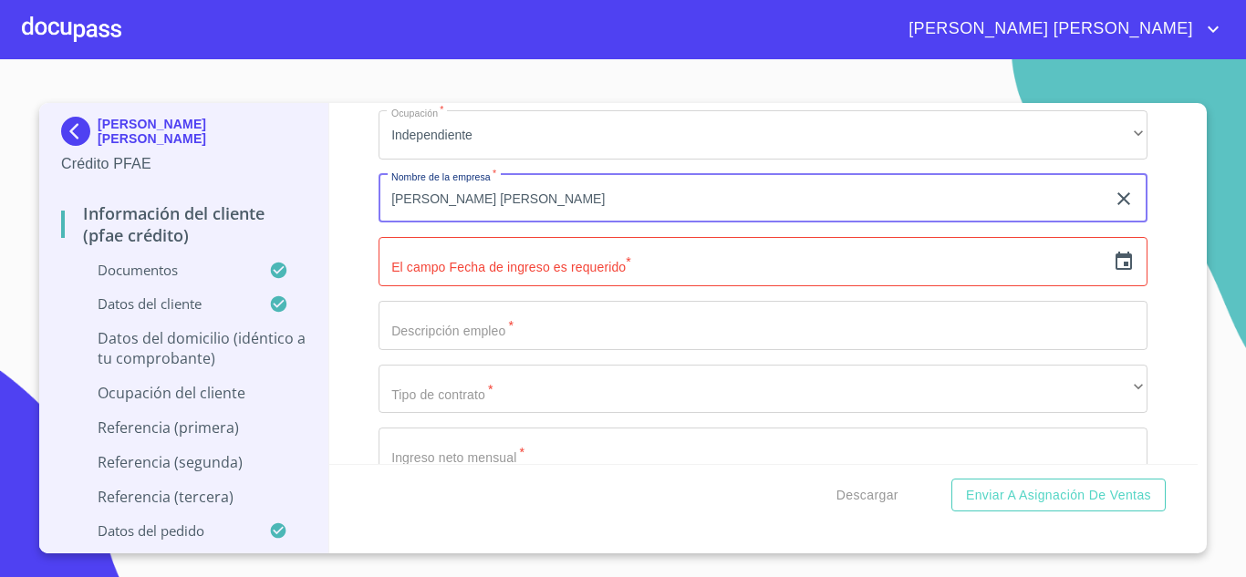
type input "[PERSON_NAME] [PERSON_NAME]"
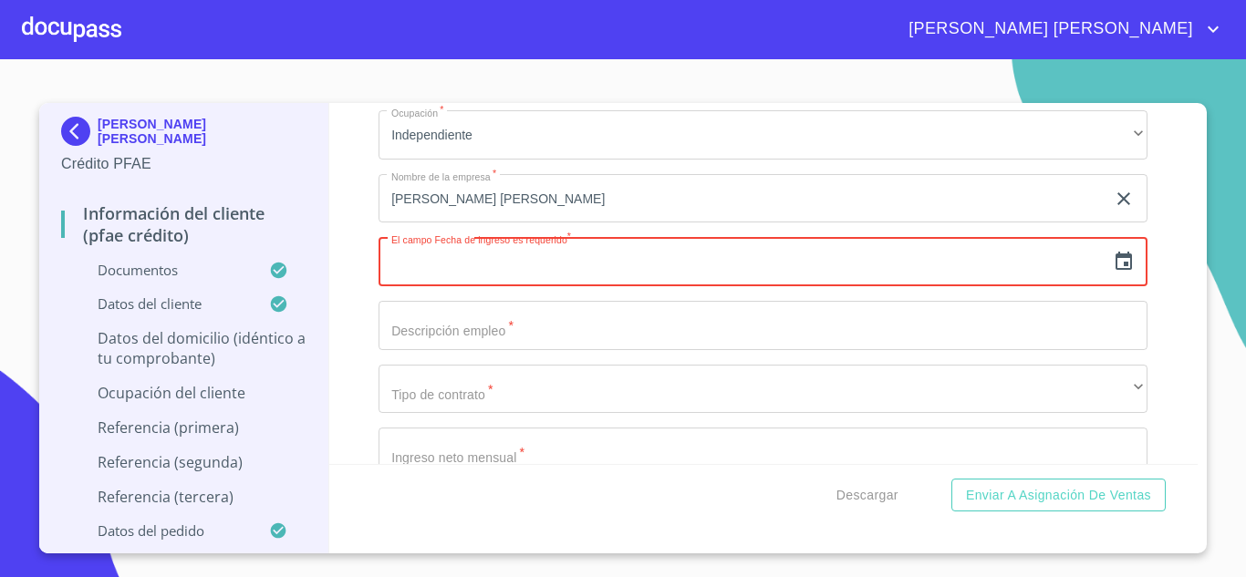
click at [1113, 273] on icon "button" at bounding box center [1124, 262] width 22 height 22
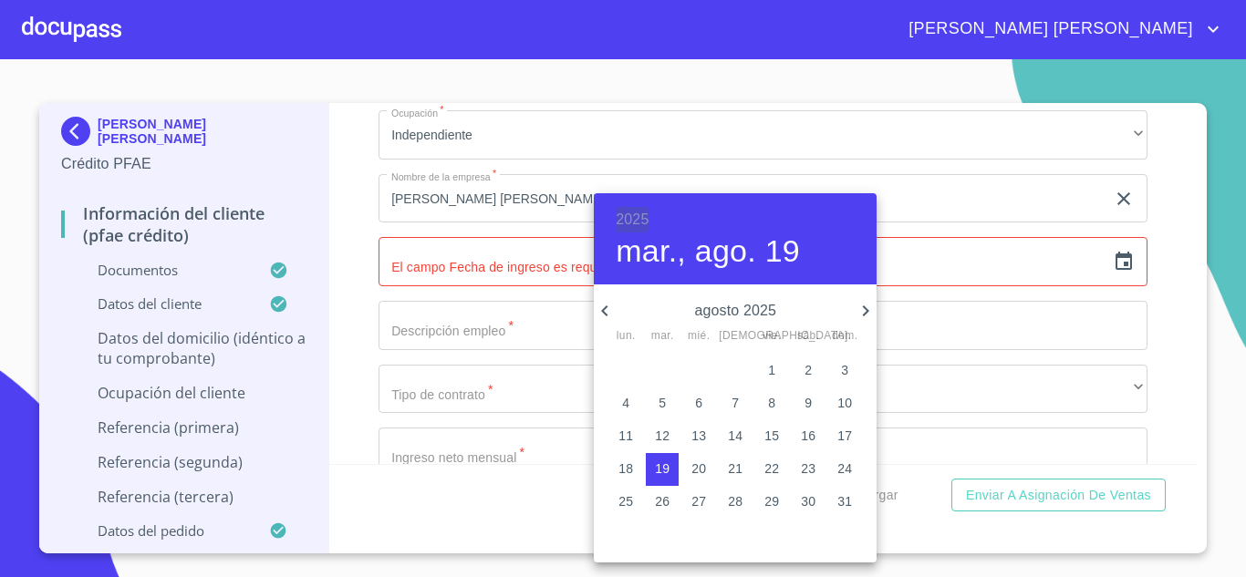
click at [623, 220] on h6 "2025" at bounding box center [632, 220] width 33 height 26
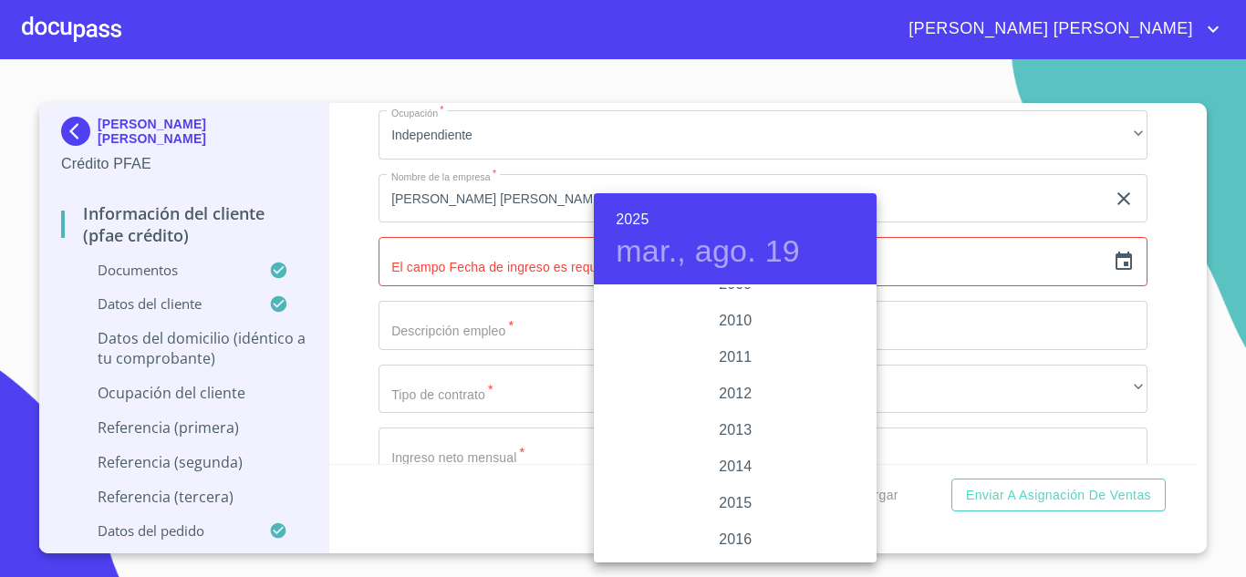
scroll to position [3065, 0]
click at [741, 337] on div "2010" at bounding box center [735, 342] width 283 height 36
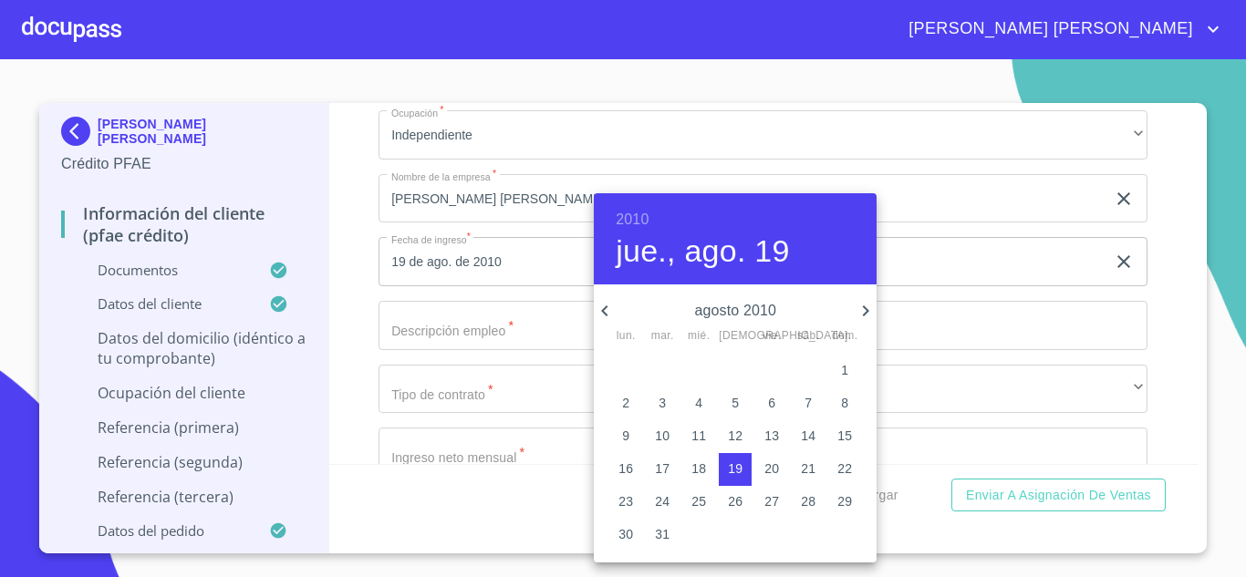
click at [613, 309] on icon "button" at bounding box center [605, 311] width 22 height 22
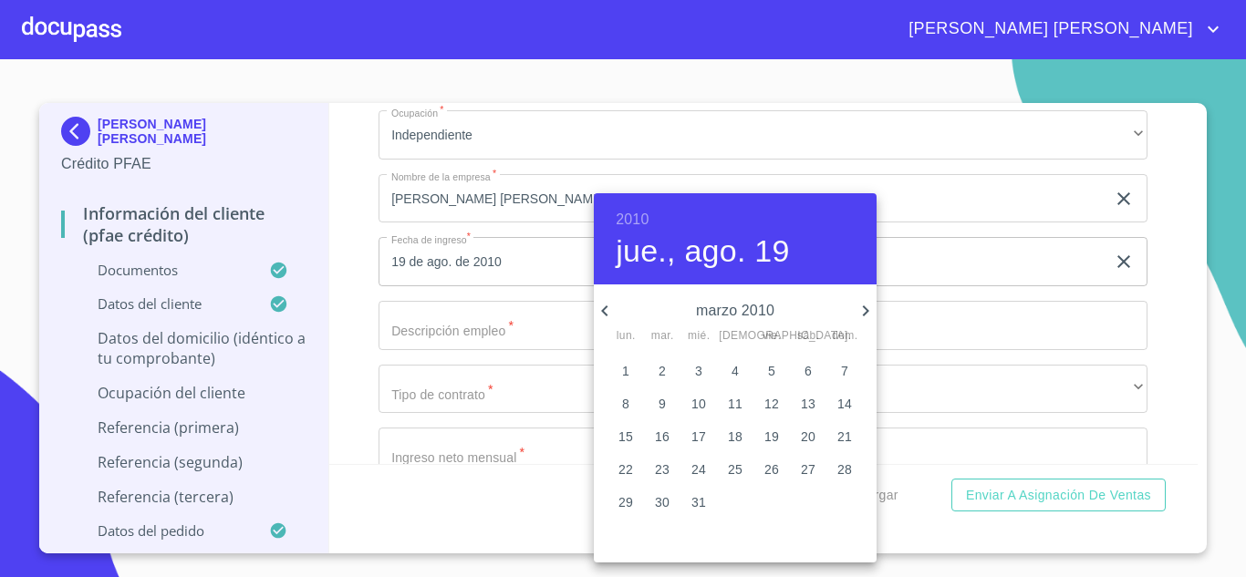
click at [613, 309] on icon "button" at bounding box center [605, 311] width 22 height 22
click at [696, 400] on p "10" at bounding box center [698, 403] width 15 height 18
type input "10 de feb. de 2010"
click at [493, 352] on div at bounding box center [623, 288] width 1246 height 577
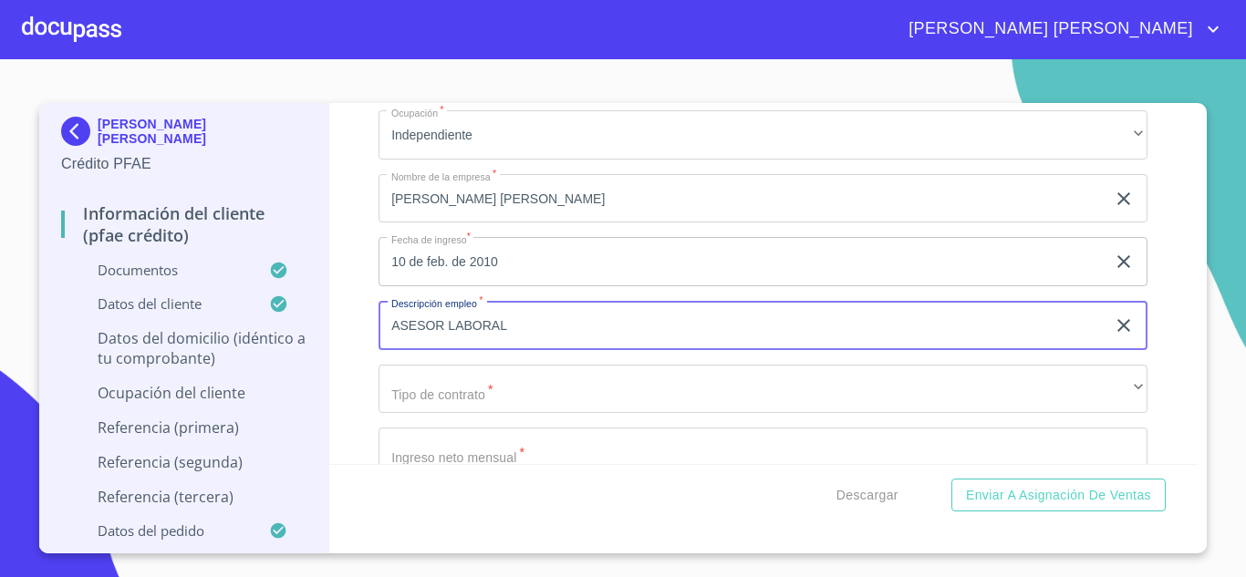
type input "ASESOR LABORAL"
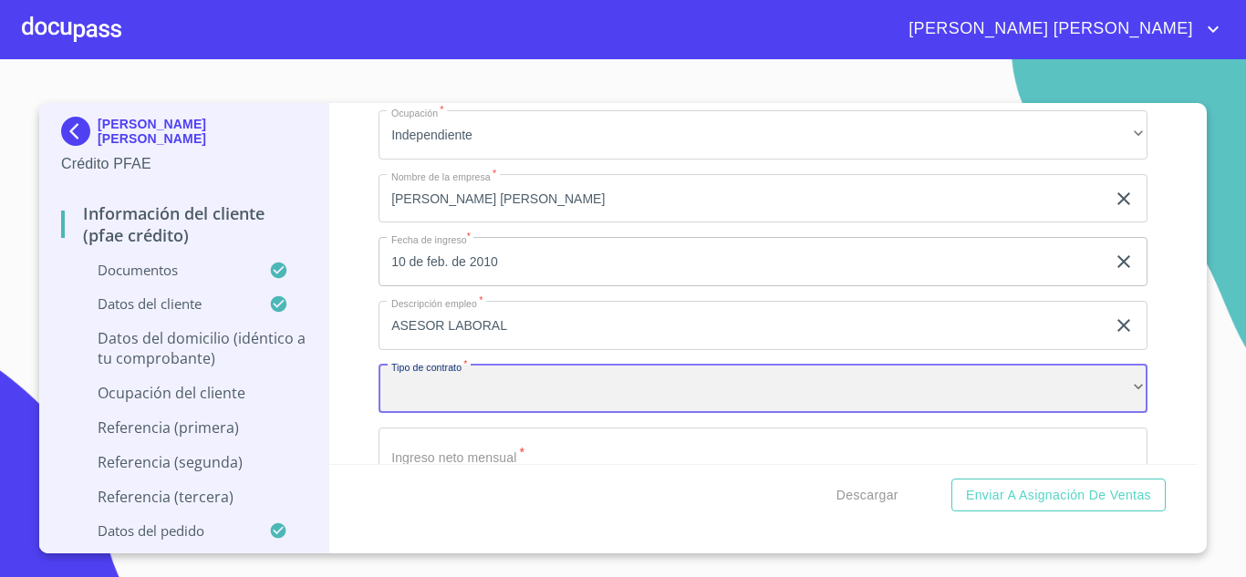
click at [473, 396] on div "​" at bounding box center [763, 389] width 769 height 49
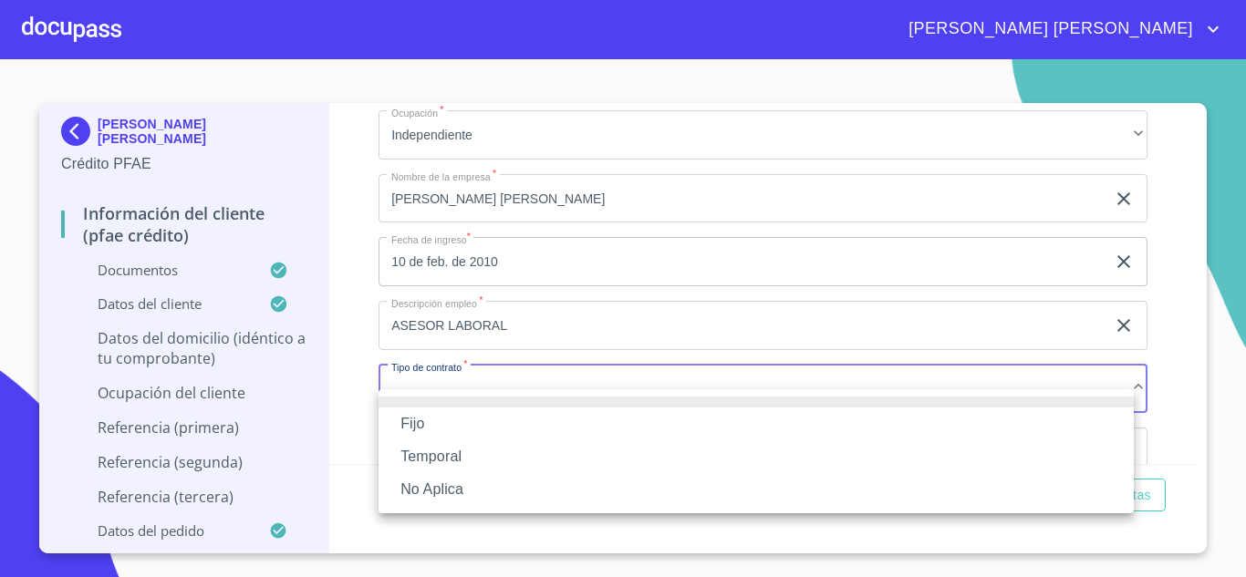
click at [415, 421] on li "Fijo" at bounding box center [756, 424] width 755 height 33
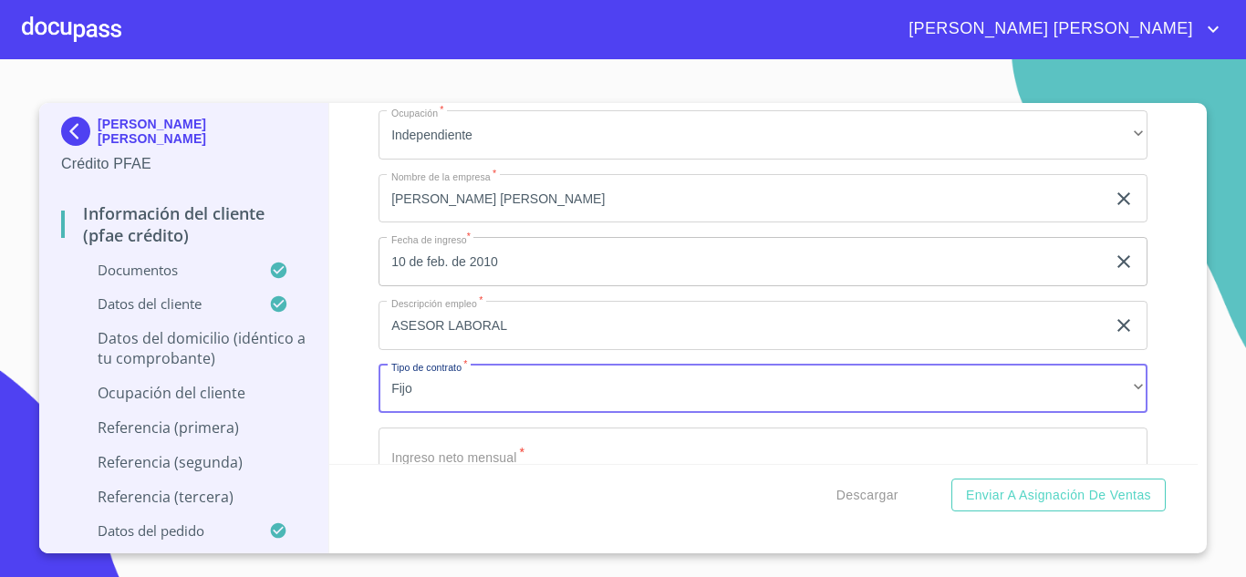
scroll to position [7688, 0]
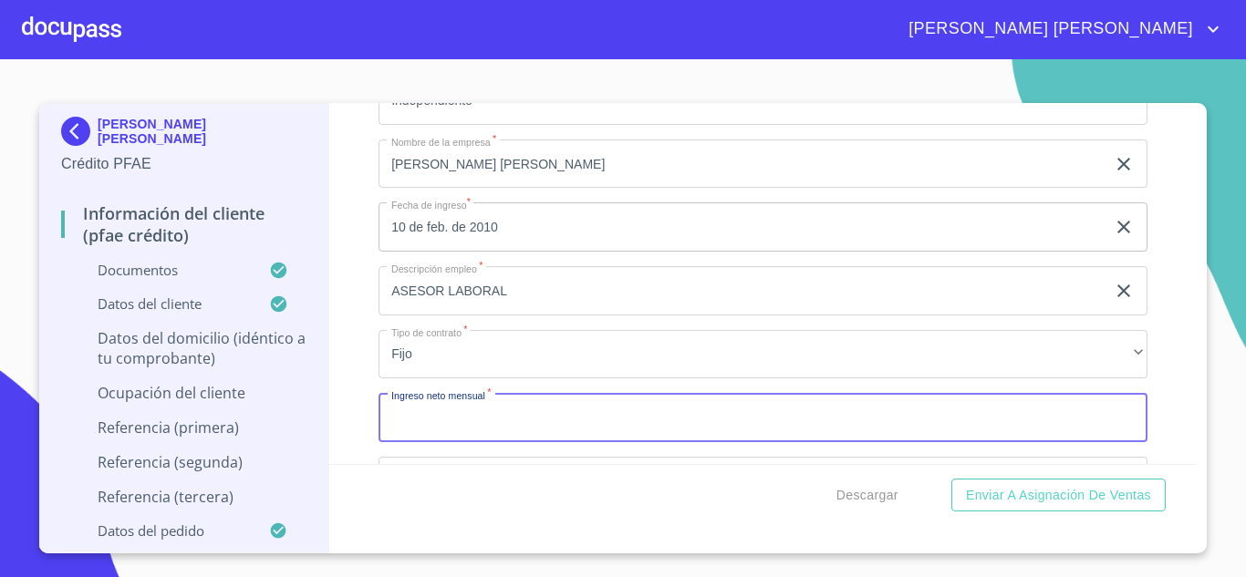
click at [431, 435] on input "Documento de identificación.   *" at bounding box center [763, 417] width 769 height 49
type input "65000"
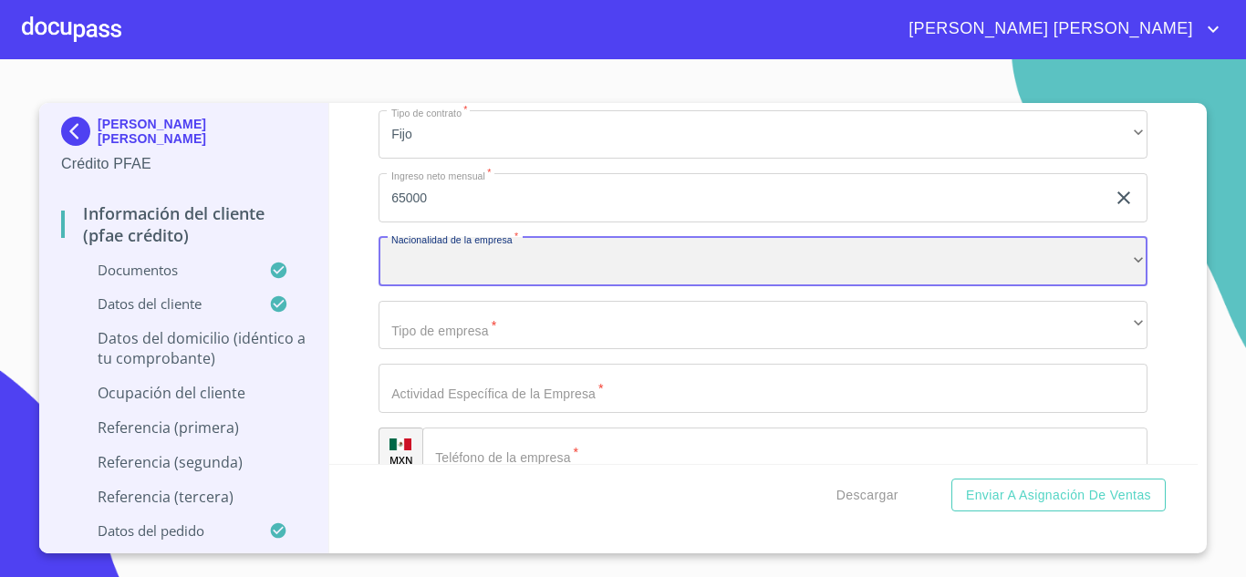
click at [444, 284] on div "​" at bounding box center [763, 261] width 769 height 49
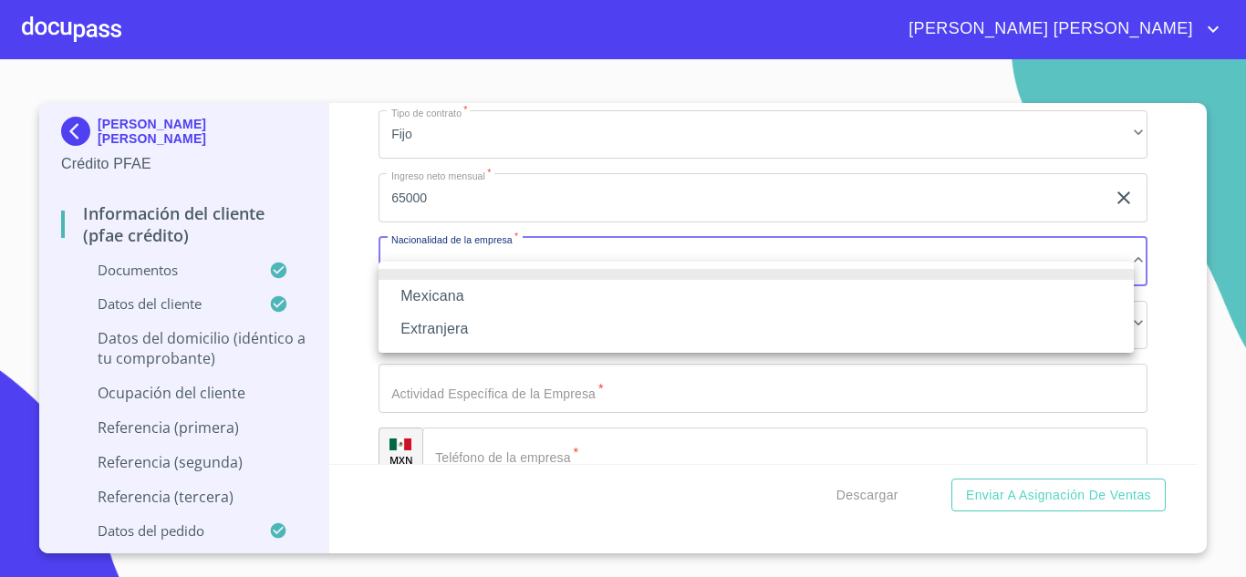
click at [437, 294] on li "Mexicana" at bounding box center [756, 296] width 755 height 33
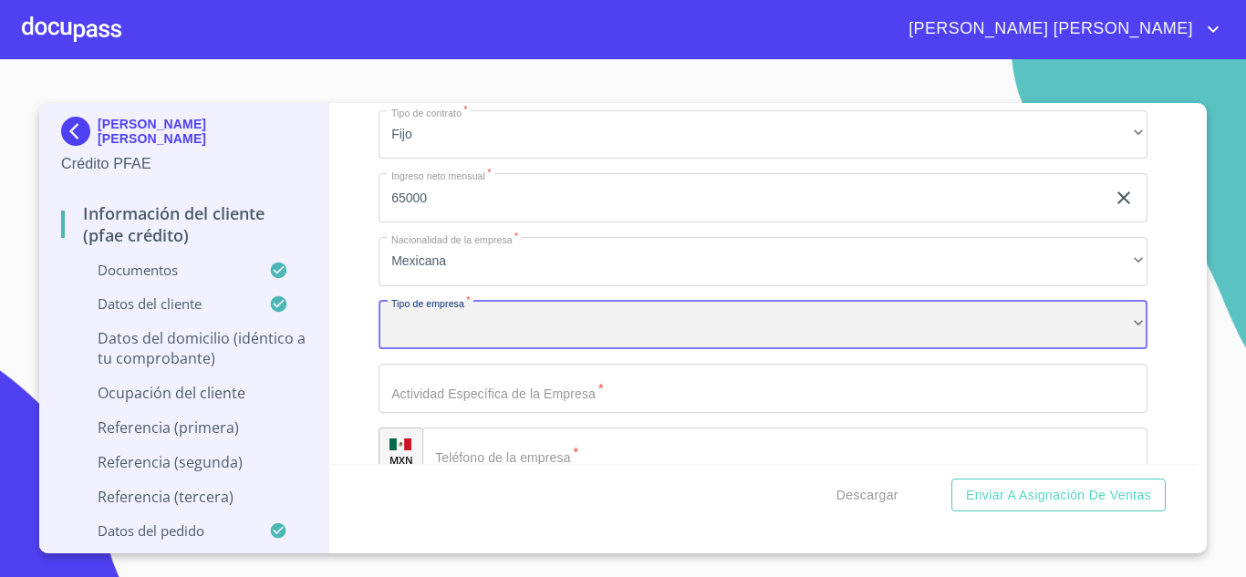
click at [457, 346] on div "​" at bounding box center [763, 325] width 769 height 49
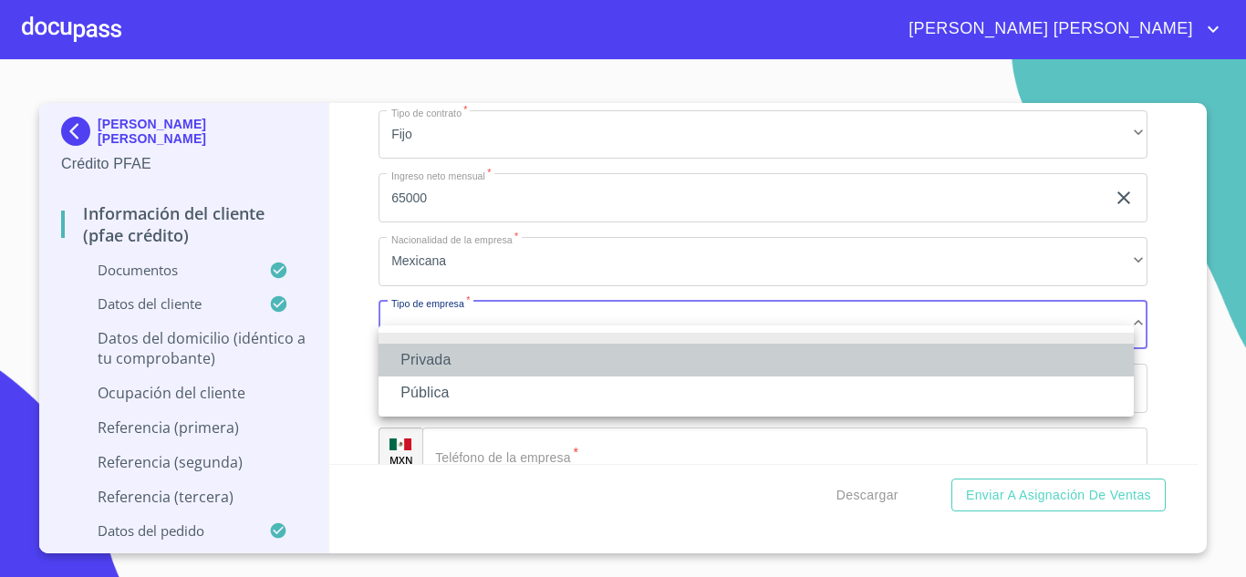
click at [441, 350] on li "Privada" at bounding box center [756, 360] width 755 height 33
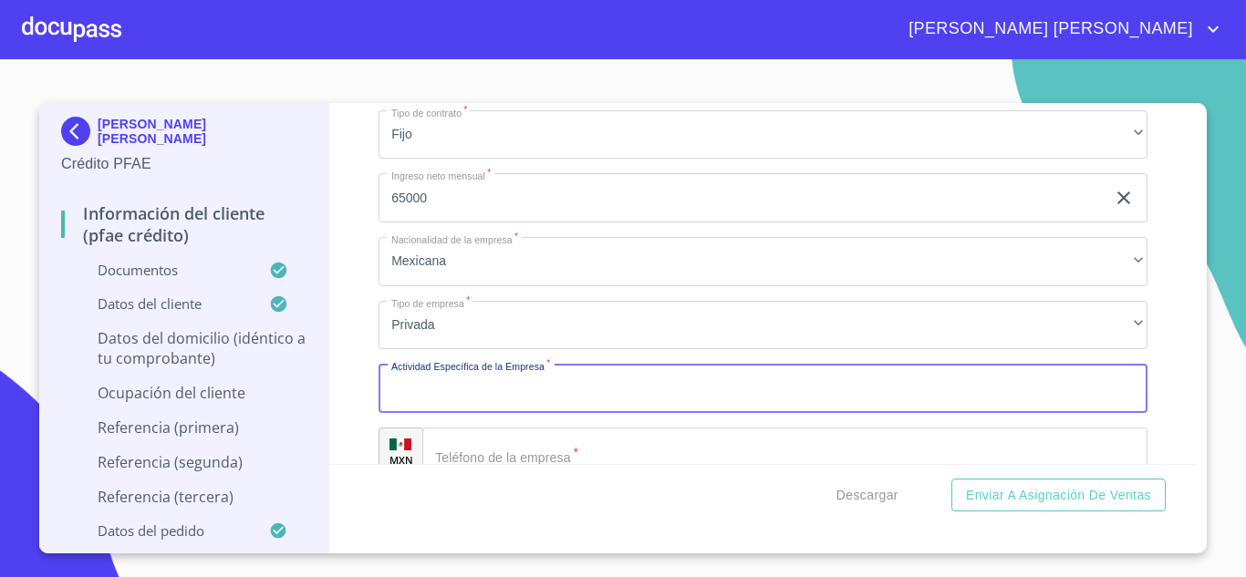
click at [442, 411] on input "Documento de identificación.   *" at bounding box center [763, 388] width 769 height 49
type input "A"
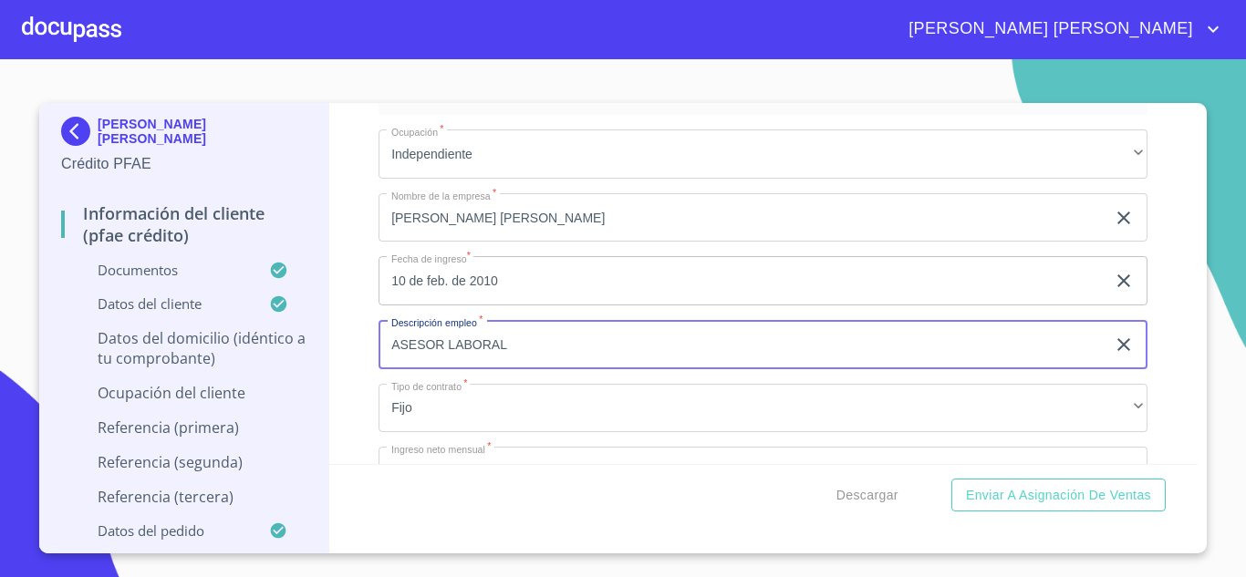
click at [525, 369] on input "ASESOR LABORAL" at bounding box center [742, 344] width 727 height 49
type input "A"
type input "SECRETARIA DEL TRABAJO"
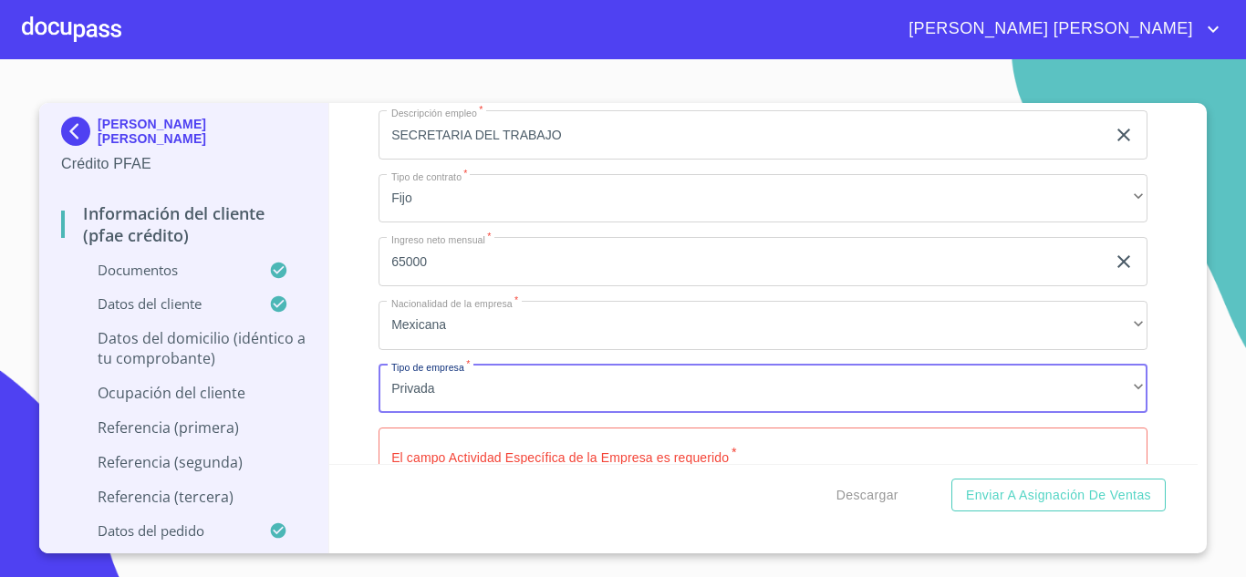
scroll to position [7879, 0]
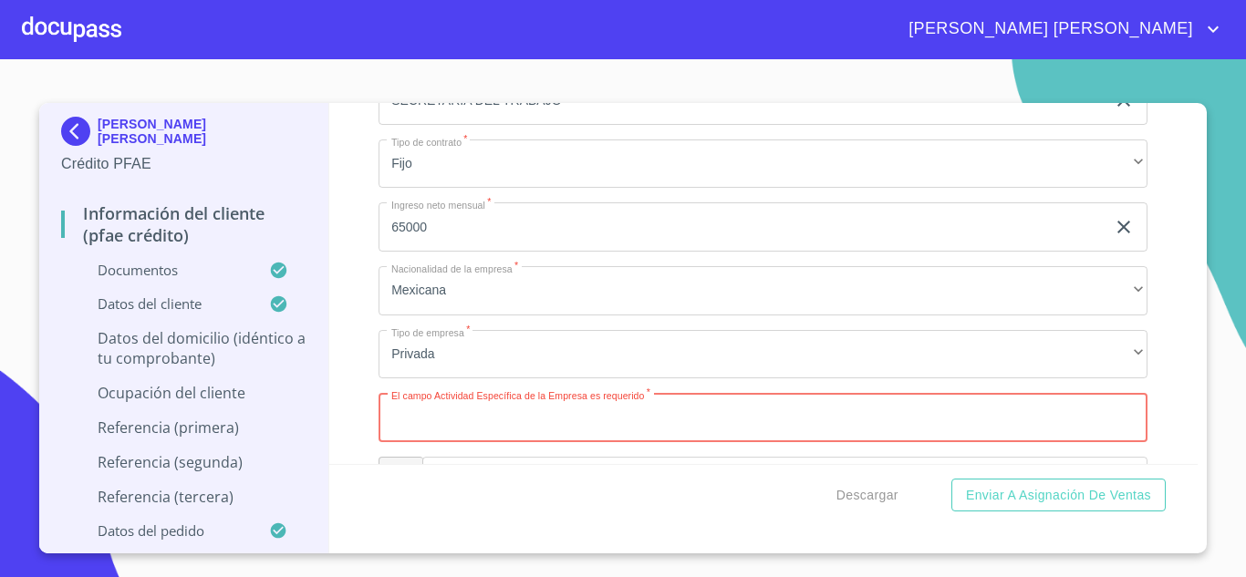
click at [525, 435] on input "Documento de identificación.   *" at bounding box center [763, 417] width 769 height 49
type input "ASESOR LABORAL"
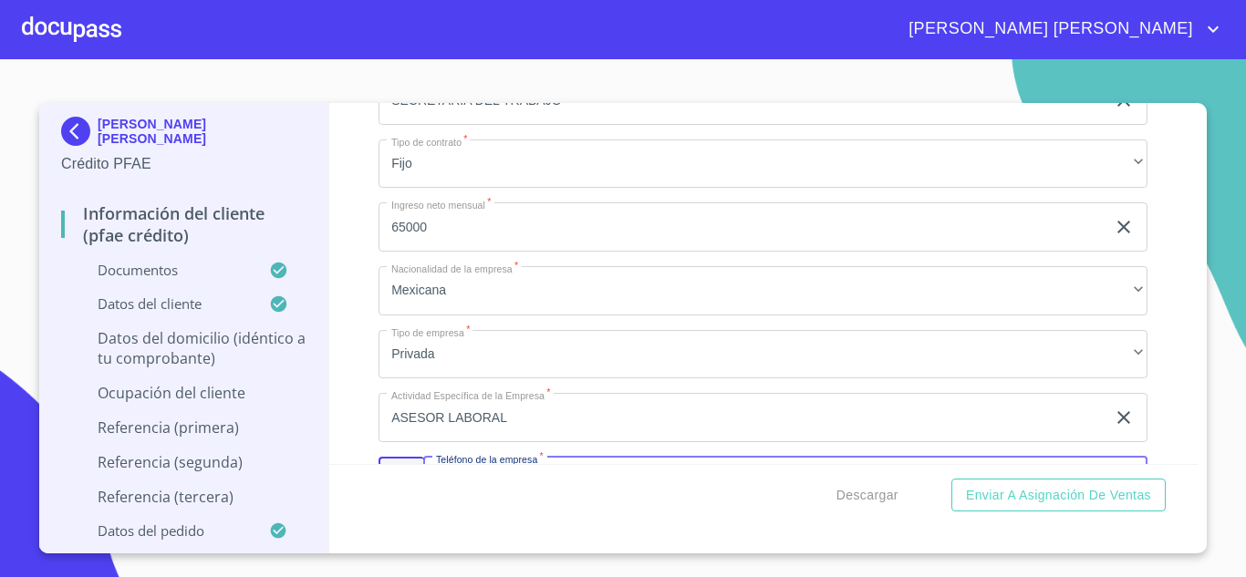
scroll to position [8098, 0]
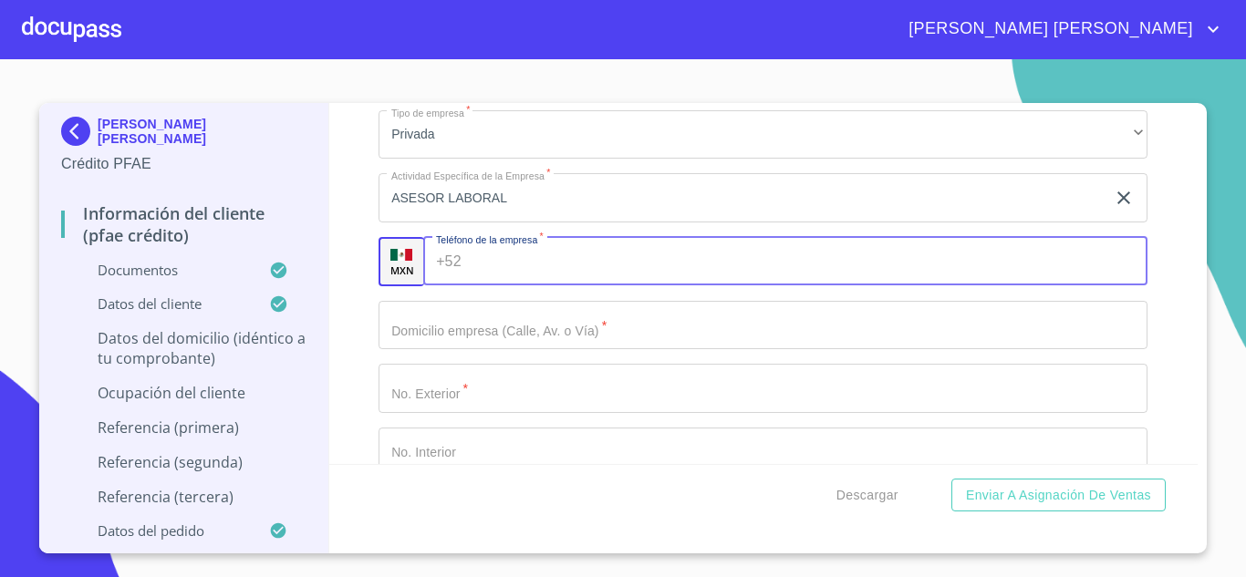
click at [493, 286] on input "Documento de identificación.   *" at bounding box center [809, 261] width 680 height 49
type input "[PHONE_NUMBER]"
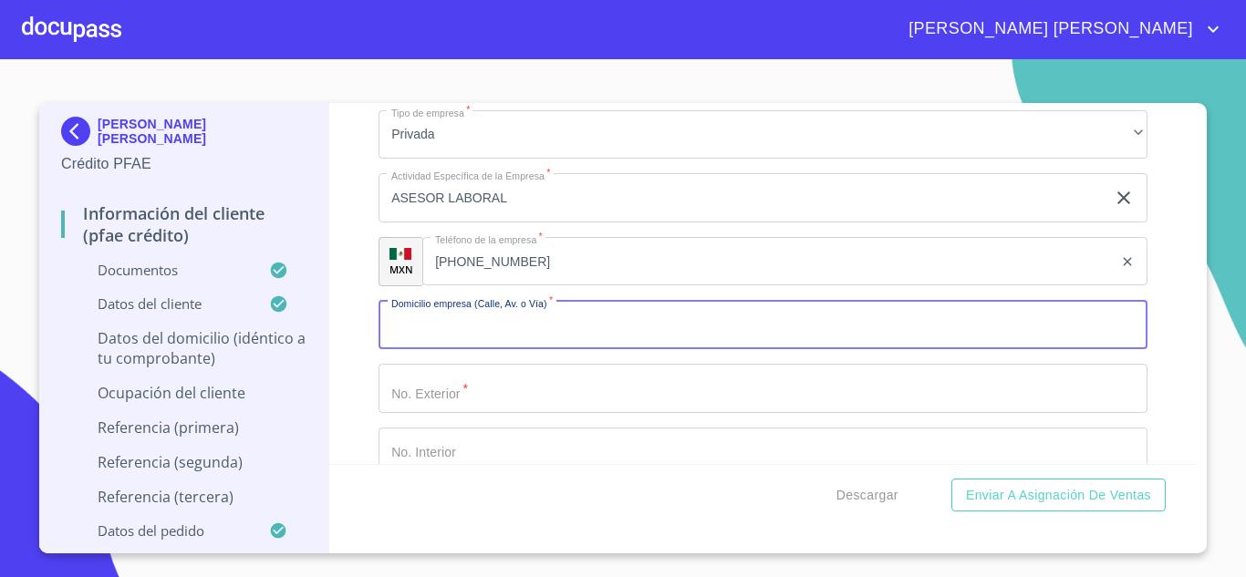
click at [417, 347] on input "Documento de identificación.   *" at bounding box center [763, 325] width 769 height 49
type input "BATALLA DE [GEOGRAPHIC_DATA]"
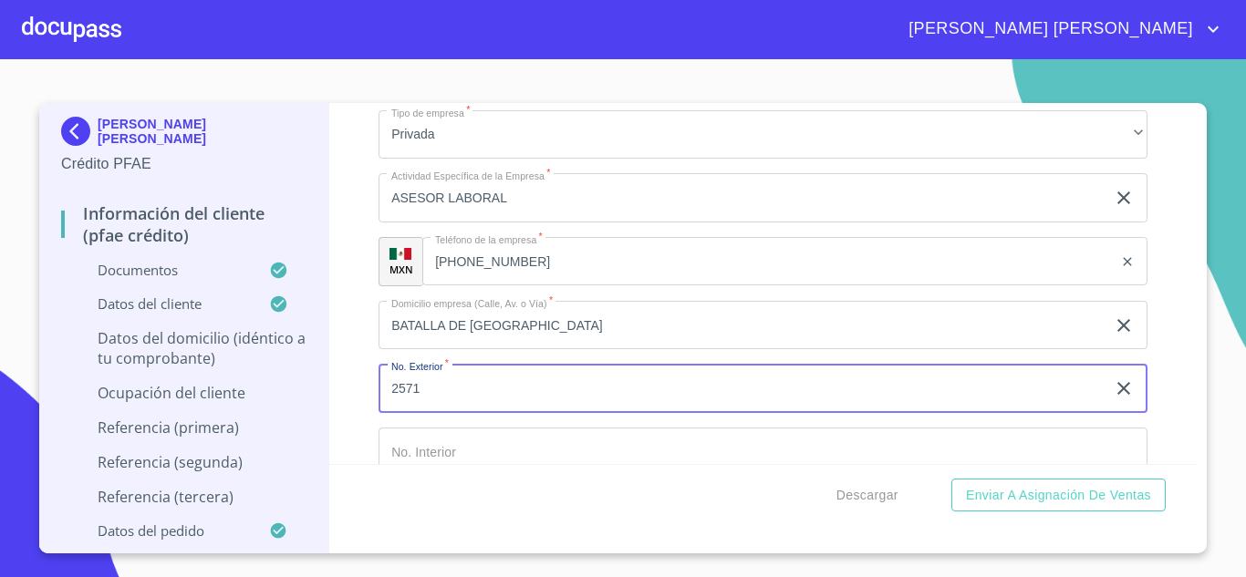
type input "2571"
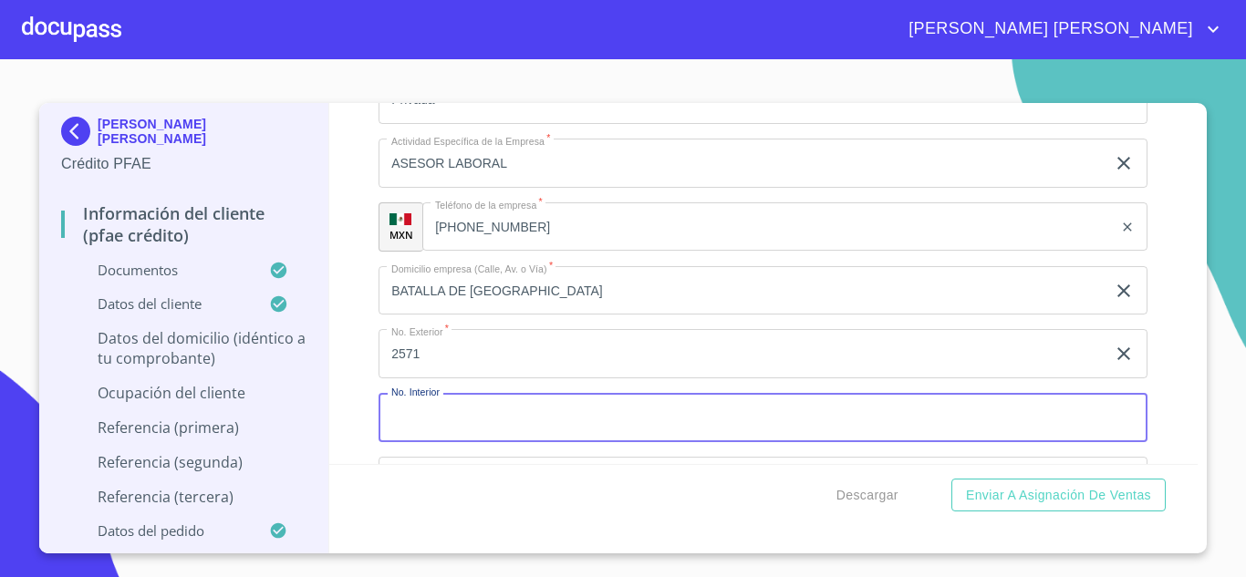
scroll to position [8353, 0]
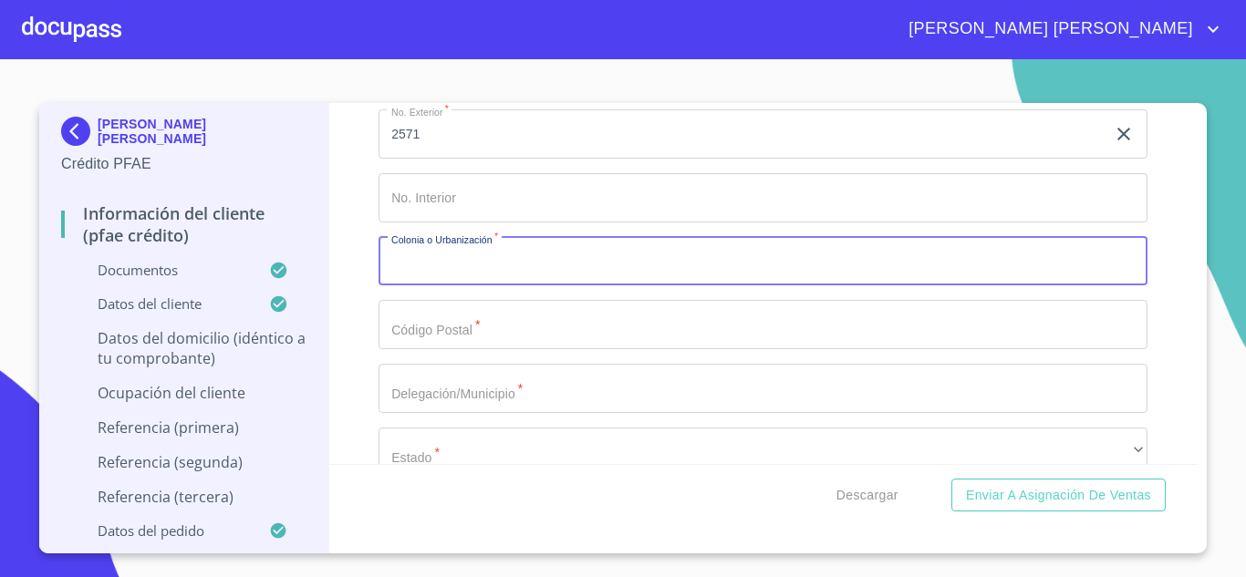
click at [490, 274] on input "Documento de identificación.   *" at bounding box center [763, 261] width 769 height 49
type input "OBLATOS"
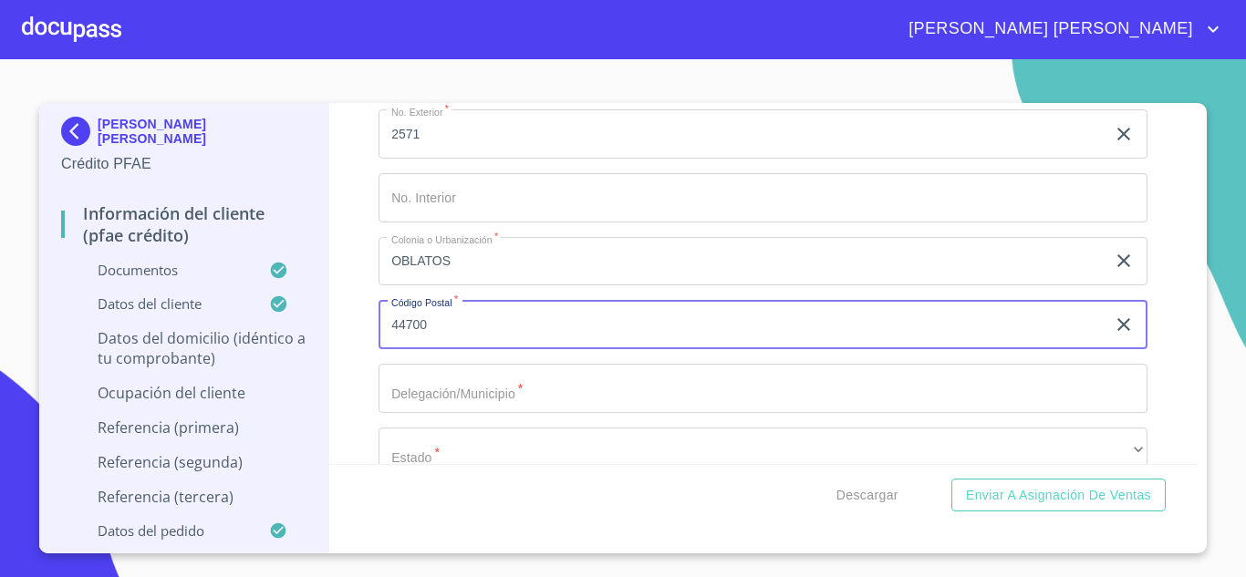
type input "44700"
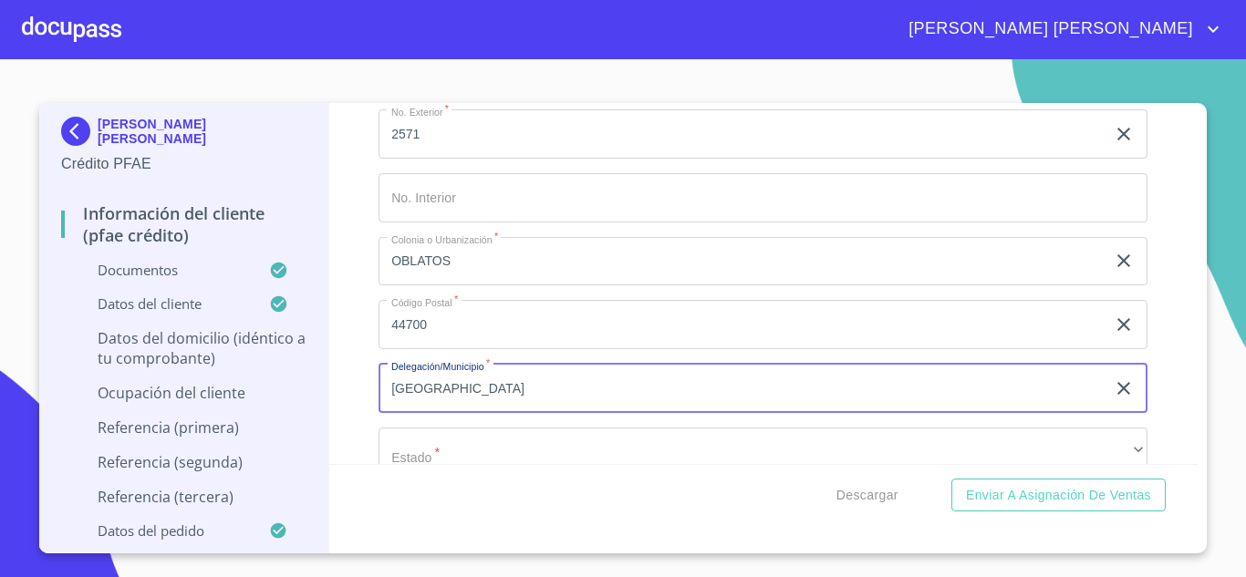
type input "[GEOGRAPHIC_DATA]"
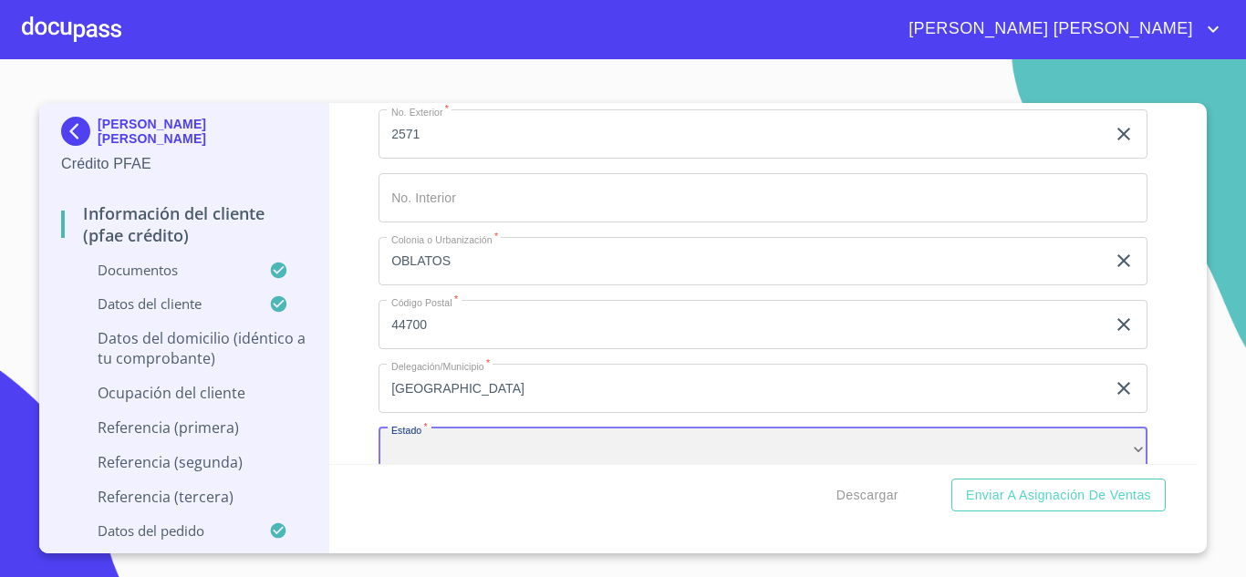
scroll to position [8388, 0]
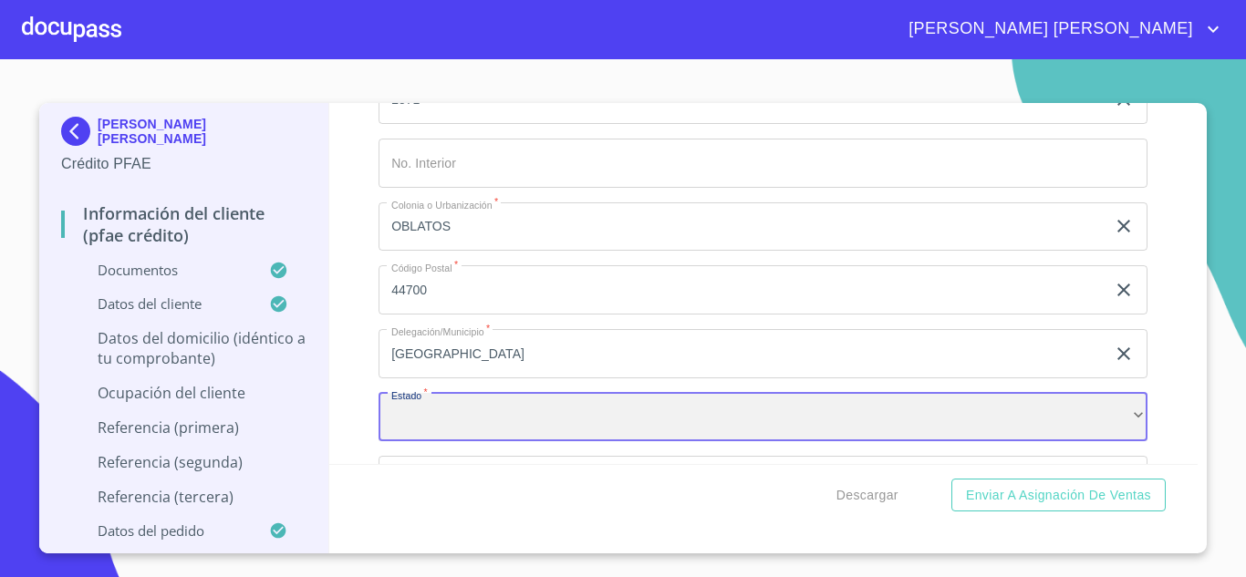
click at [450, 442] on div "​" at bounding box center [763, 417] width 769 height 49
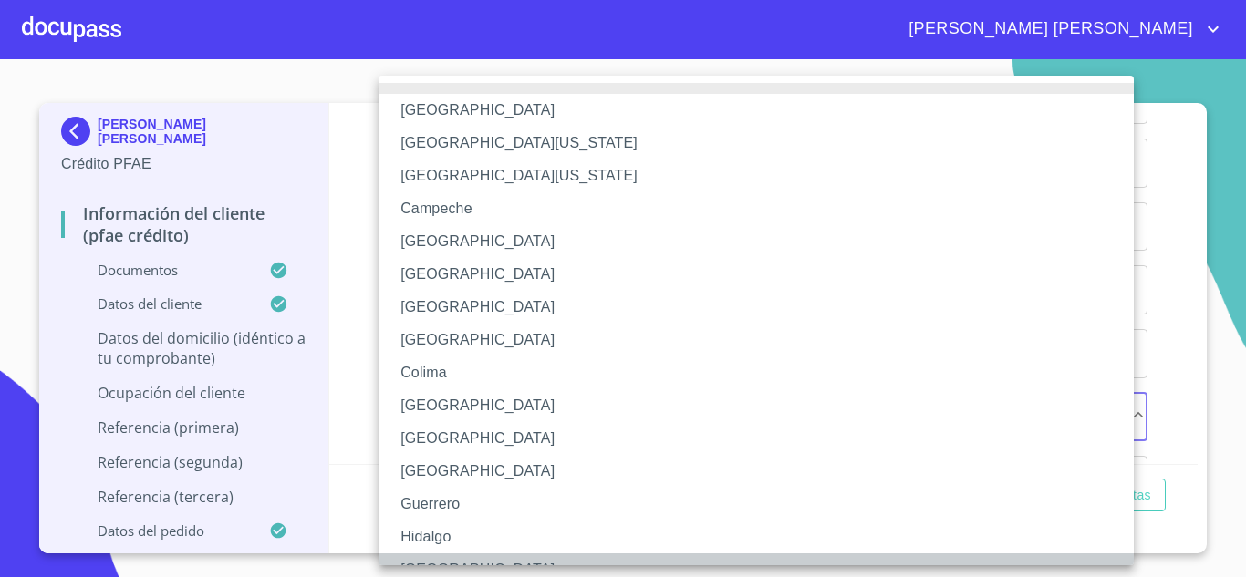
click at [431, 564] on li "[GEOGRAPHIC_DATA]" at bounding box center [763, 570] width 769 height 33
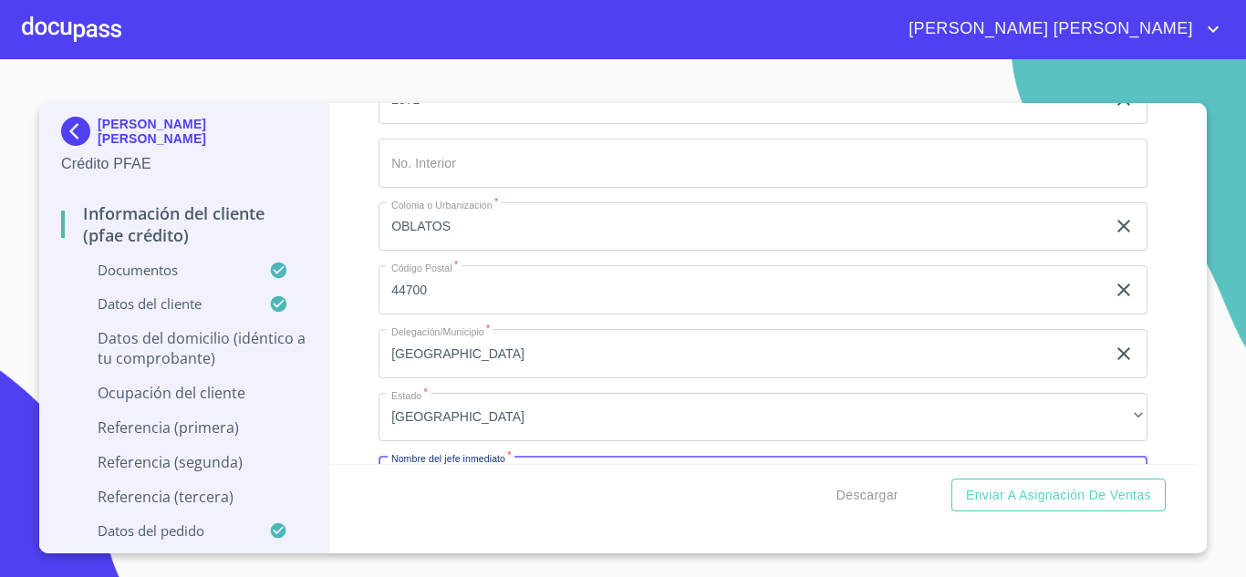
scroll to position [8607, 0]
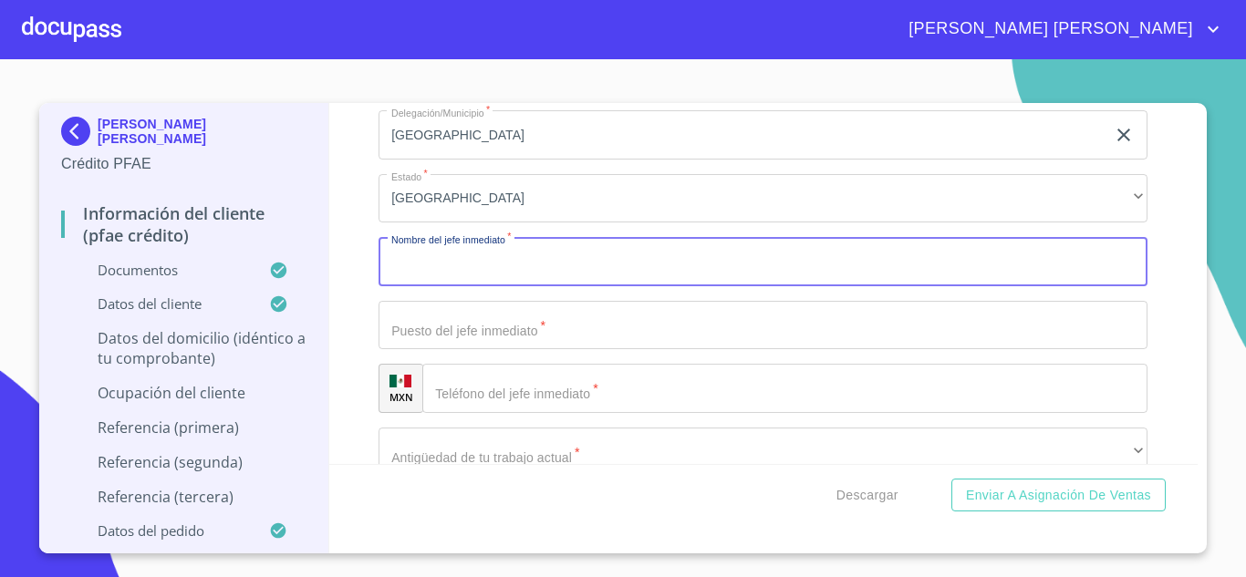
click at [461, 286] on input "Documento de identificación.   *" at bounding box center [763, 261] width 769 height 49
type input "EL MISMO"
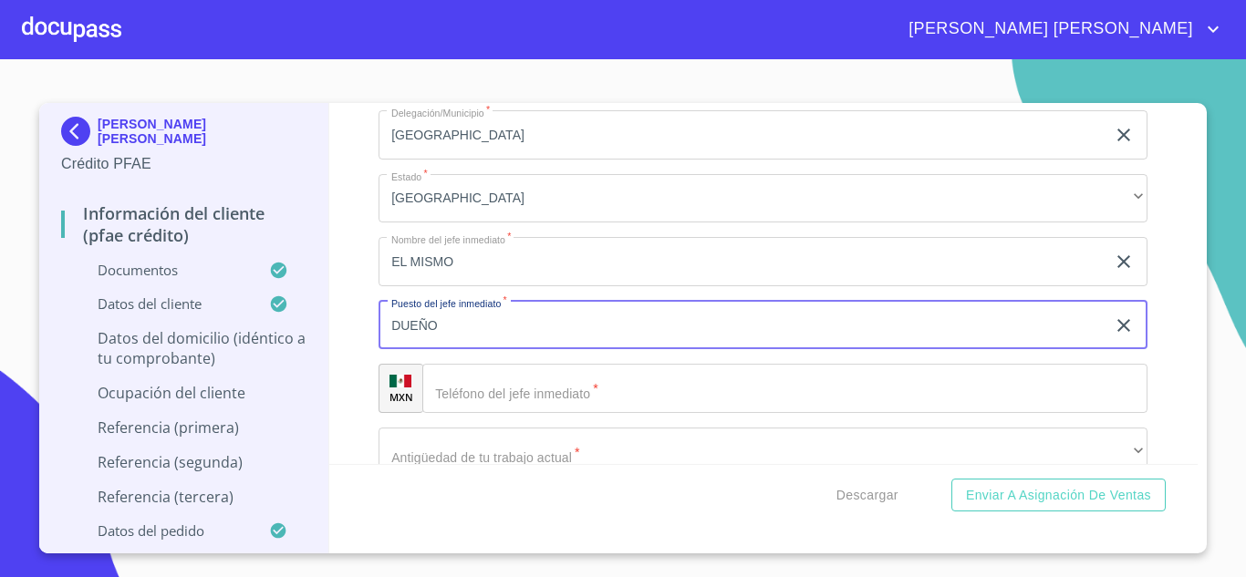
type input "DUEÑO"
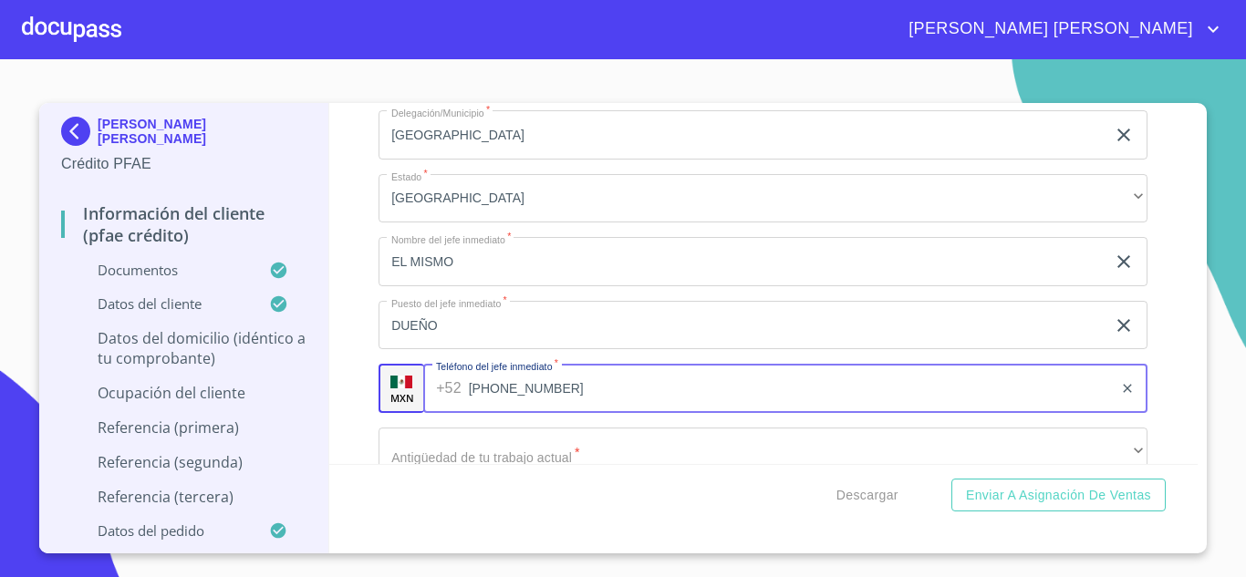
type input "[PHONE_NUMBER]"
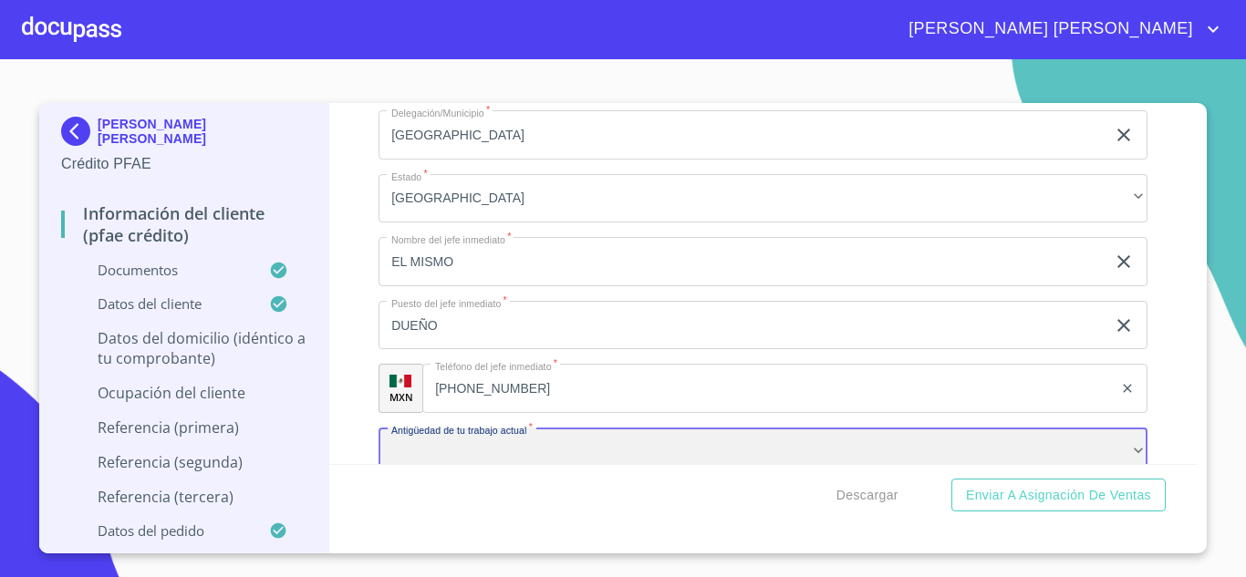
scroll to position [8642, 0]
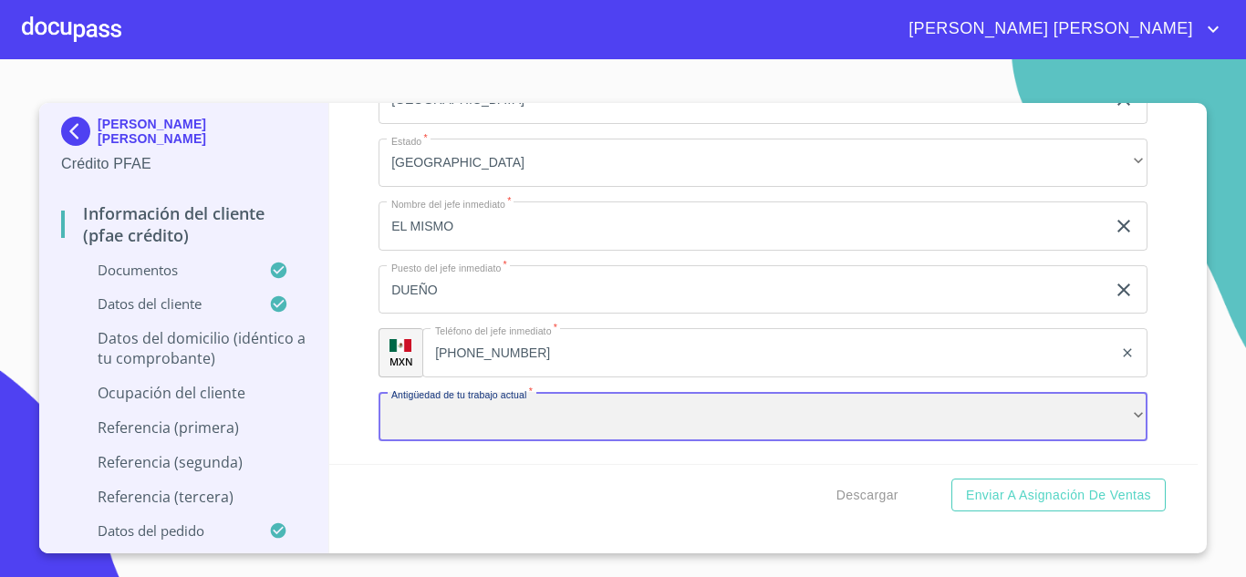
click at [463, 442] on div "​" at bounding box center [763, 416] width 769 height 49
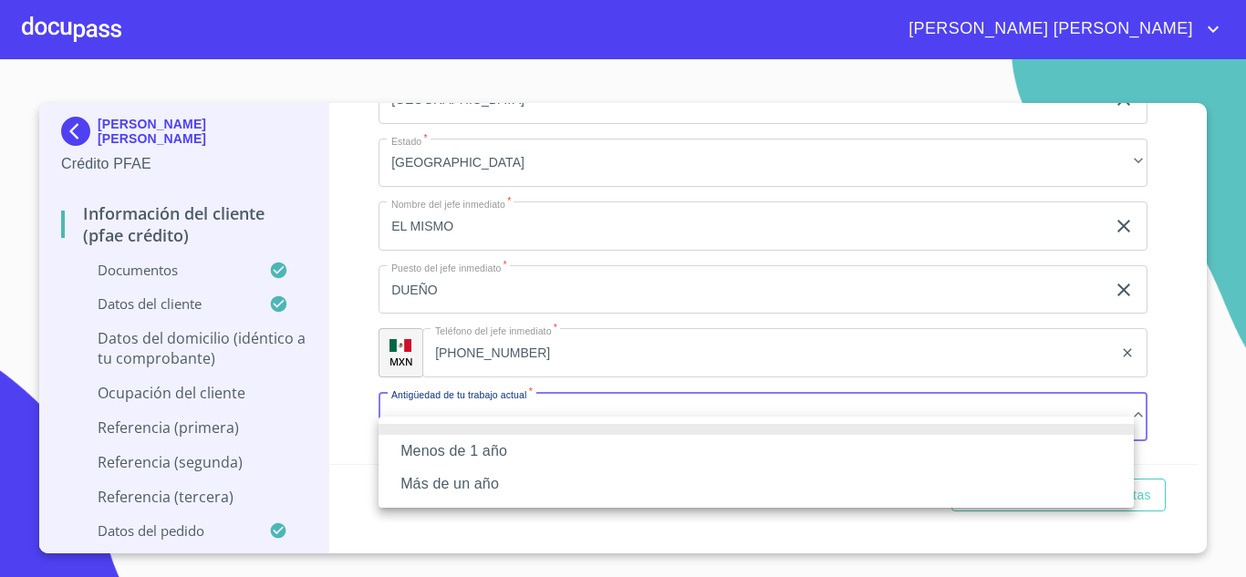
click at [464, 482] on li "Más de un año" at bounding box center [756, 484] width 755 height 33
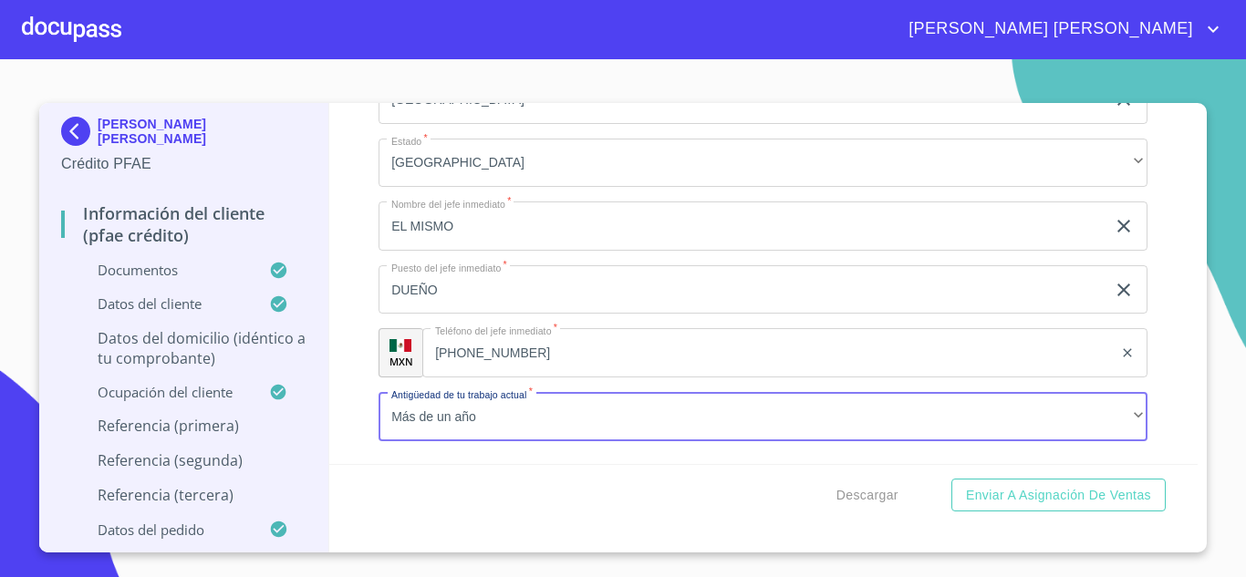
scroll to position [8873, 0]
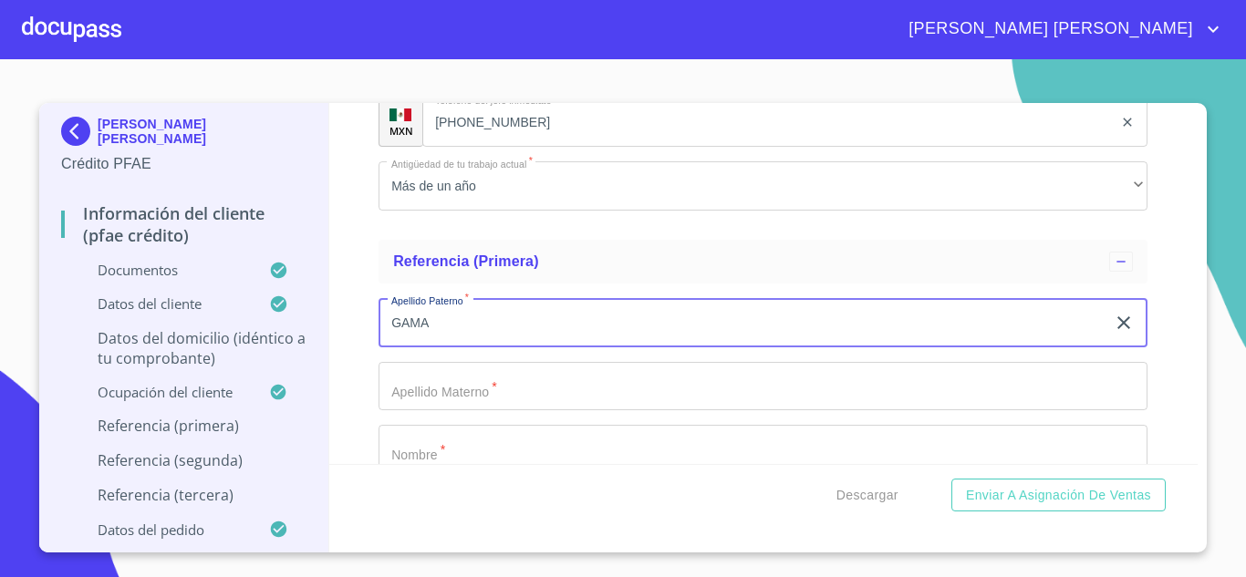
type input "GAMA"
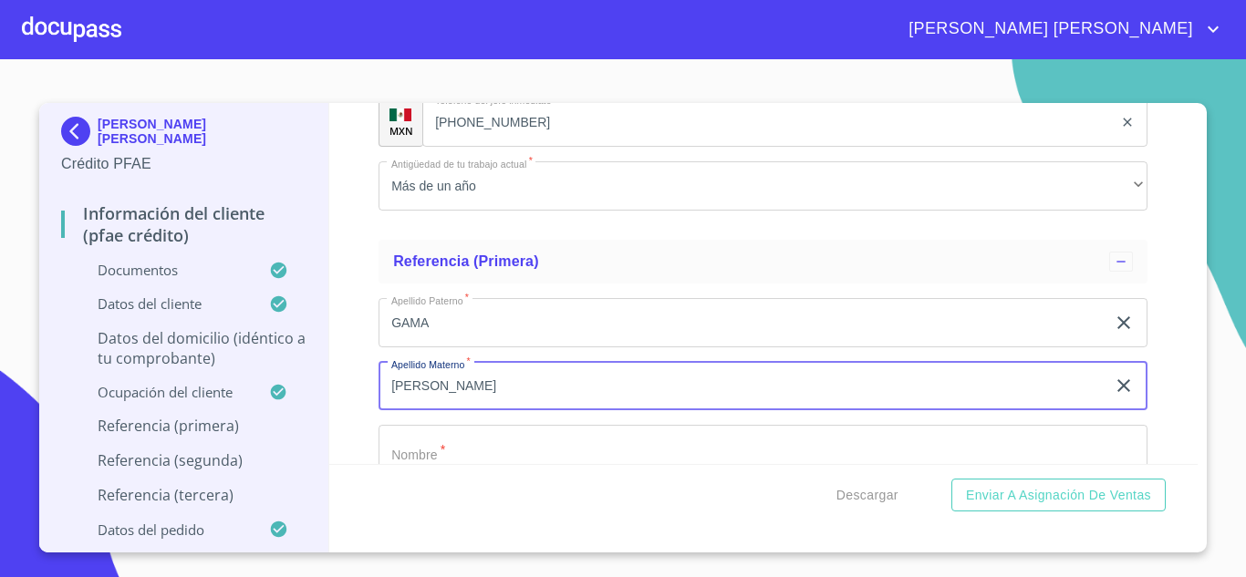
type input "[PERSON_NAME]"
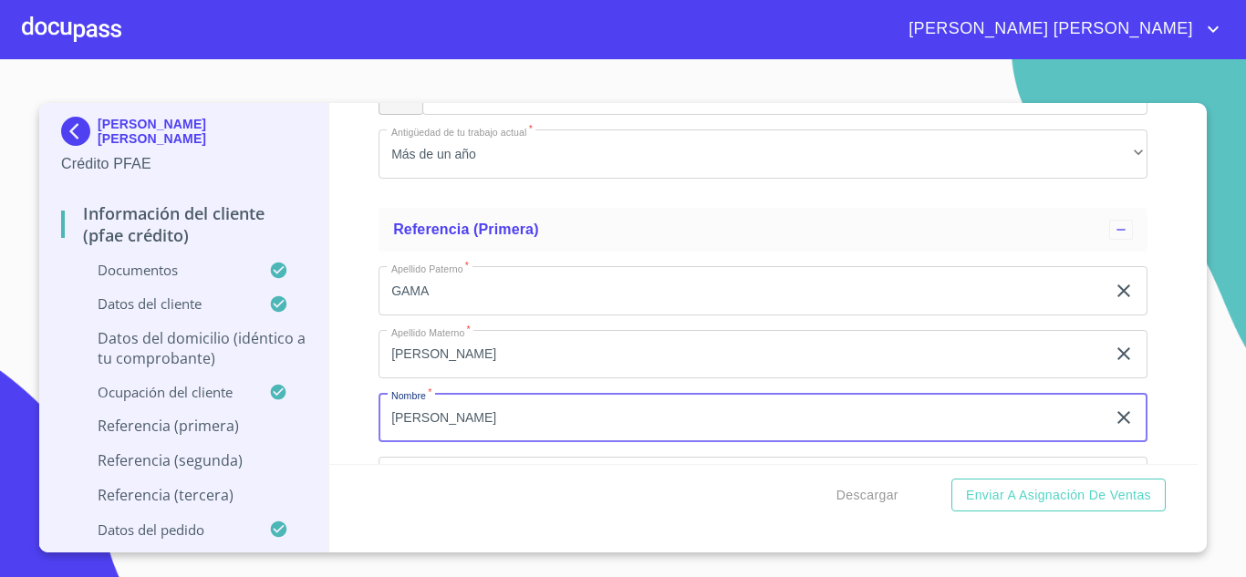
type input "[PERSON_NAME]"
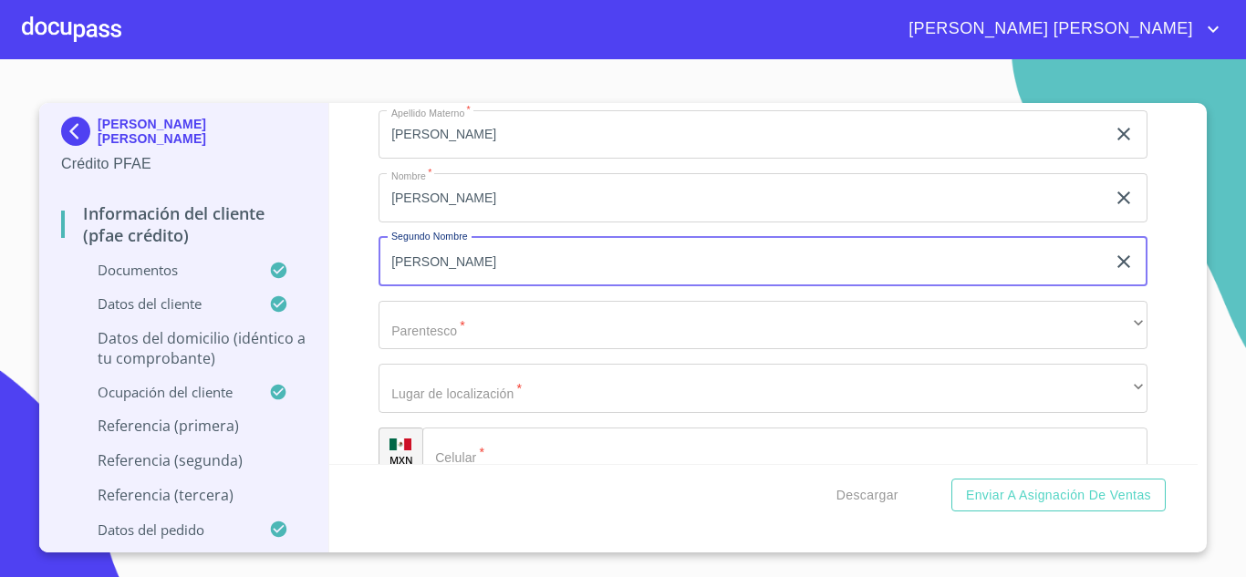
type input "[PERSON_NAME]"
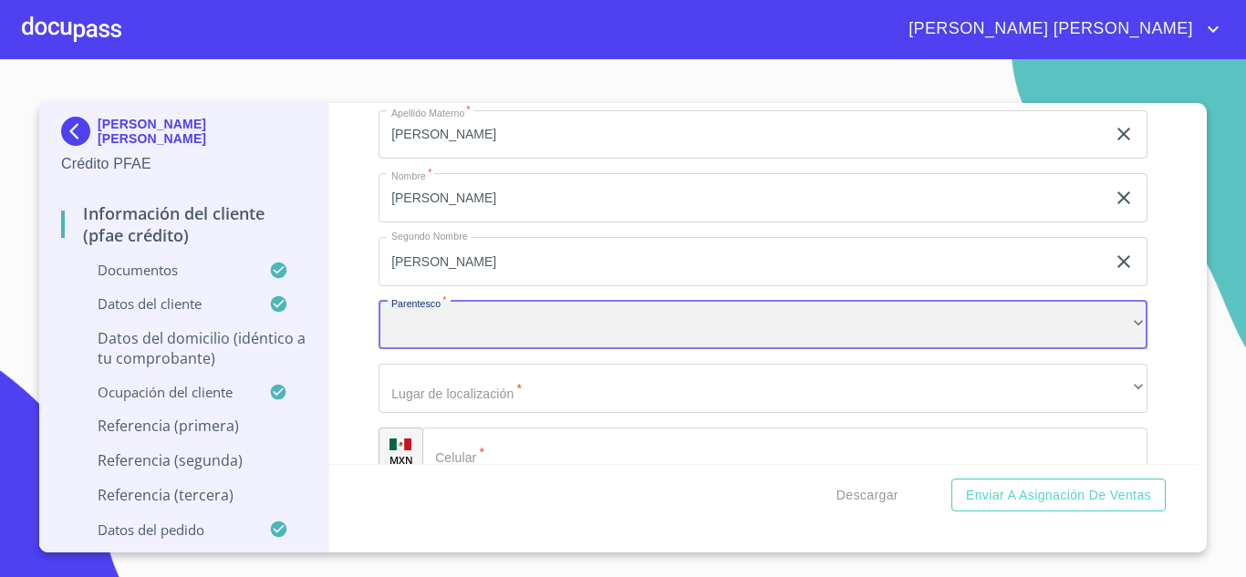
click at [459, 348] on div "​" at bounding box center [763, 325] width 769 height 49
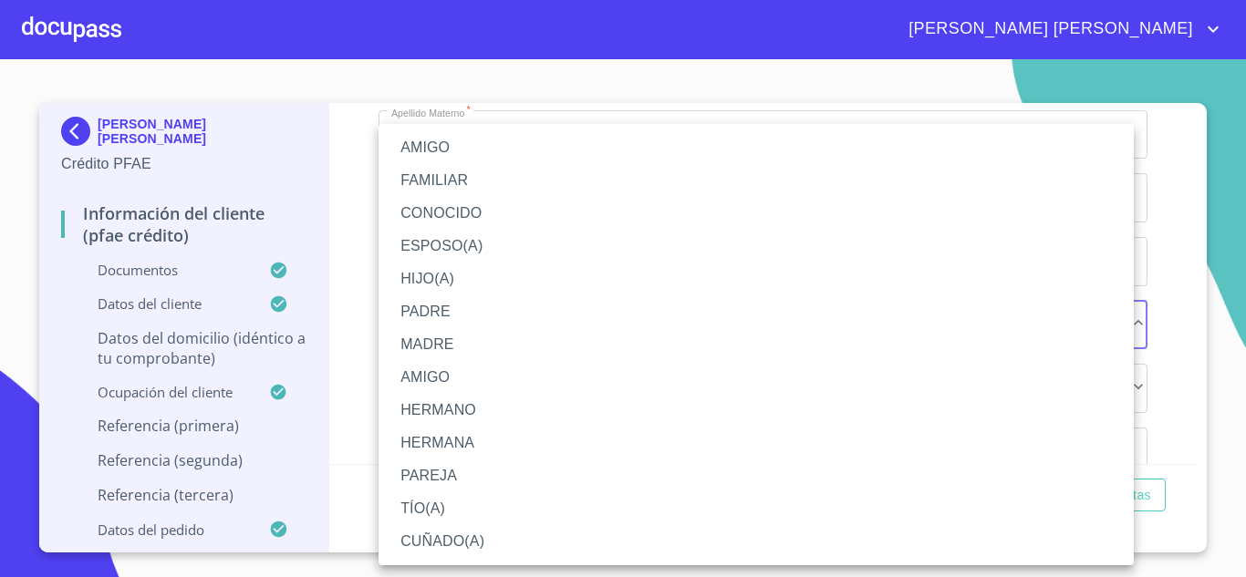
click at [460, 438] on li "HERMANA" at bounding box center [756, 443] width 755 height 33
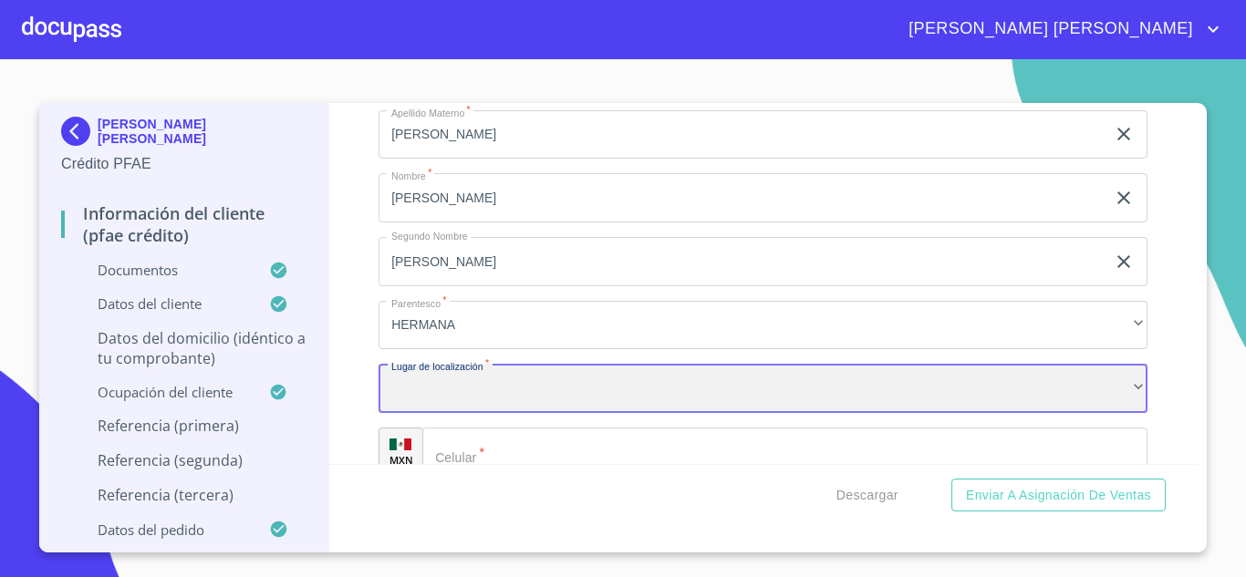
click at [449, 412] on div "​" at bounding box center [763, 388] width 769 height 49
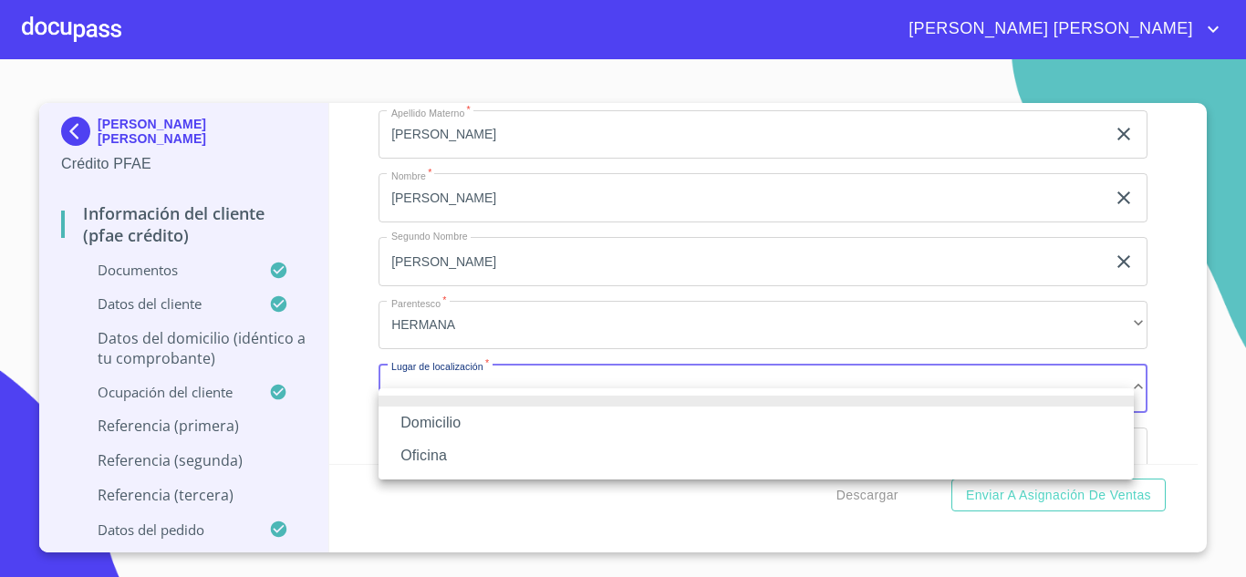
click at [449, 450] on li "Oficina" at bounding box center [756, 456] width 755 height 33
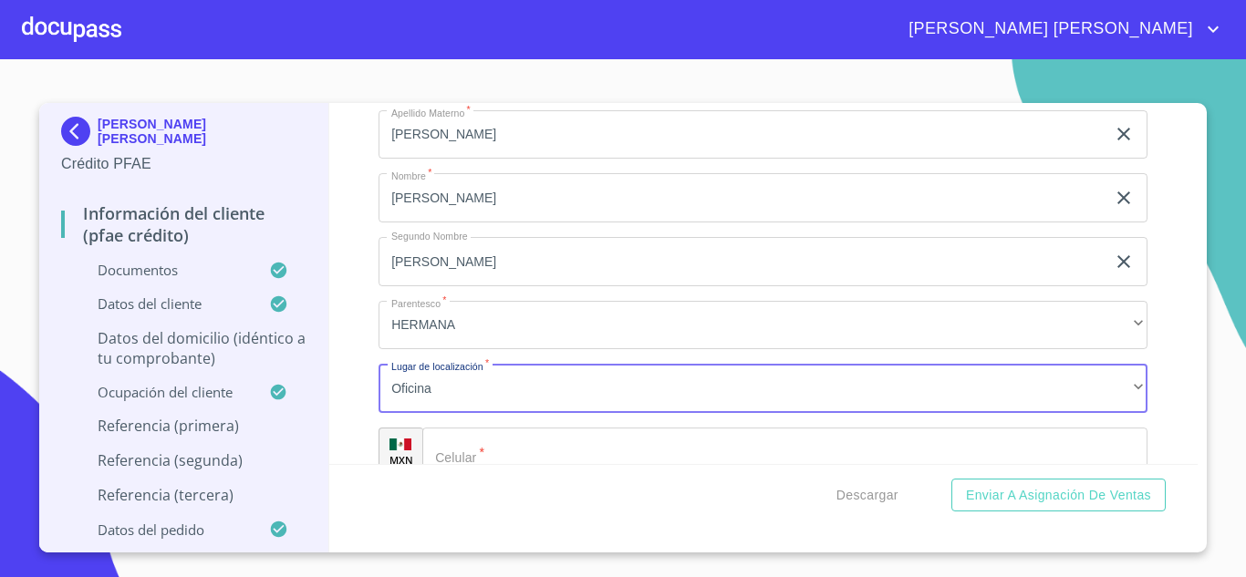
scroll to position [9159, 0]
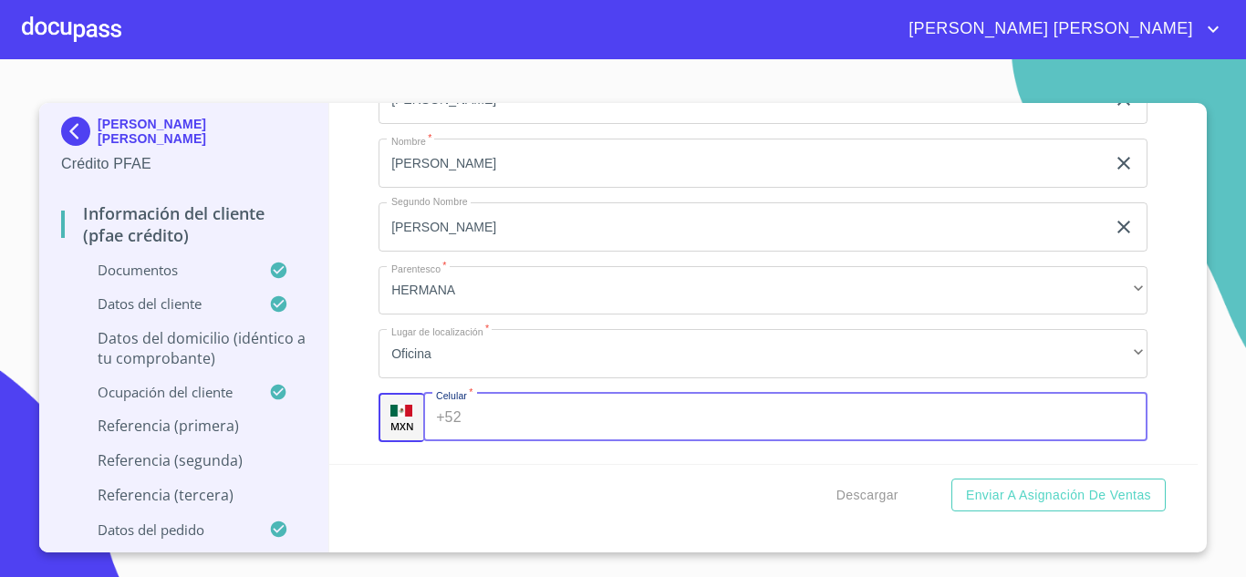
click at [485, 437] on input "Documento de identificación.   *" at bounding box center [809, 417] width 680 height 49
type input "[PHONE_NUMBER]"
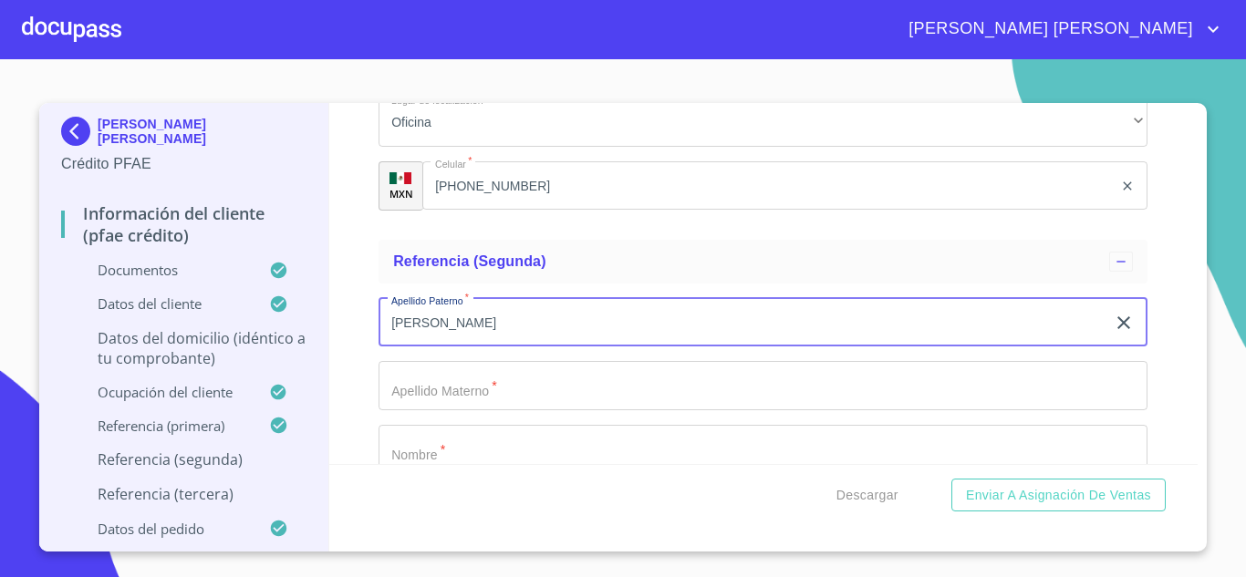
type input "[PERSON_NAME]"
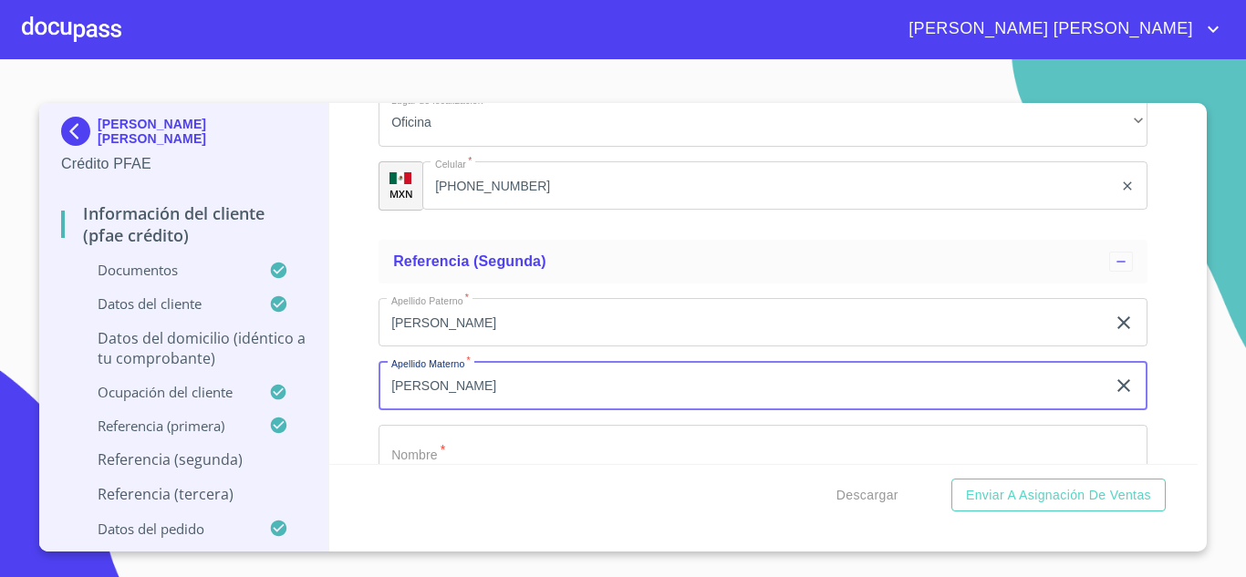
type input "[PERSON_NAME]"
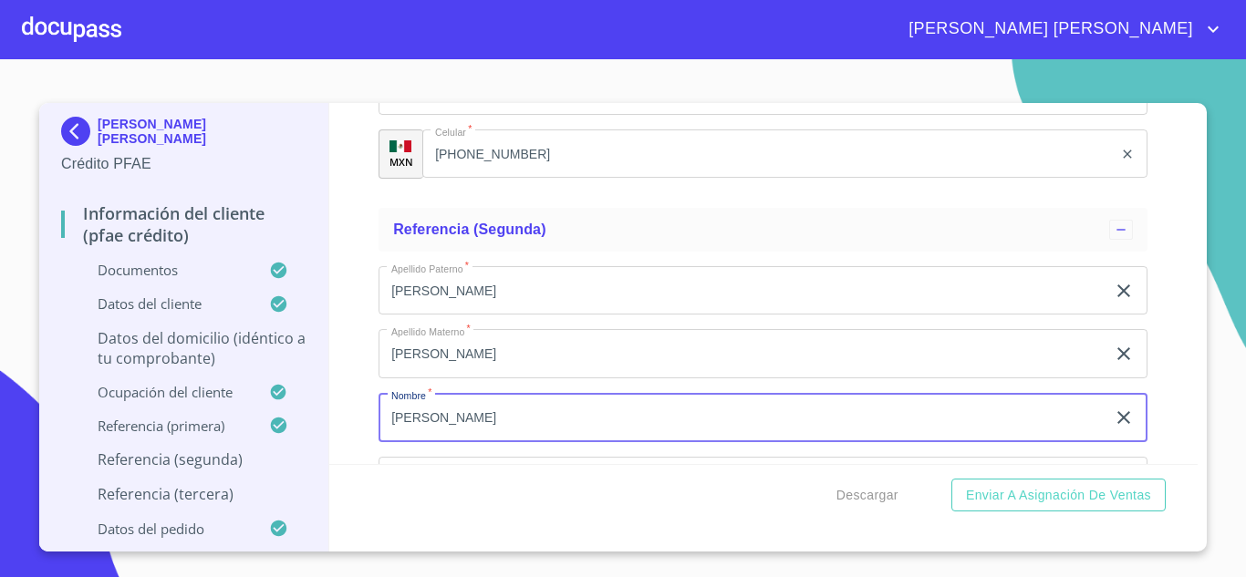
type input "[PERSON_NAME]"
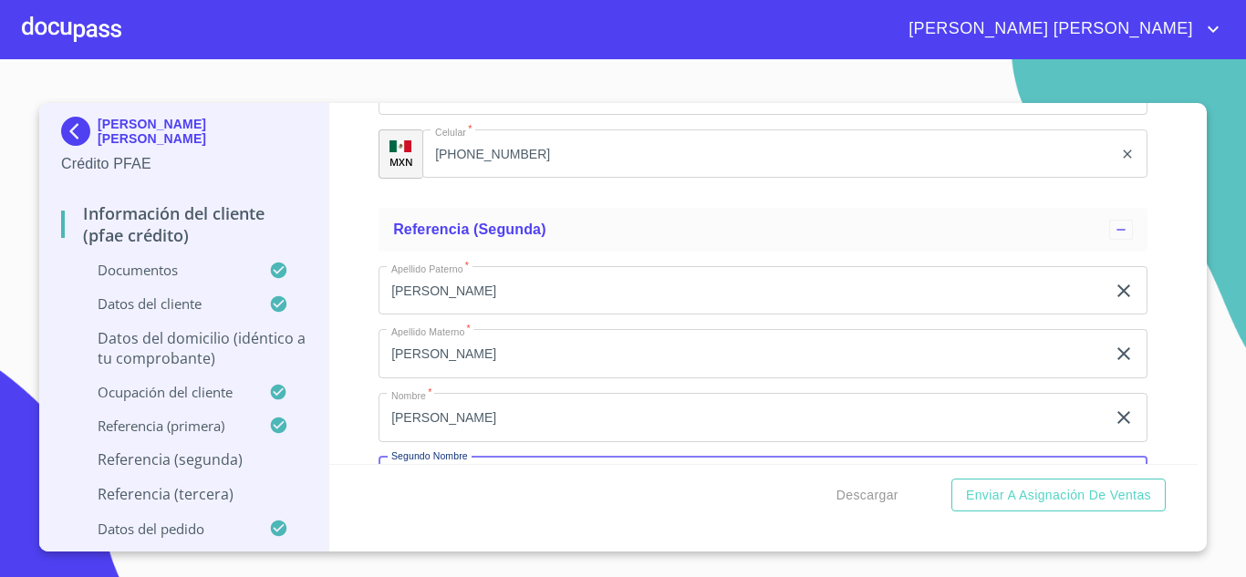
scroll to position [9643, 0]
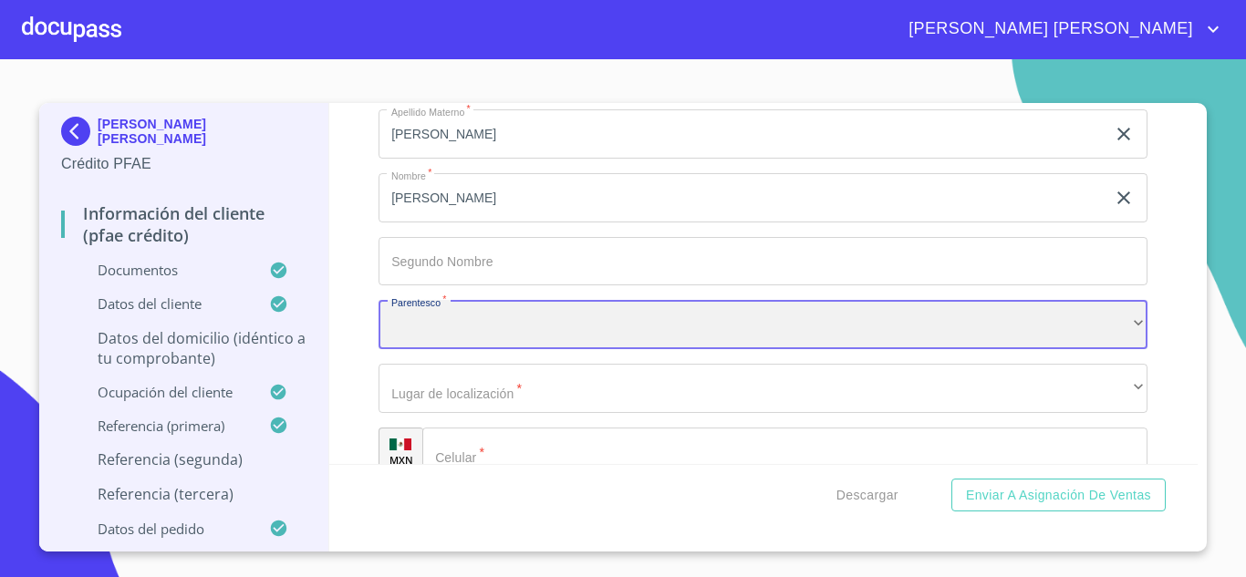
click at [450, 349] on div "​" at bounding box center [763, 324] width 769 height 49
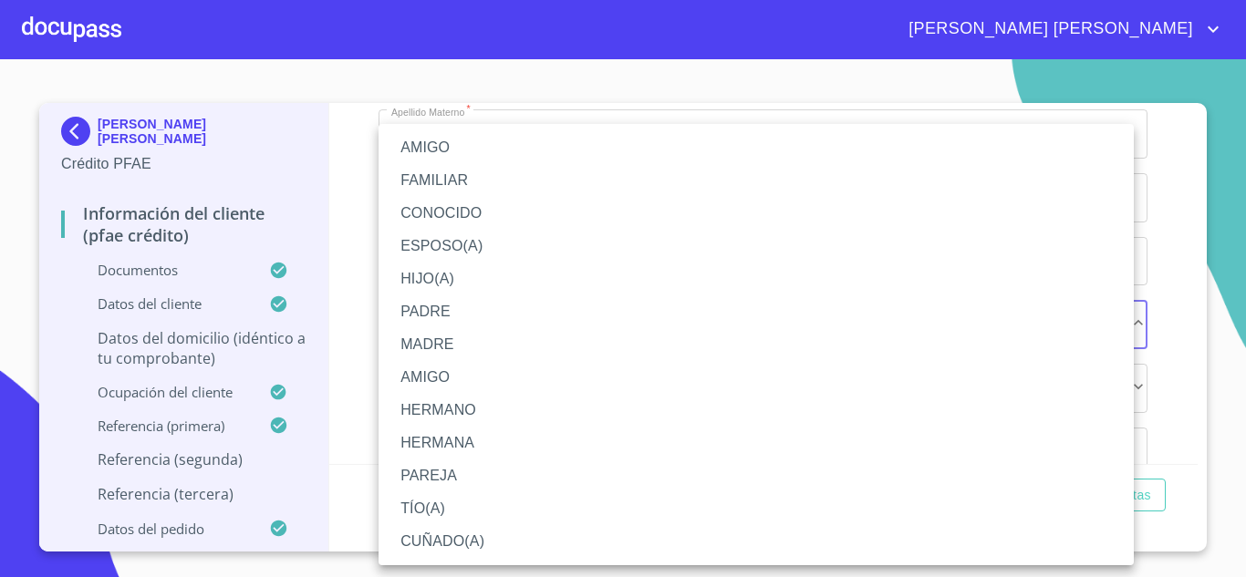
click at [450, 371] on li "AMIGO" at bounding box center [756, 377] width 755 height 33
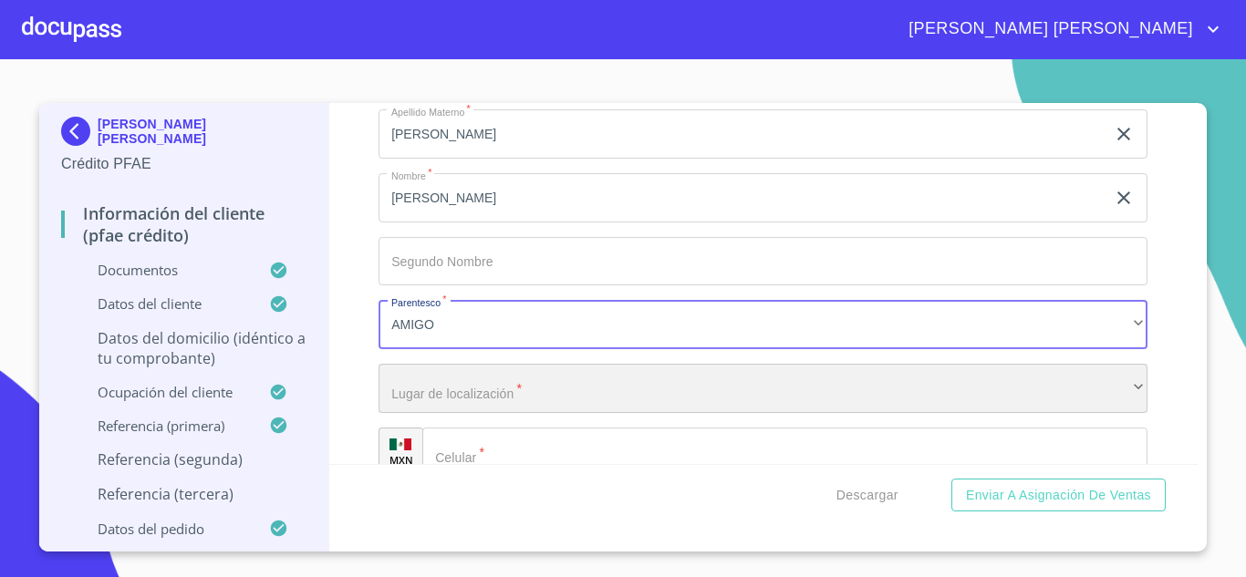
click at [463, 413] on div "​" at bounding box center [763, 388] width 769 height 49
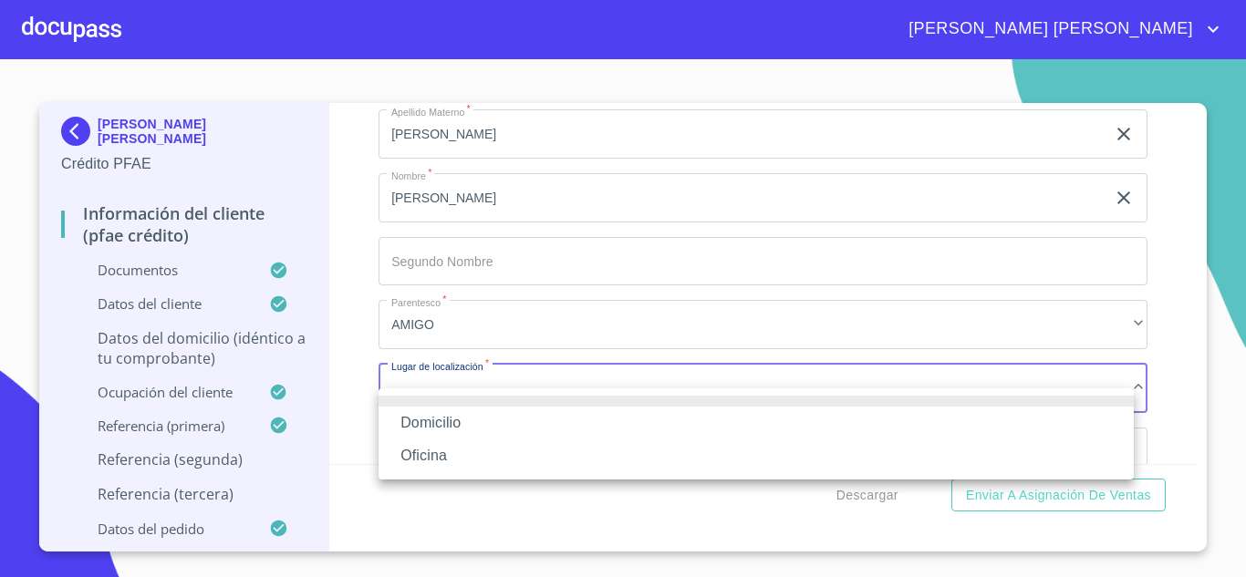
click at [454, 452] on li "Oficina" at bounding box center [756, 456] width 755 height 33
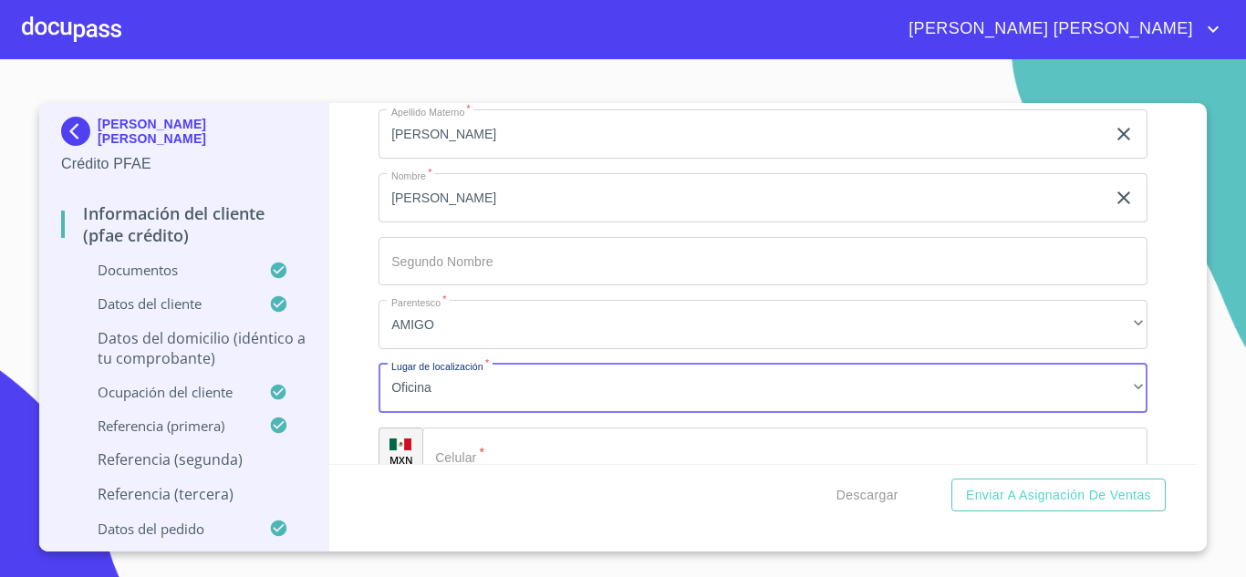
scroll to position [9677, 0]
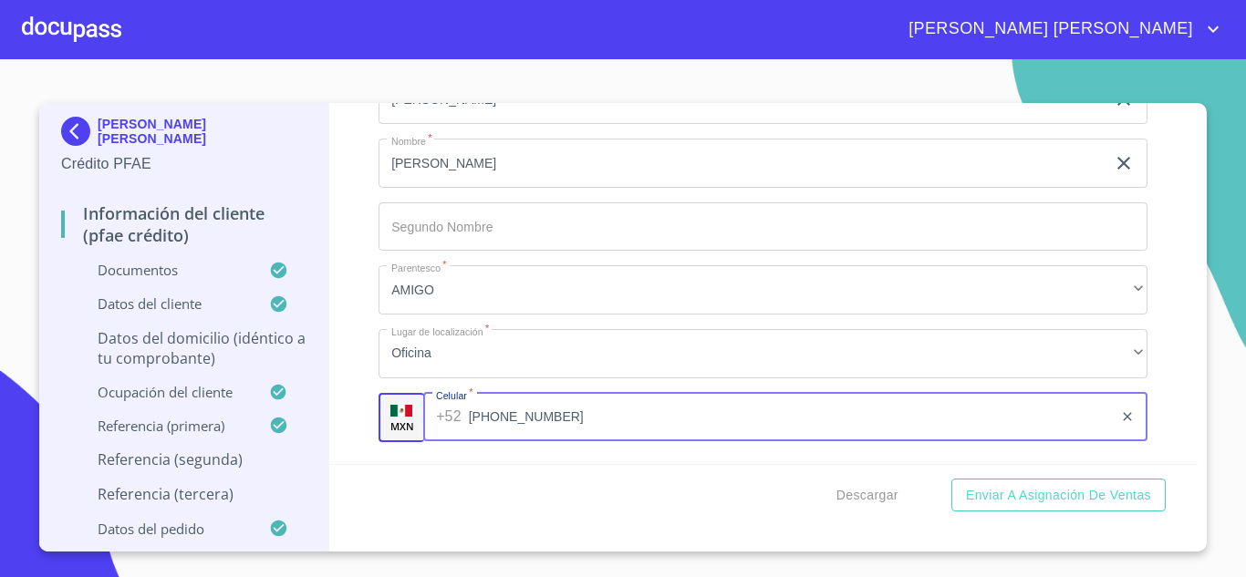
type input "[PHONE_NUMBER]"
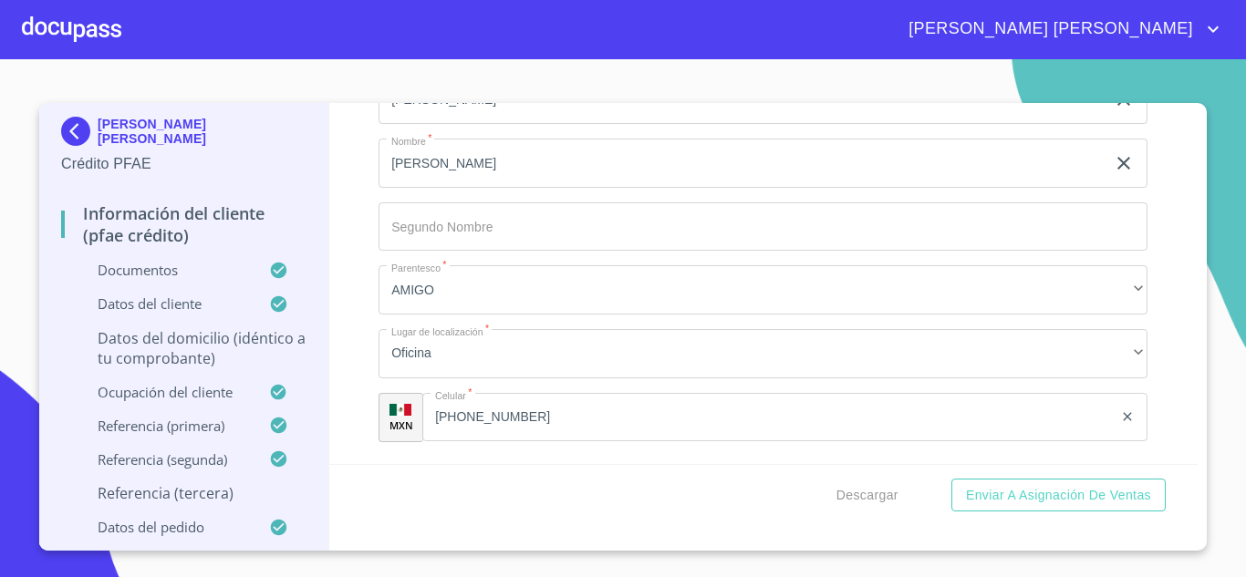
scroll to position [9909, 0]
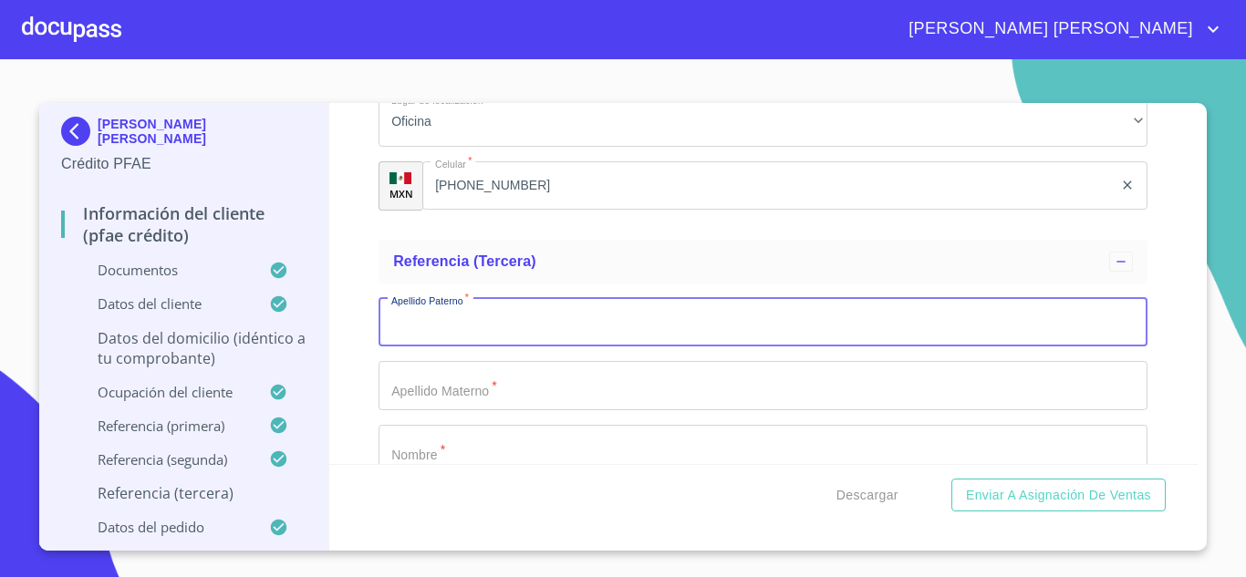
click at [442, 348] on input "Documento de identificación.   *" at bounding box center [763, 322] width 769 height 49
type input "GAMA"
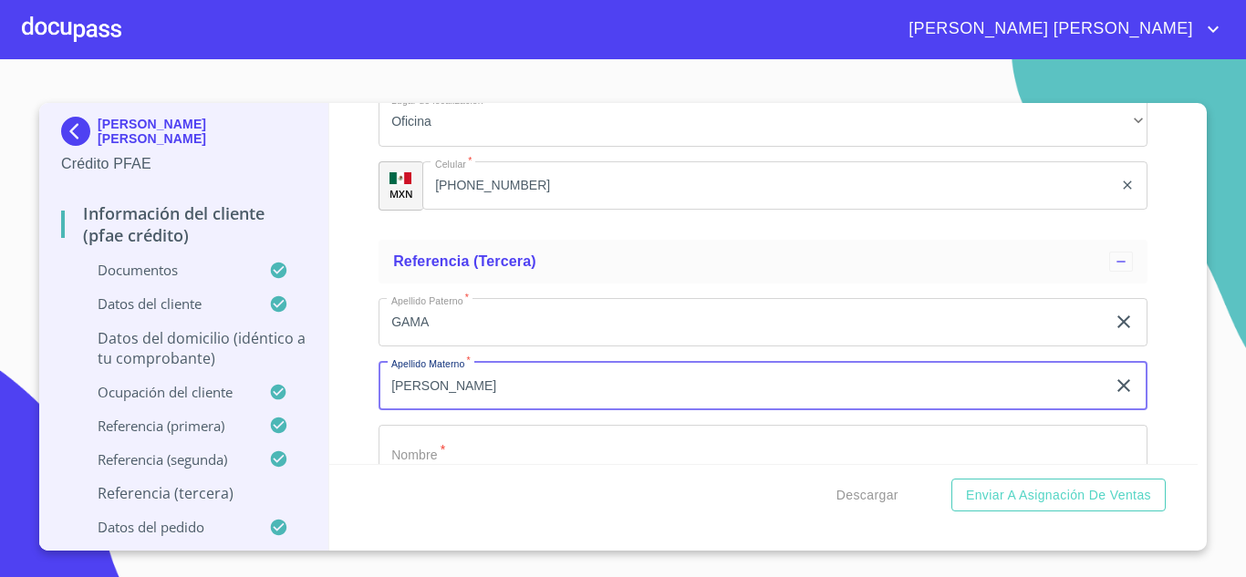
type input "[PERSON_NAME]"
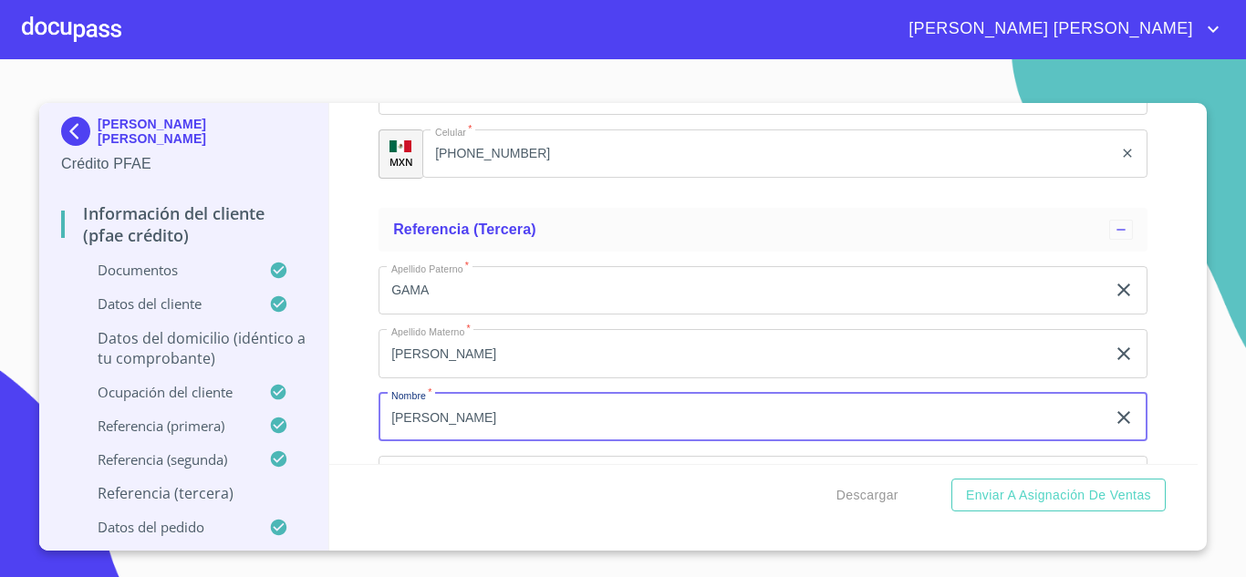
type input "[PERSON_NAME]"
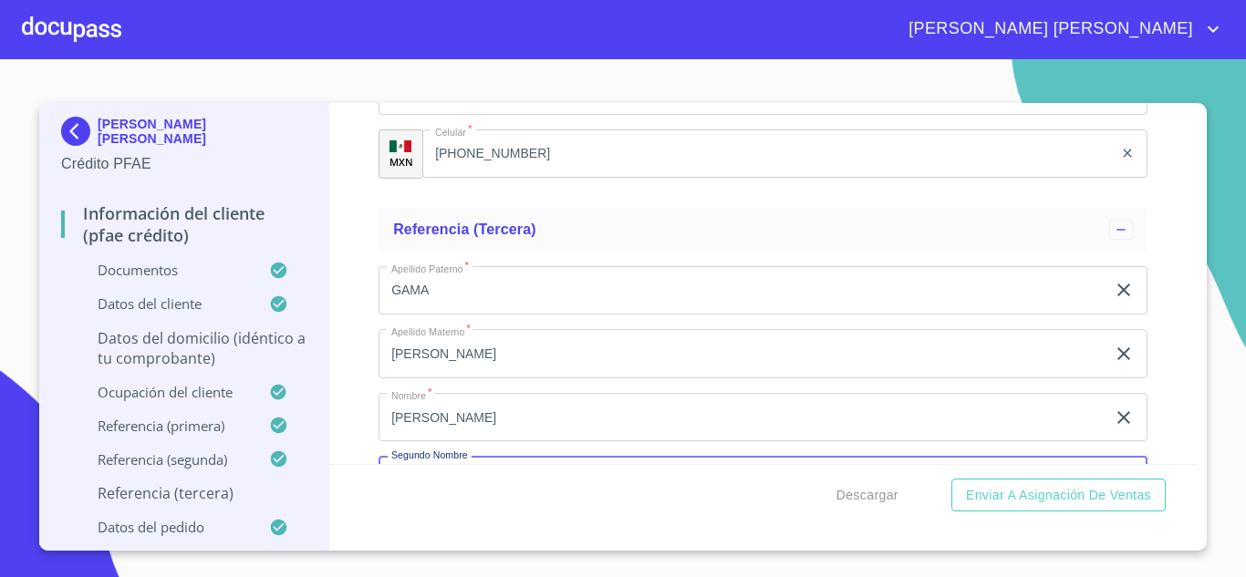
scroll to position [10160, 0]
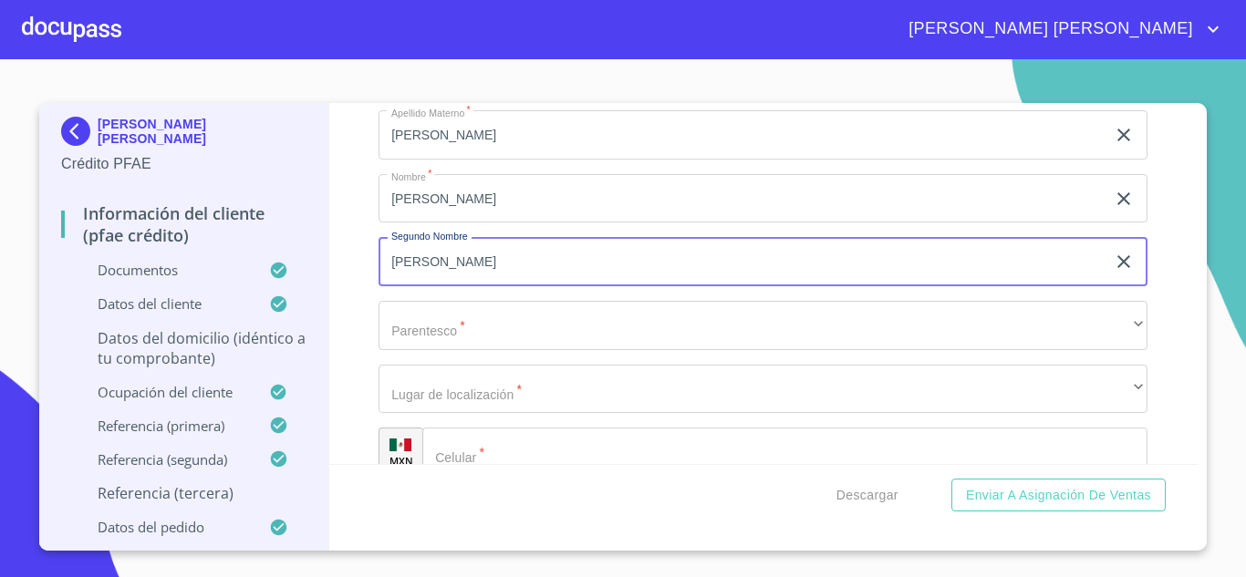
type input "[PERSON_NAME]"
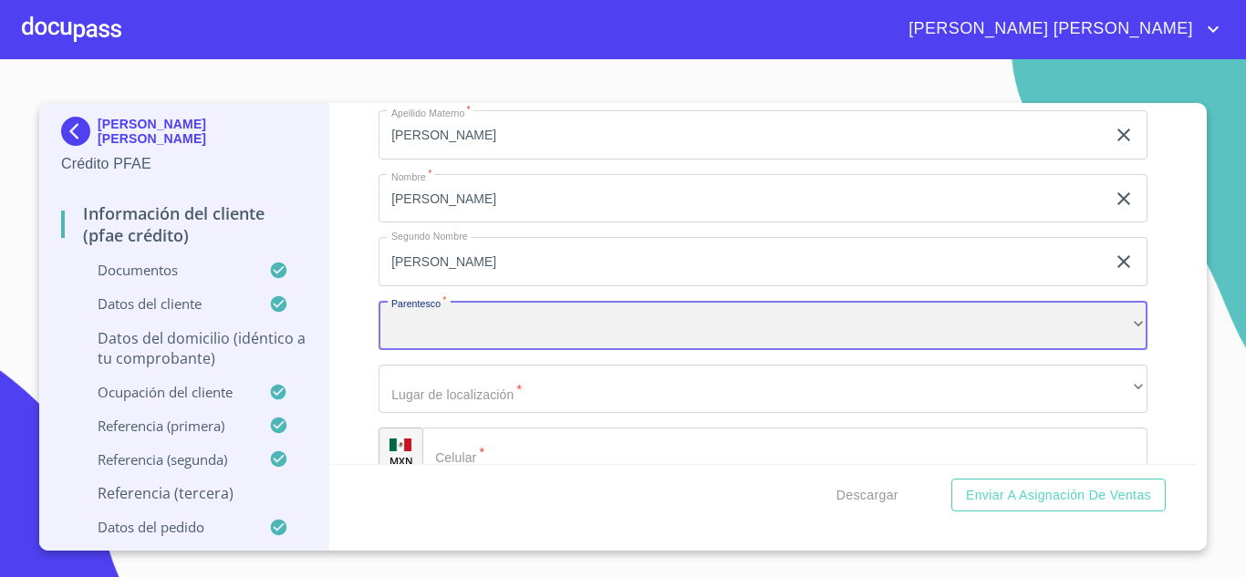
click at [442, 348] on div "​" at bounding box center [763, 325] width 769 height 49
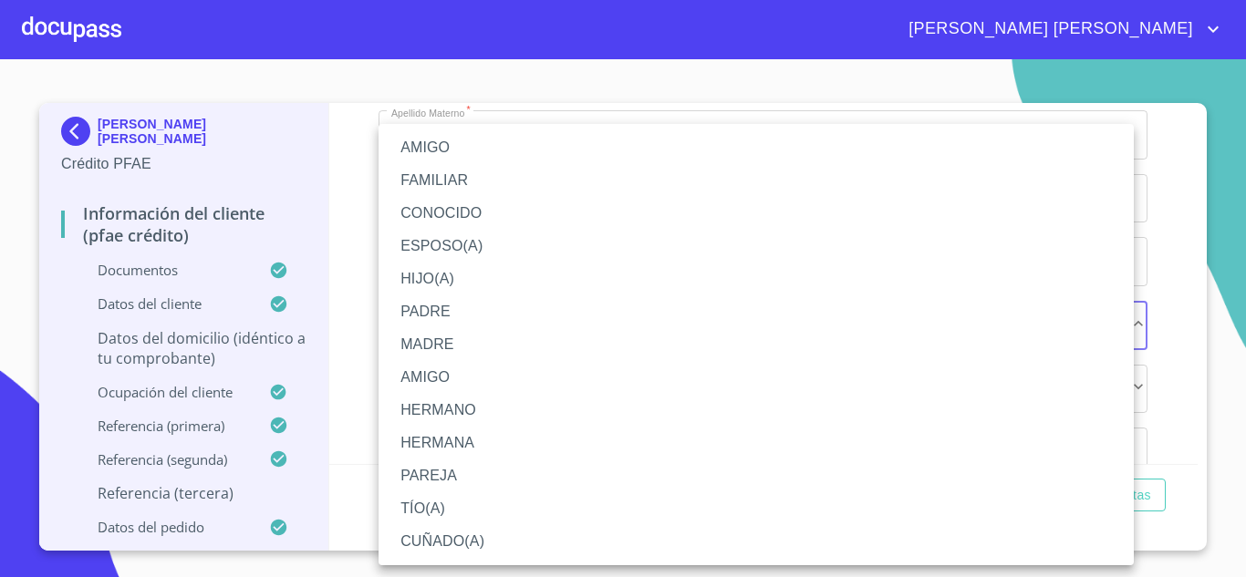
click at [444, 409] on li "HERMANO" at bounding box center [756, 410] width 755 height 33
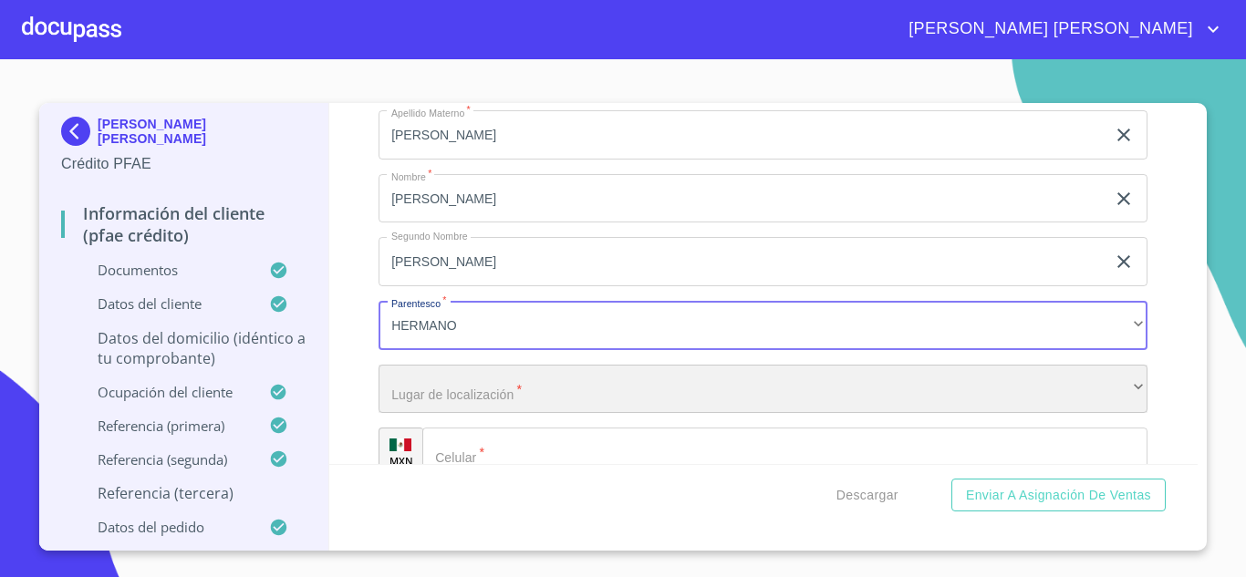
click at [448, 410] on div "​" at bounding box center [763, 389] width 769 height 49
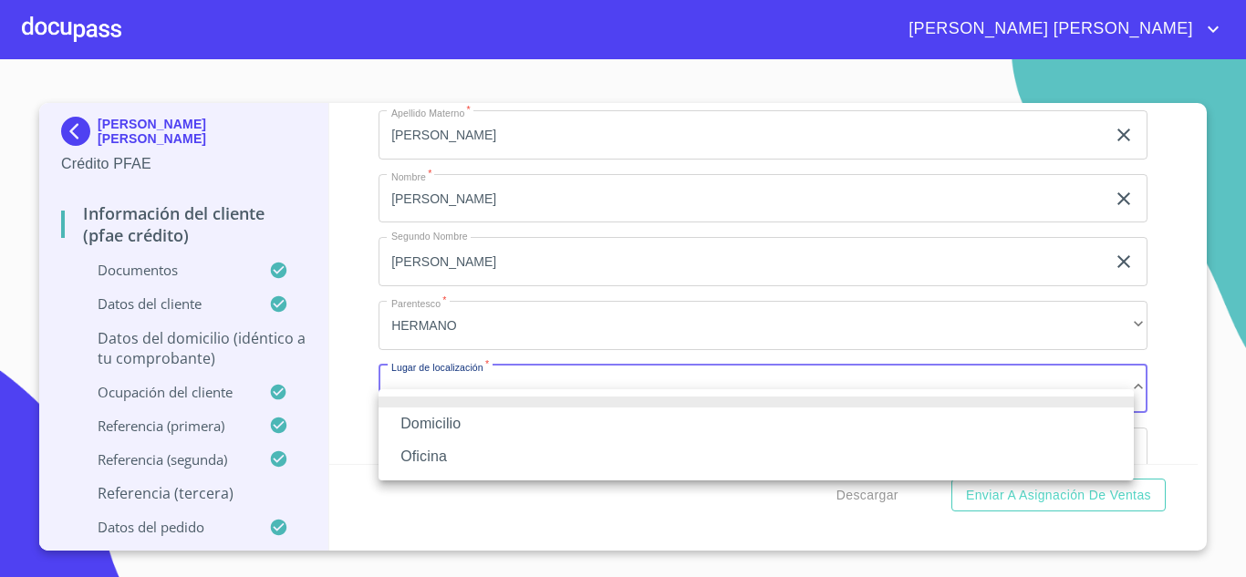
click at [429, 452] on li "Oficina" at bounding box center [756, 457] width 755 height 33
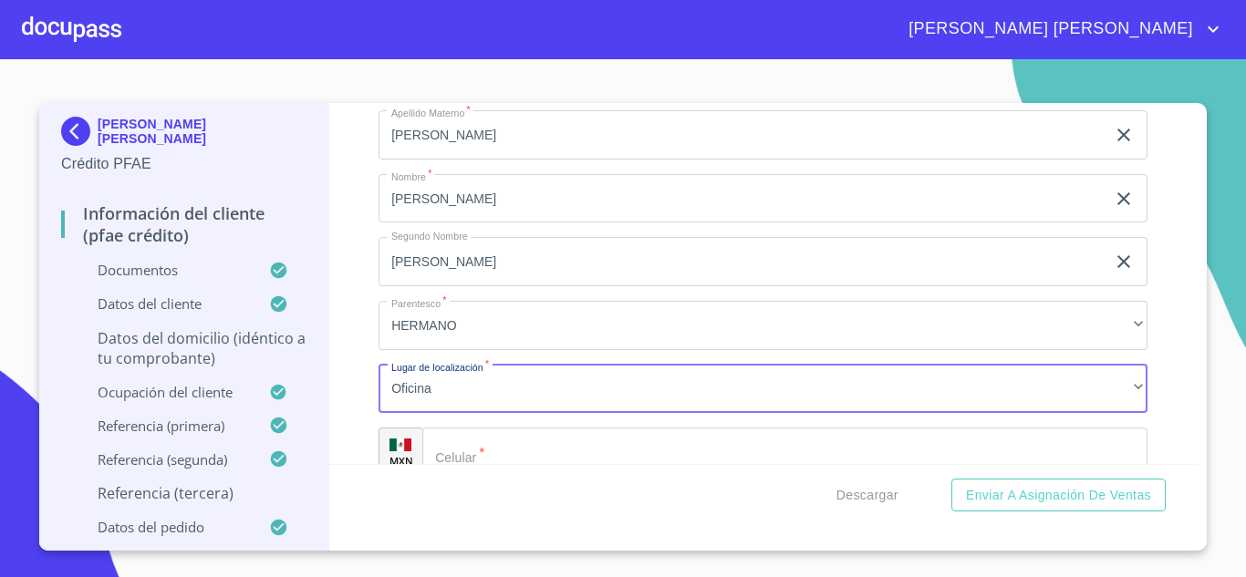
scroll to position [10195, 0]
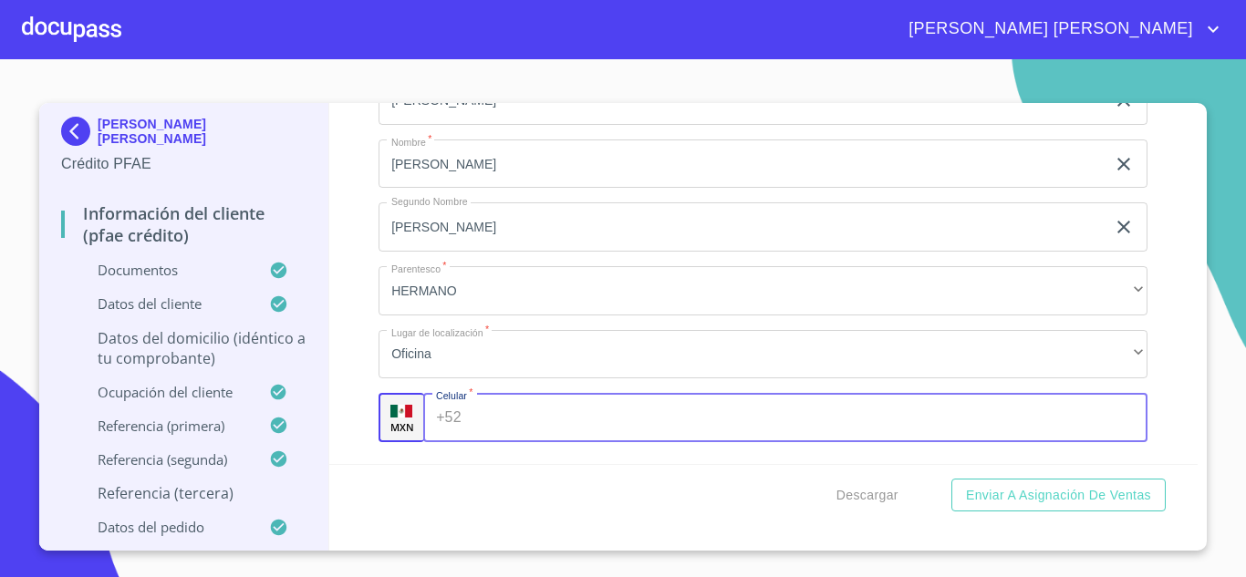
click at [483, 442] on input "Documento de identificación.   *" at bounding box center [809, 417] width 680 height 49
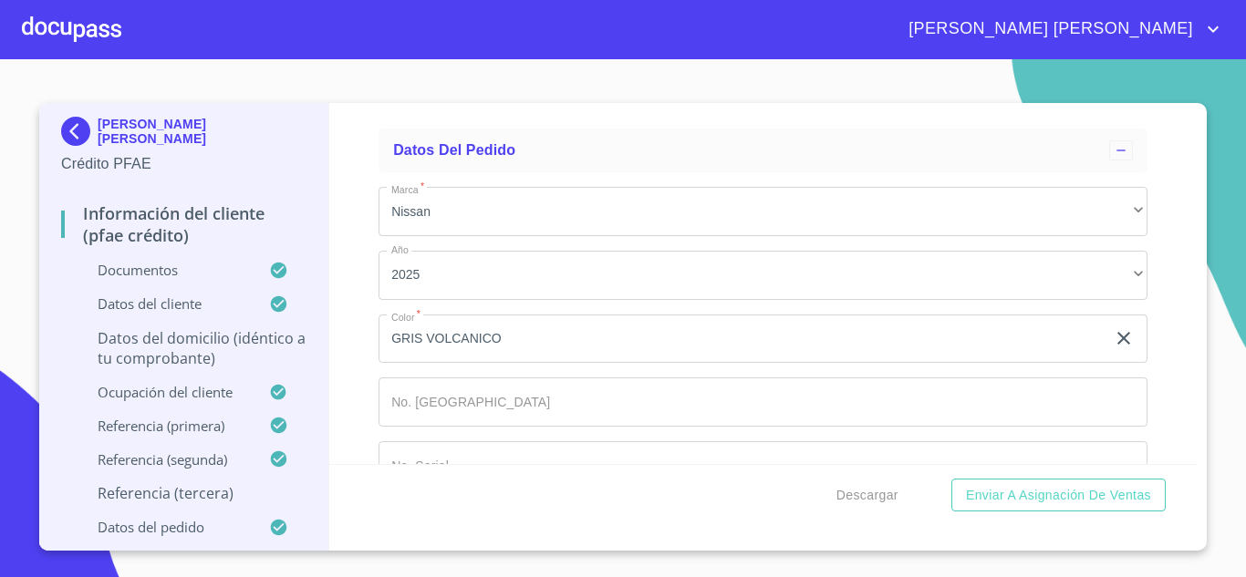
scroll to position [10607, 0]
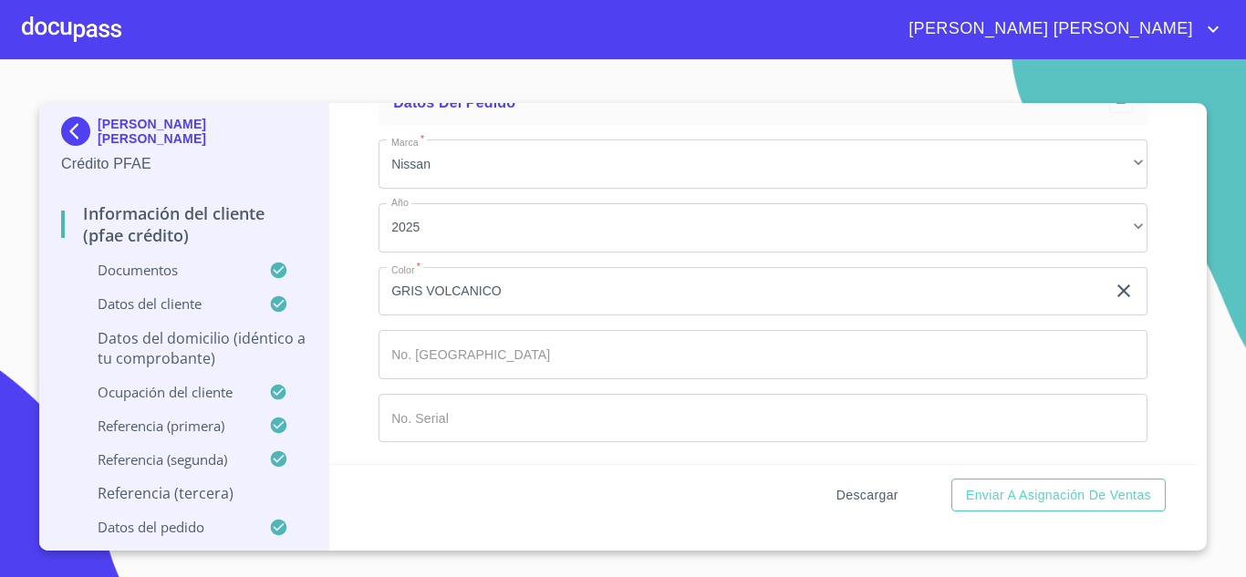
type input "[PHONE_NUMBER]"
click at [885, 494] on span "Descargar" at bounding box center [867, 495] width 62 height 23
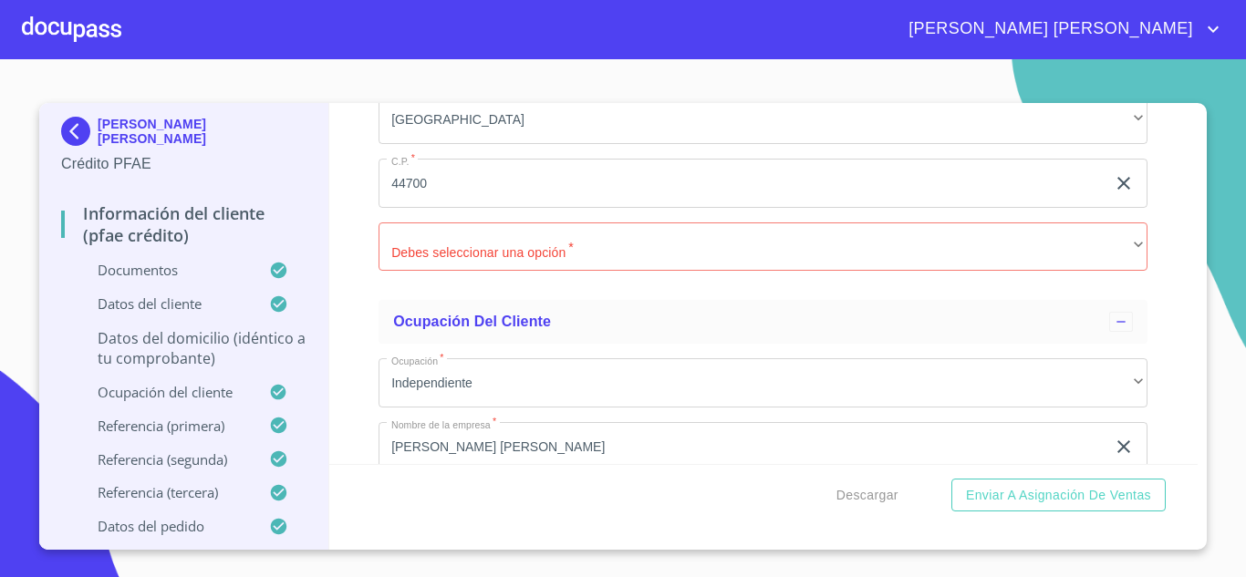
scroll to position [7374, 0]
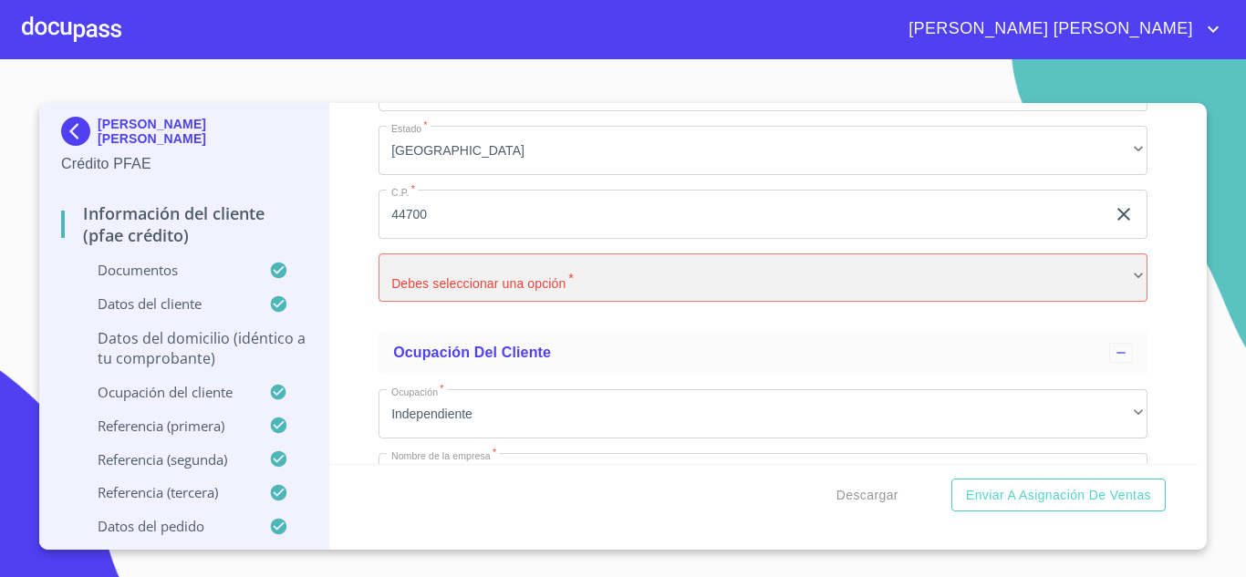
click at [487, 303] on div "​" at bounding box center [763, 278] width 769 height 49
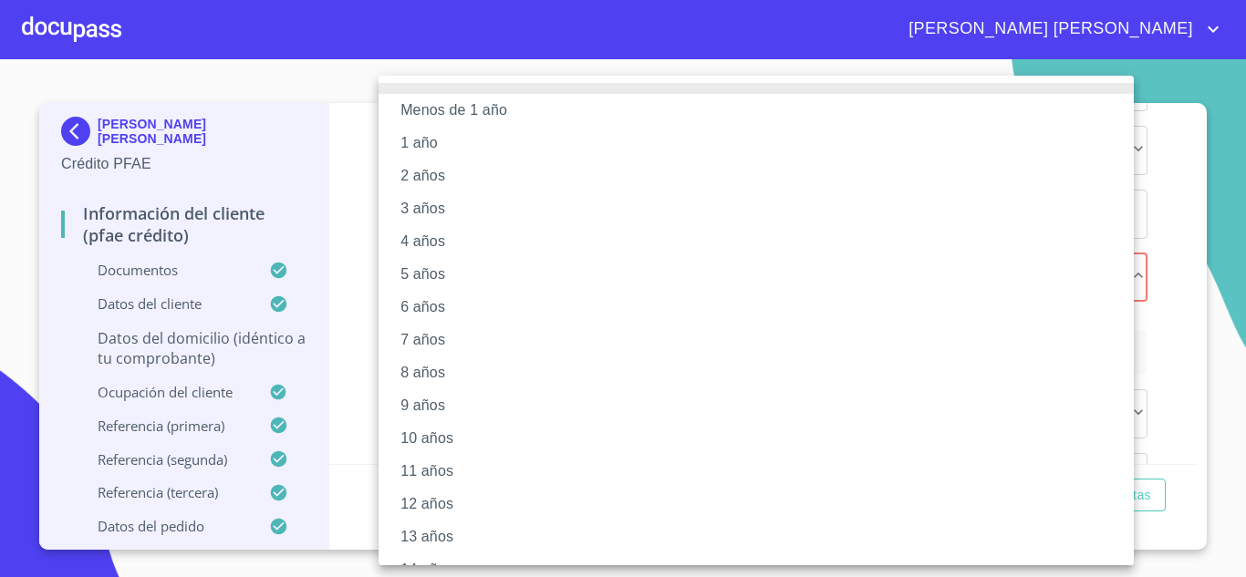
scroll to position [225, 0]
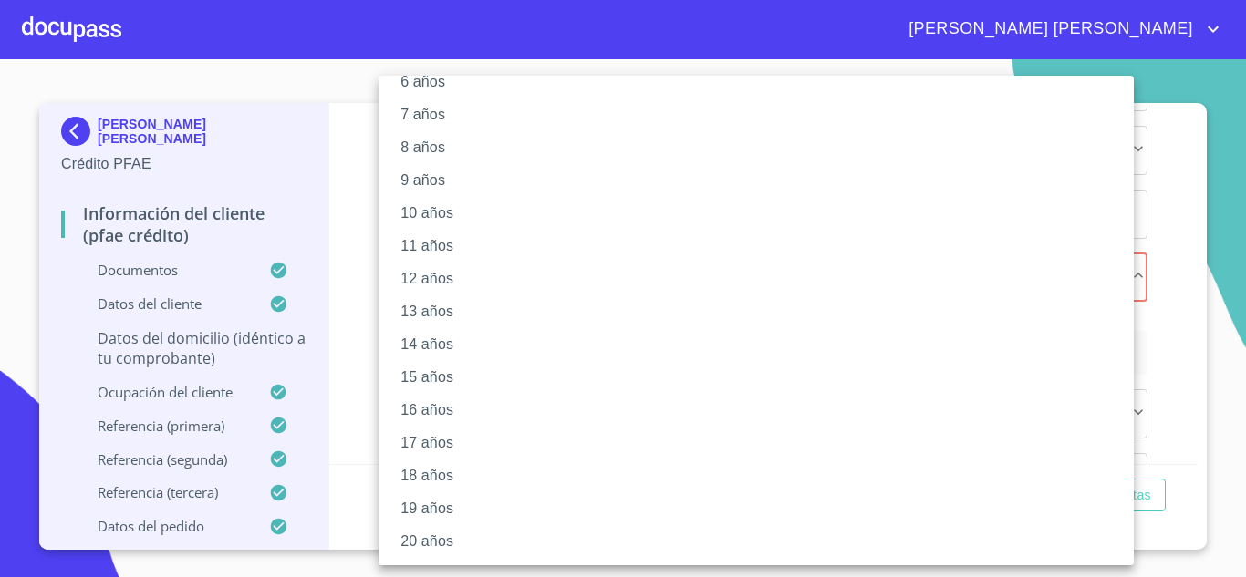
click at [433, 536] on li "20 años" at bounding box center [763, 541] width 769 height 33
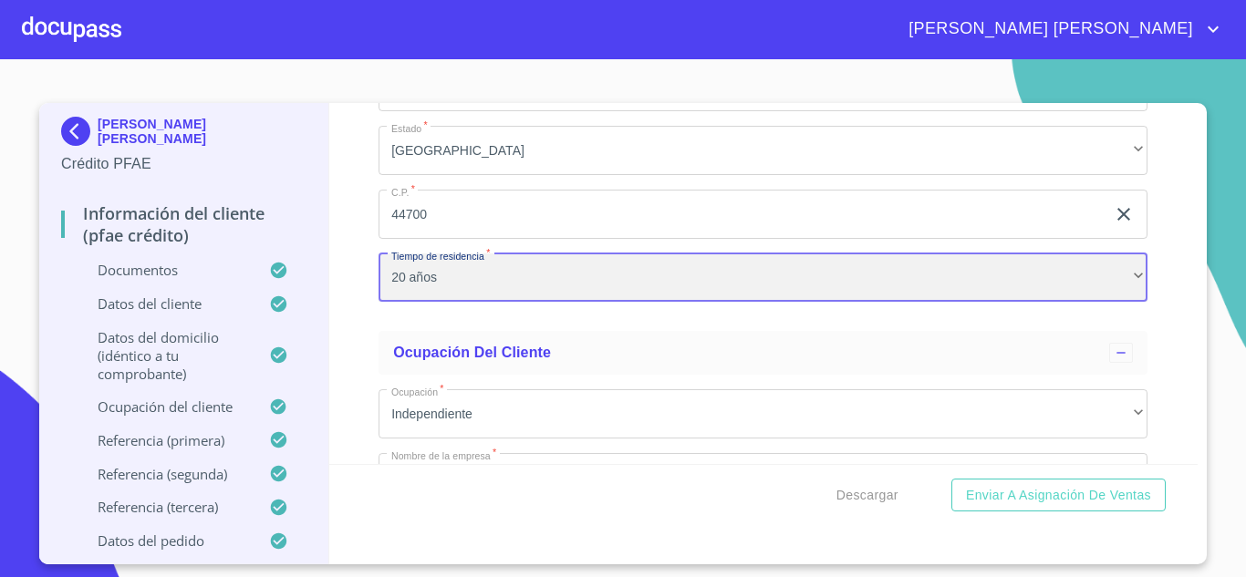
scroll to position [224, 0]
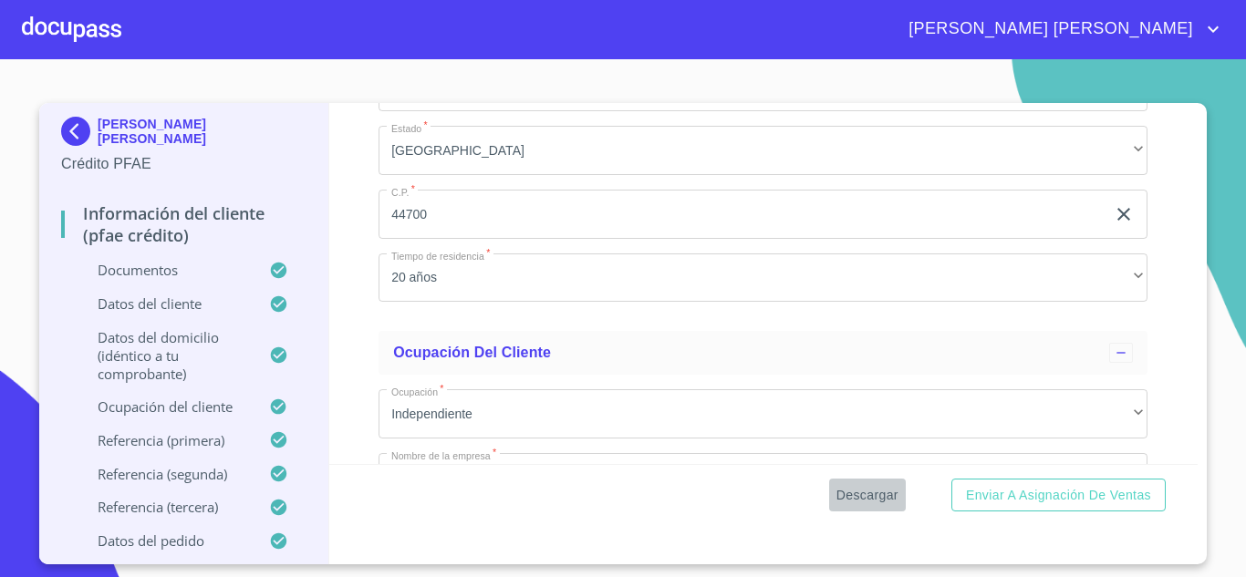
click at [877, 496] on span "Descargar" at bounding box center [867, 495] width 62 height 23
click at [859, 492] on span "Descargar" at bounding box center [867, 495] width 62 height 23
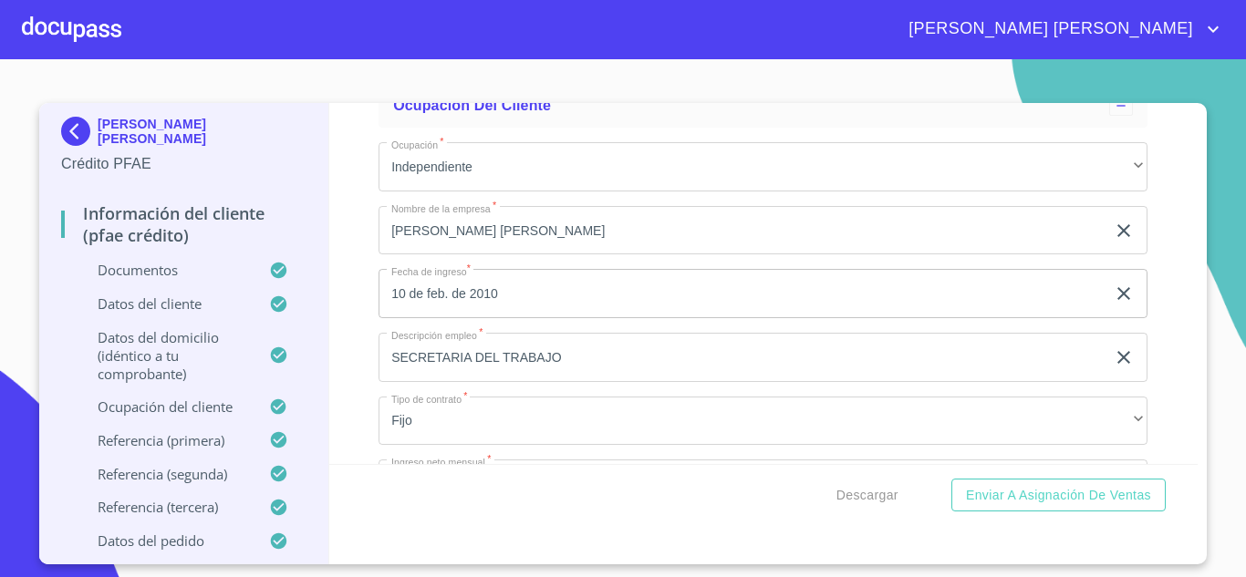
scroll to position [7652, 0]
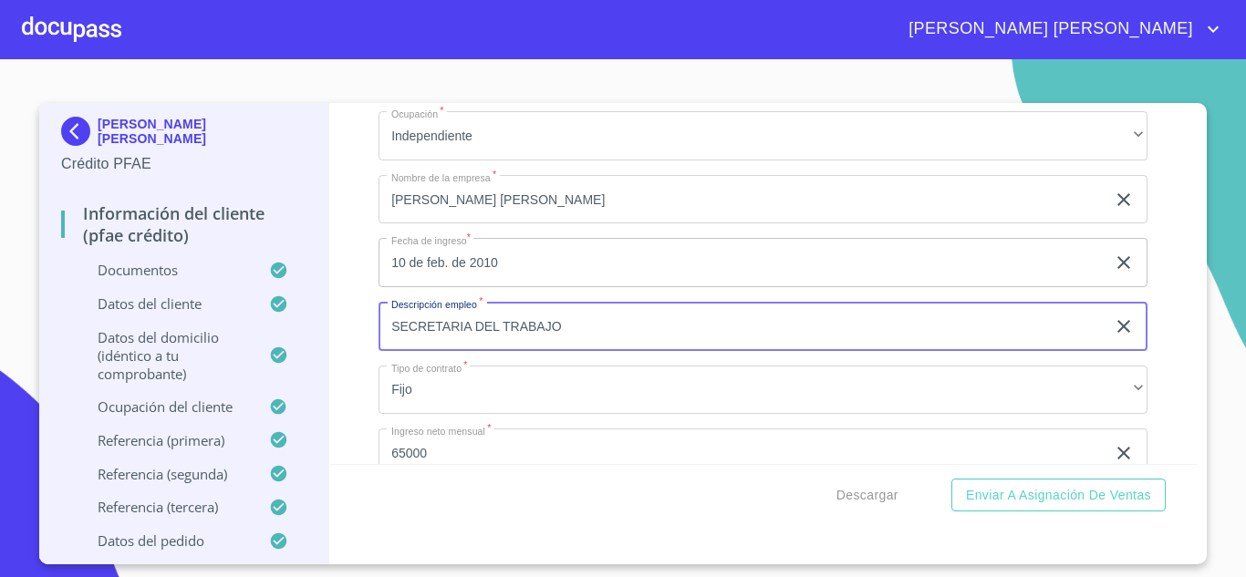
click at [675, 351] on input "SECRETARIA DEL TRABAJO" at bounding box center [742, 326] width 727 height 49
type input "S"
type input "ASESORIAS LABORALES"
click at [882, 489] on span "Descargar" at bounding box center [867, 495] width 62 height 23
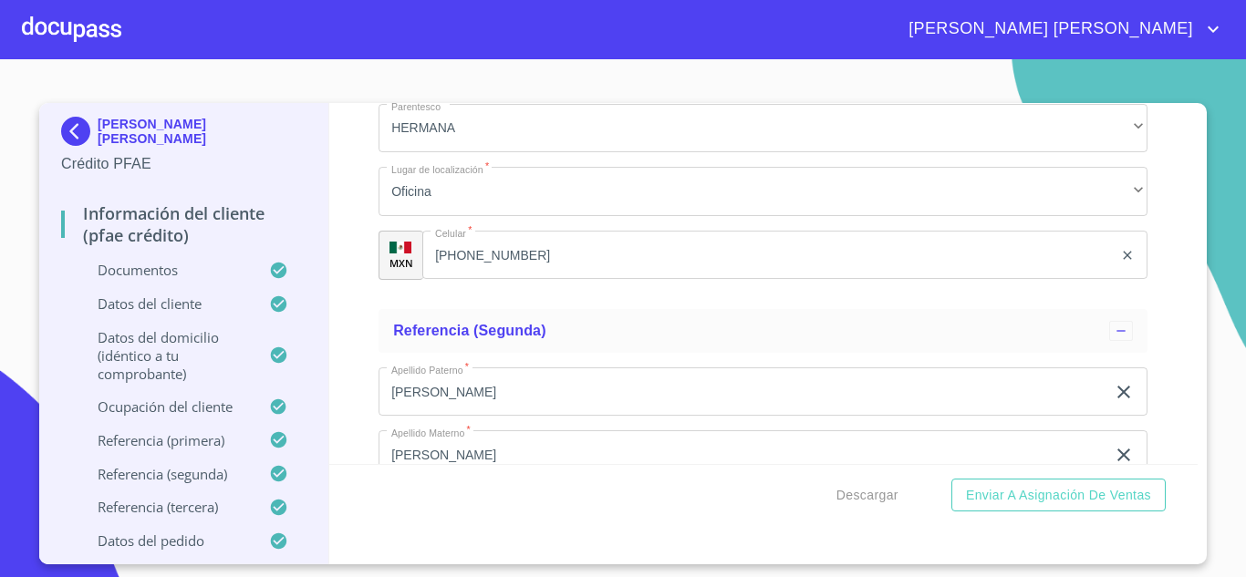
scroll to position [9384, 0]
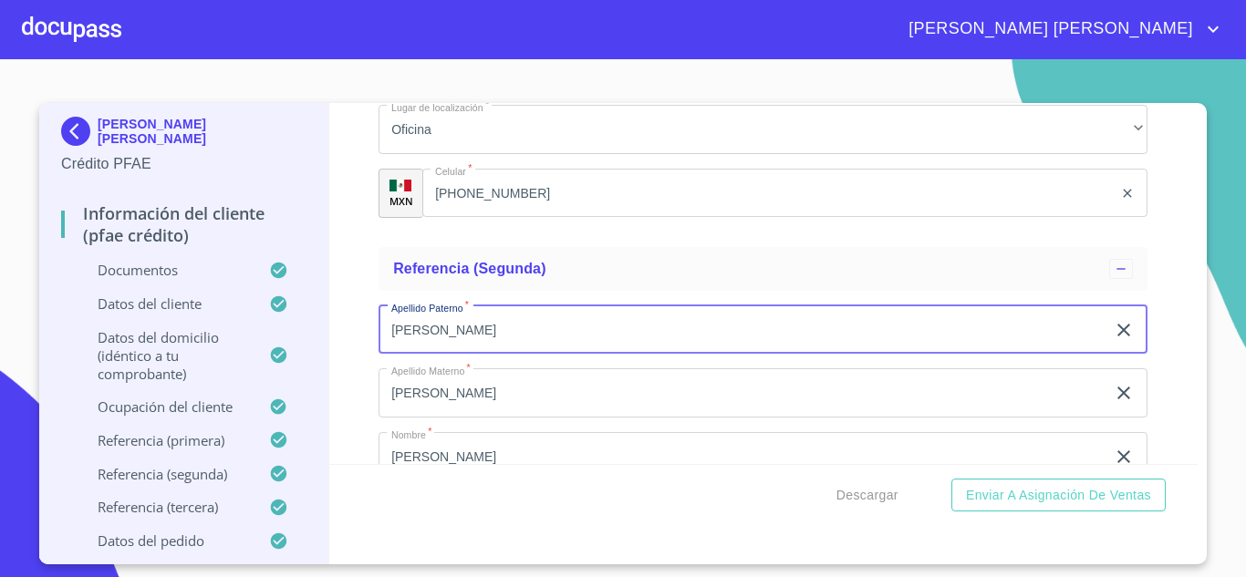
click at [437, 352] on input "[PERSON_NAME]" at bounding box center [742, 330] width 727 height 49
type input "[PERSON_NAME]"
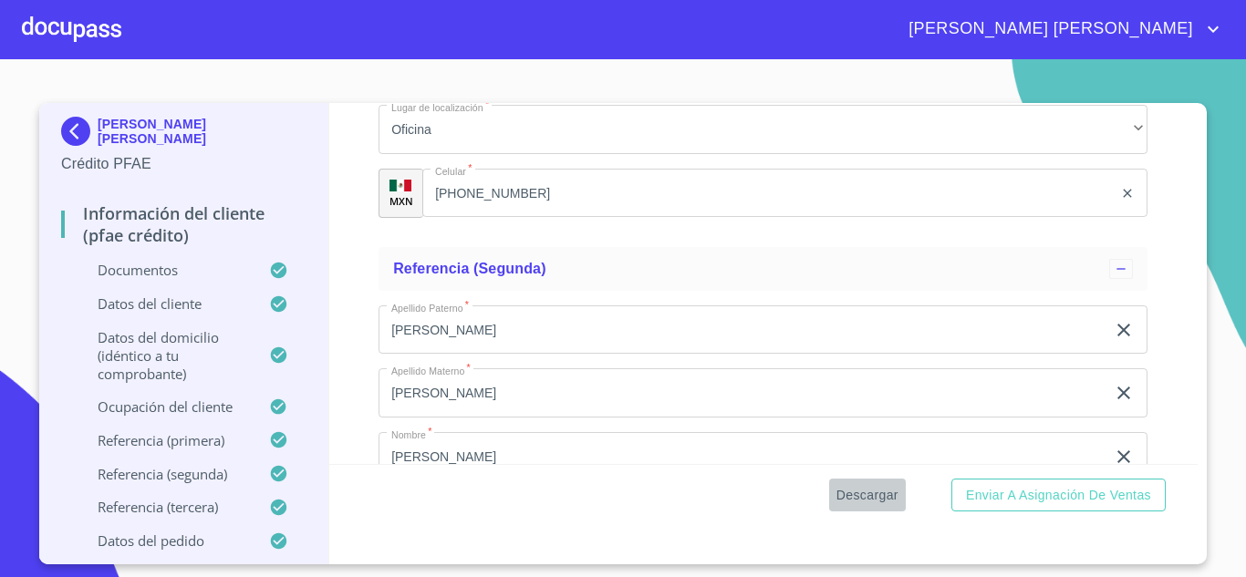
click at [873, 498] on span "Descargar" at bounding box center [867, 495] width 62 height 23
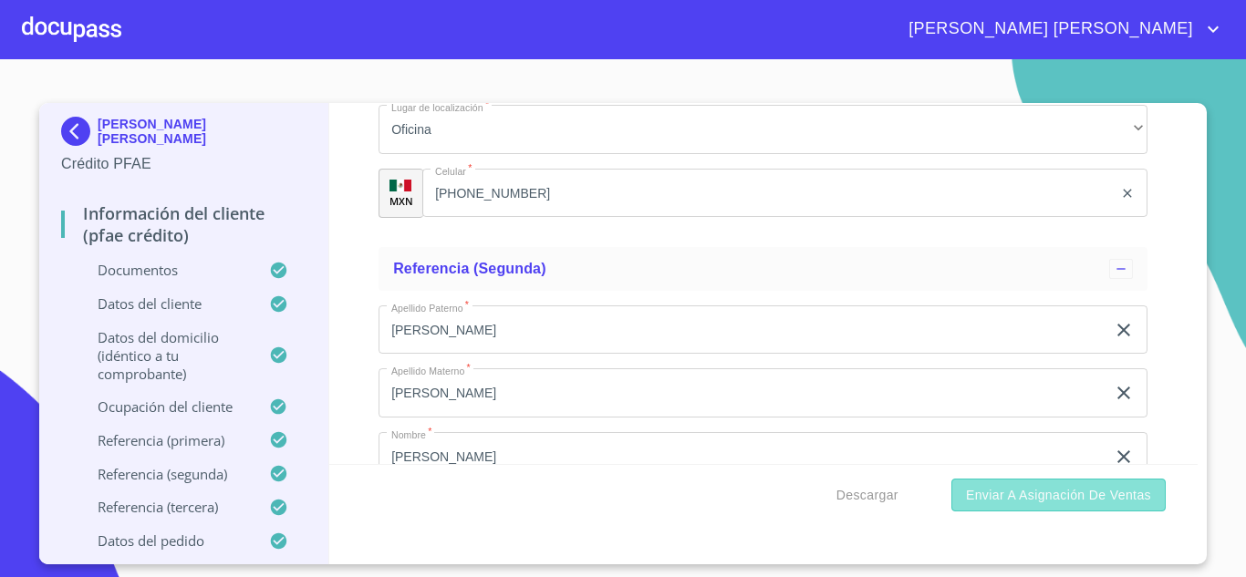
click at [1058, 489] on span "Enviar a Asignación de Ventas" at bounding box center [1058, 495] width 185 height 23
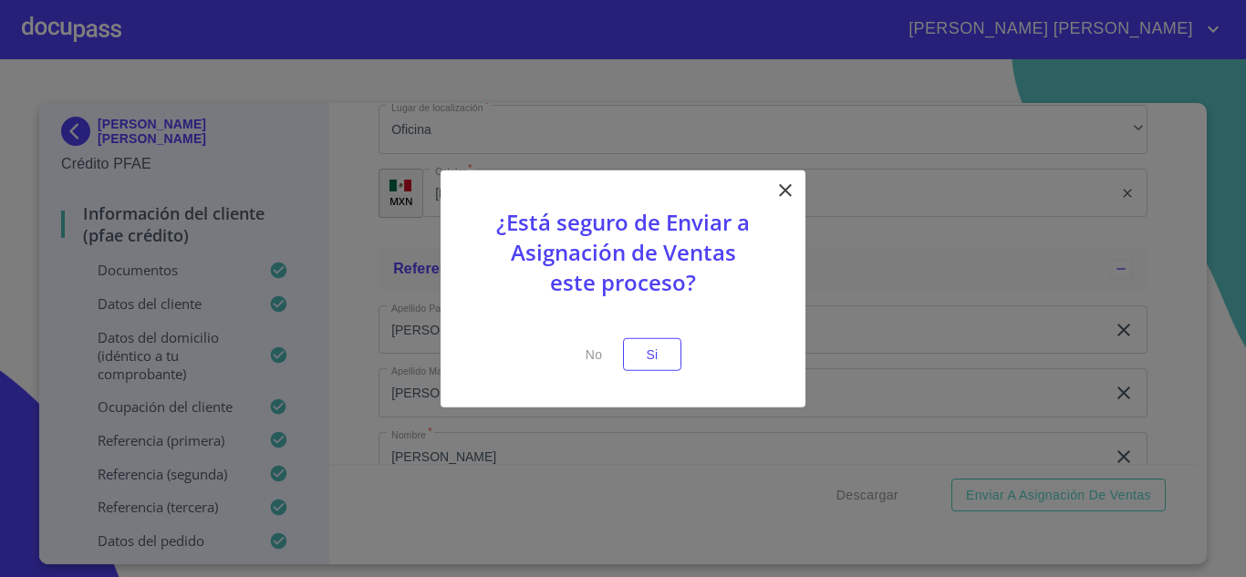
click at [612, 99] on div at bounding box center [623, 288] width 1246 height 577
click at [663, 352] on span "Si" at bounding box center [652, 354] width 29 height 23
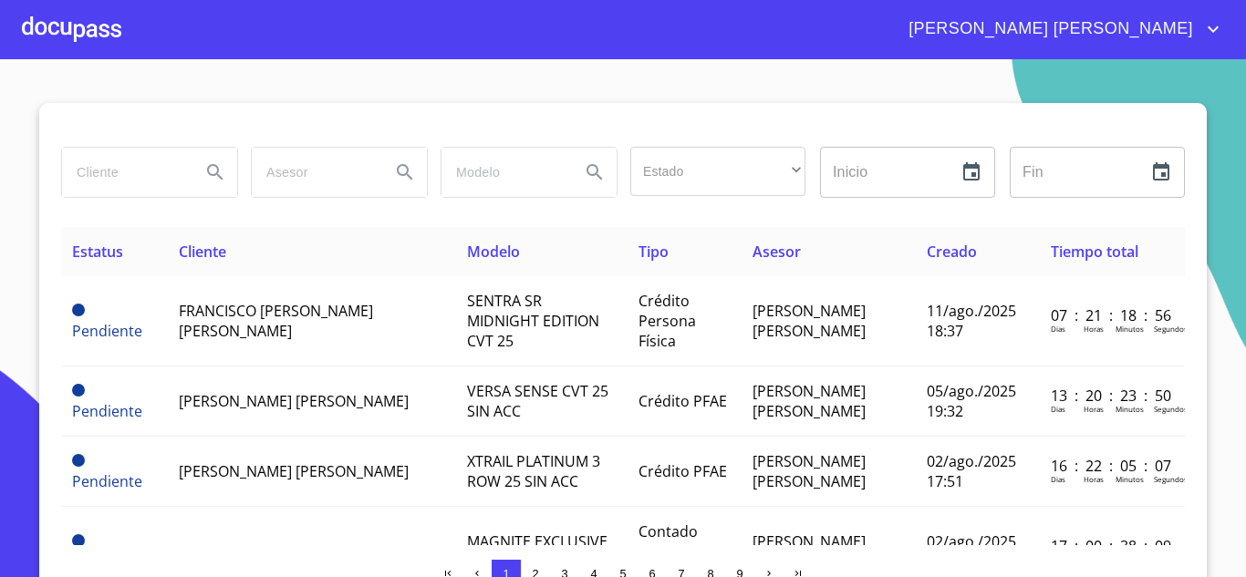
click at [130, 179] on input "search" at bounding box center [124, 172] width 124 height 49
type input "julio"
click at [210, 174] on icon "Search" at bounding box center [215, 172] width 16 height 16
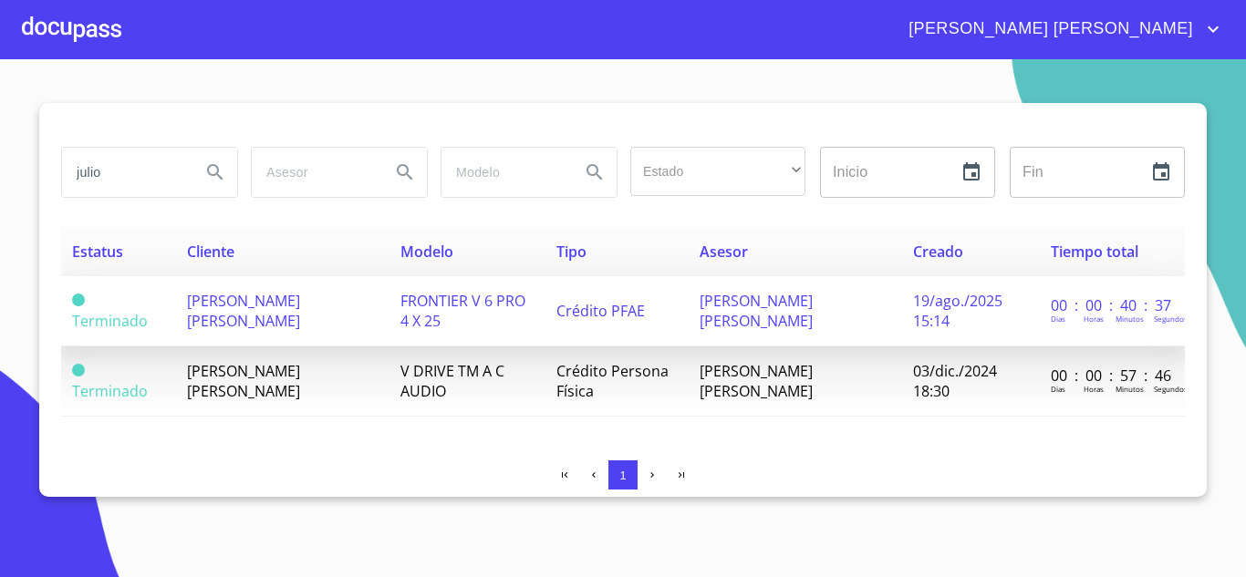
click at [300, 309] on span "[PERSON_NAME] [PERSON_NAME]" at bounding box center [243, 311] width 113 height 40
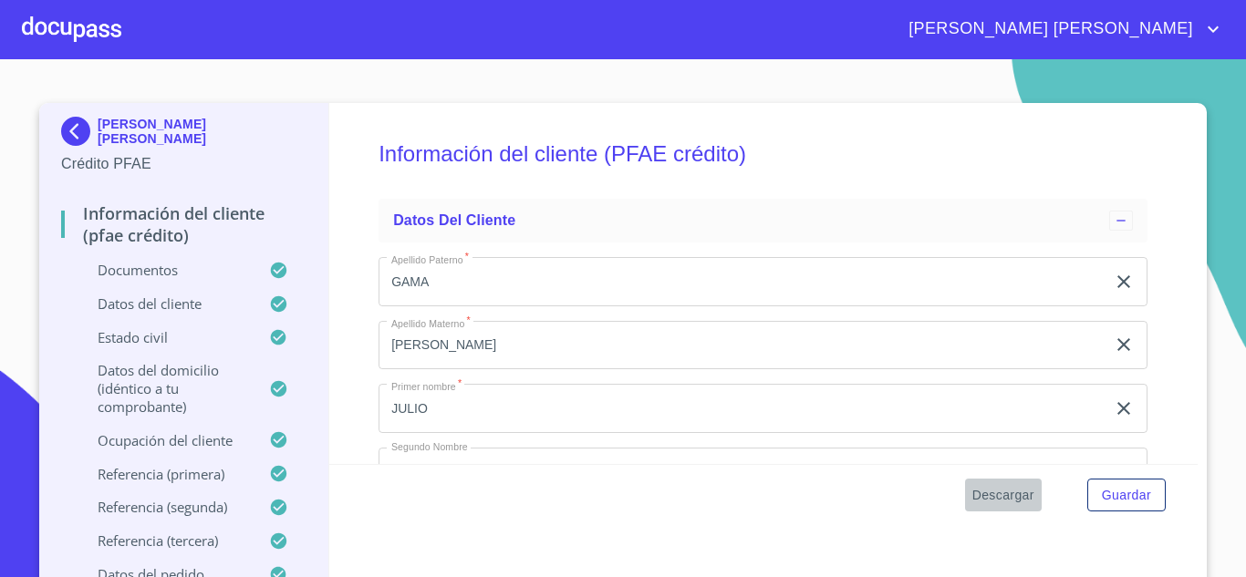
click at [993, 495] on span "Descargar" at bounding box center [1003, 495] width 62 height 23
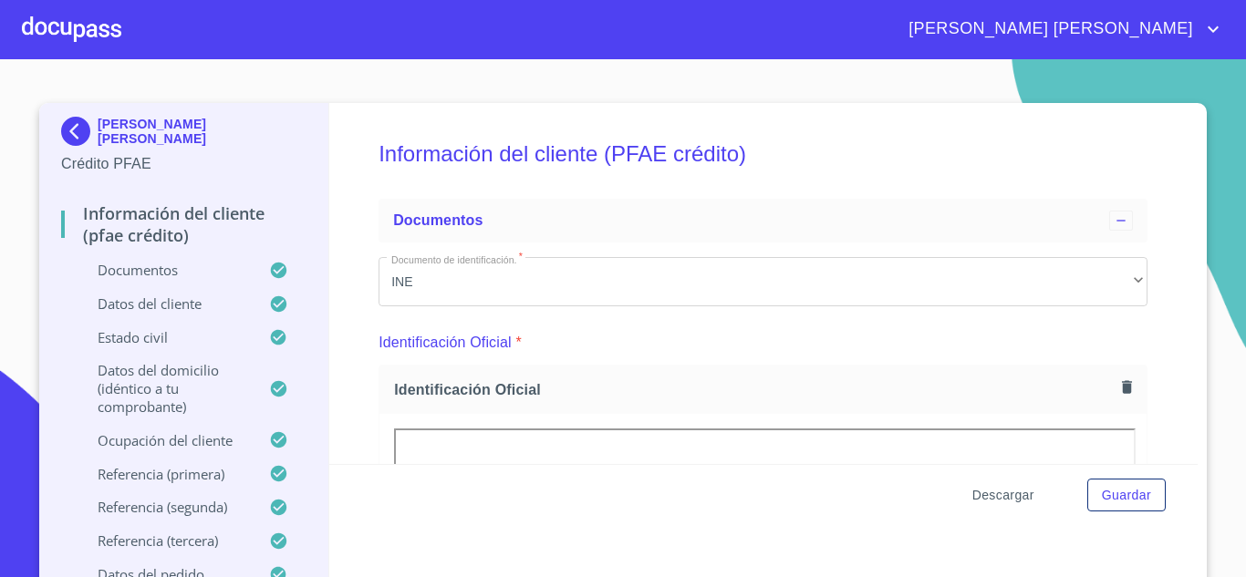
click at [992, 489] on span "Descargar" at bounding box center [1003, 495] width 62 height 23
